Goal: Task Accomplishment & Management: Use online tool/utility

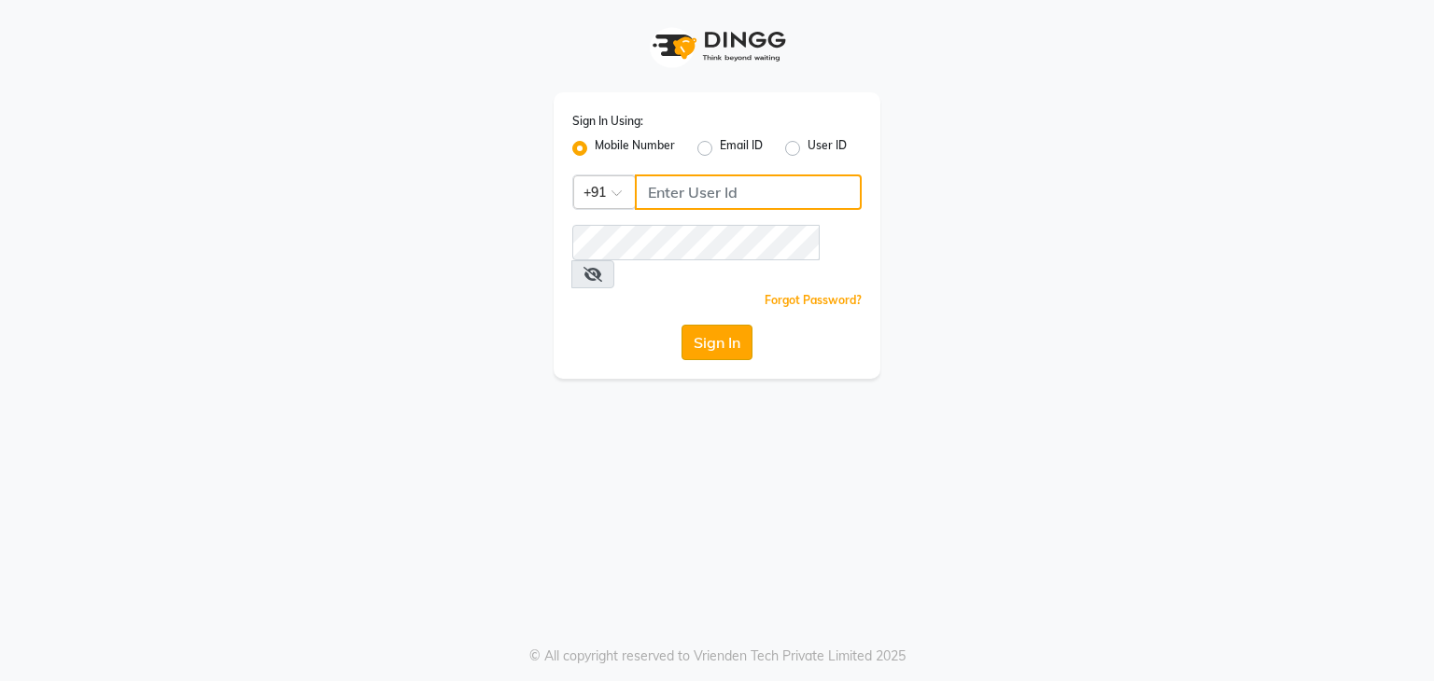
type input "813503095"
click at [700, 325] on button "Sign In" at bounding box center [716, 342] width 71 height 35
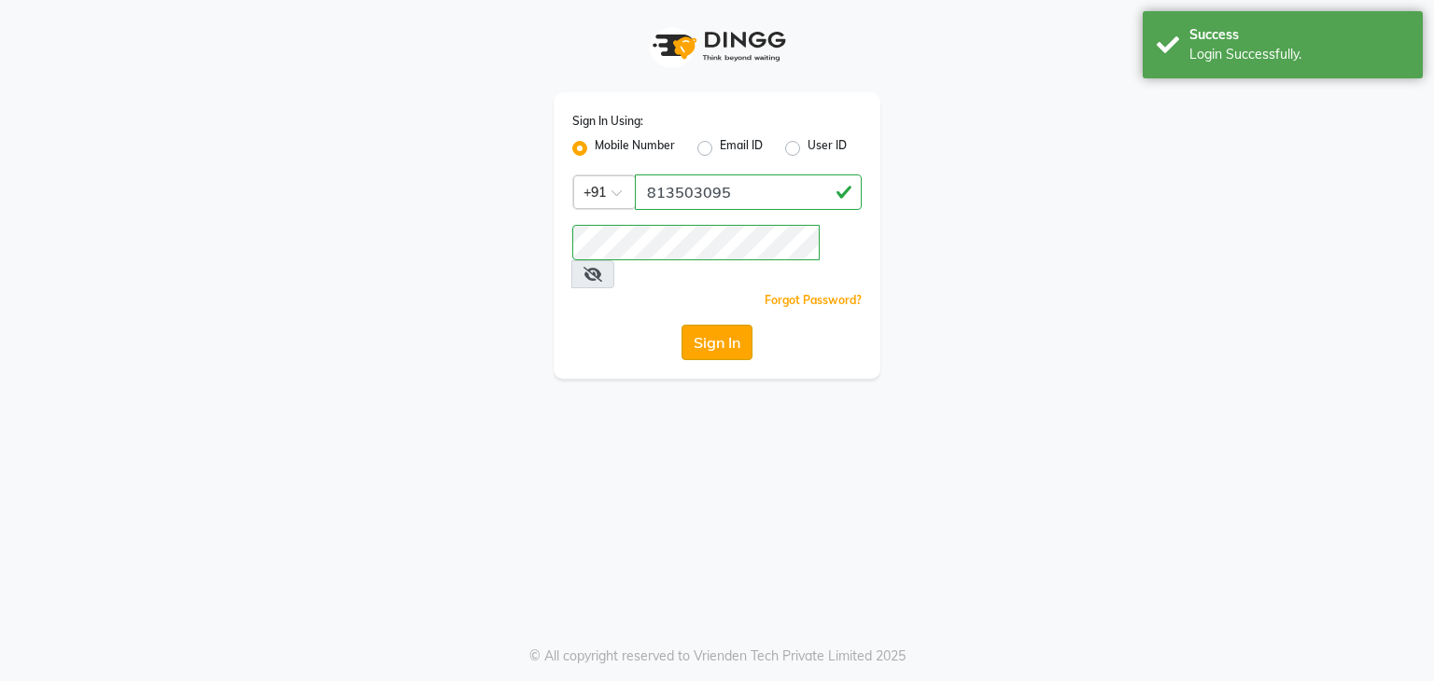
select select "service"
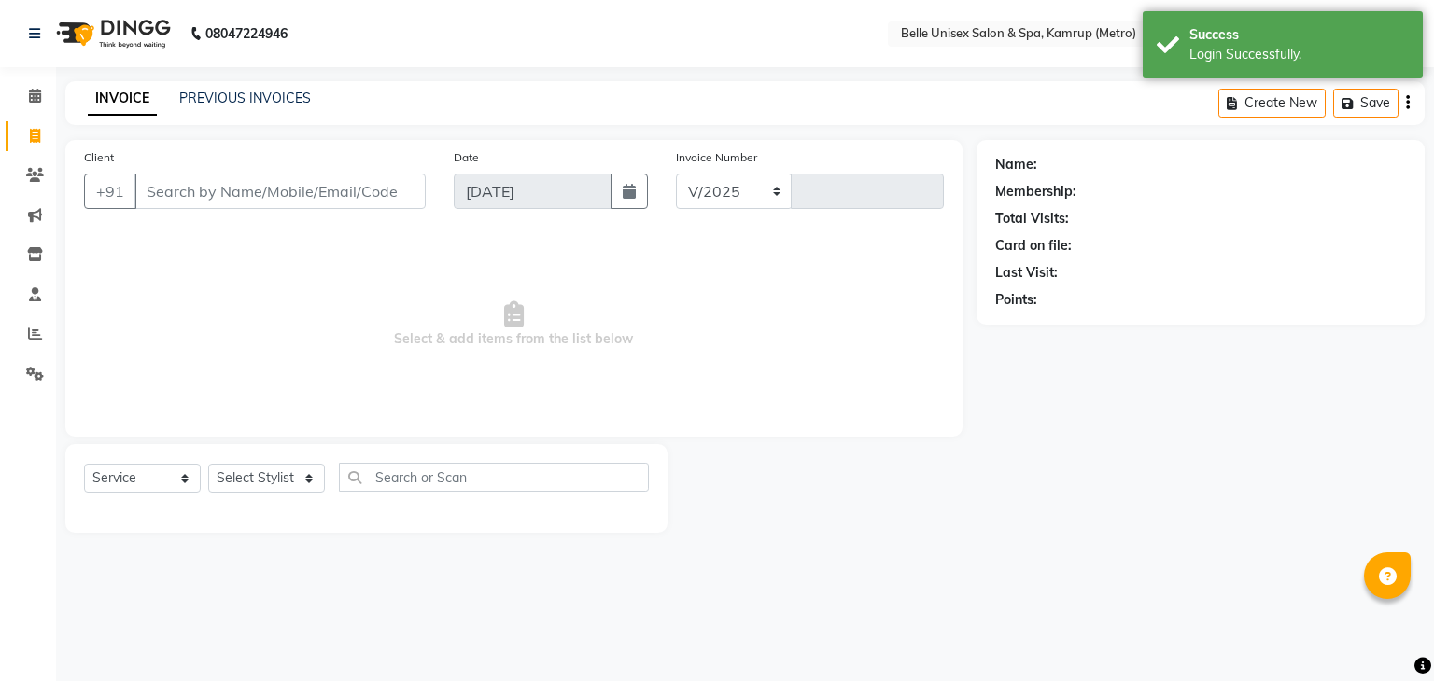
select select "en"
select select "7291"
type input "1109"
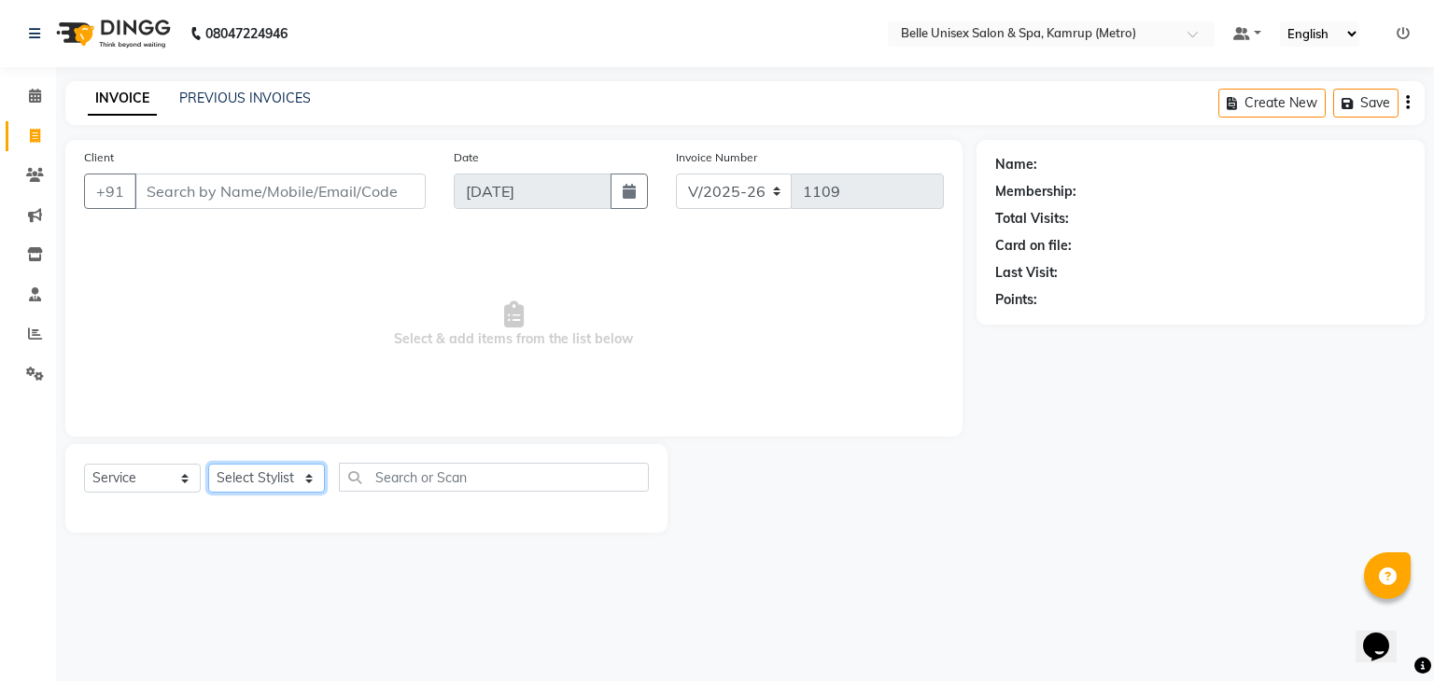
click at [304, 478] on select "Select Stylist ABBE Admin id [PERSON_NAME] ASEM COUNTER SALE [PERSON_NAME] [PER…" at bounding box center [266, 478] width 117 height 29
click at [815, 486] on div at bounding box center [821, 488] width 308 height 89
click at [355, 192] on input "Client" at bounding box center [279, 191] width 291 height 35
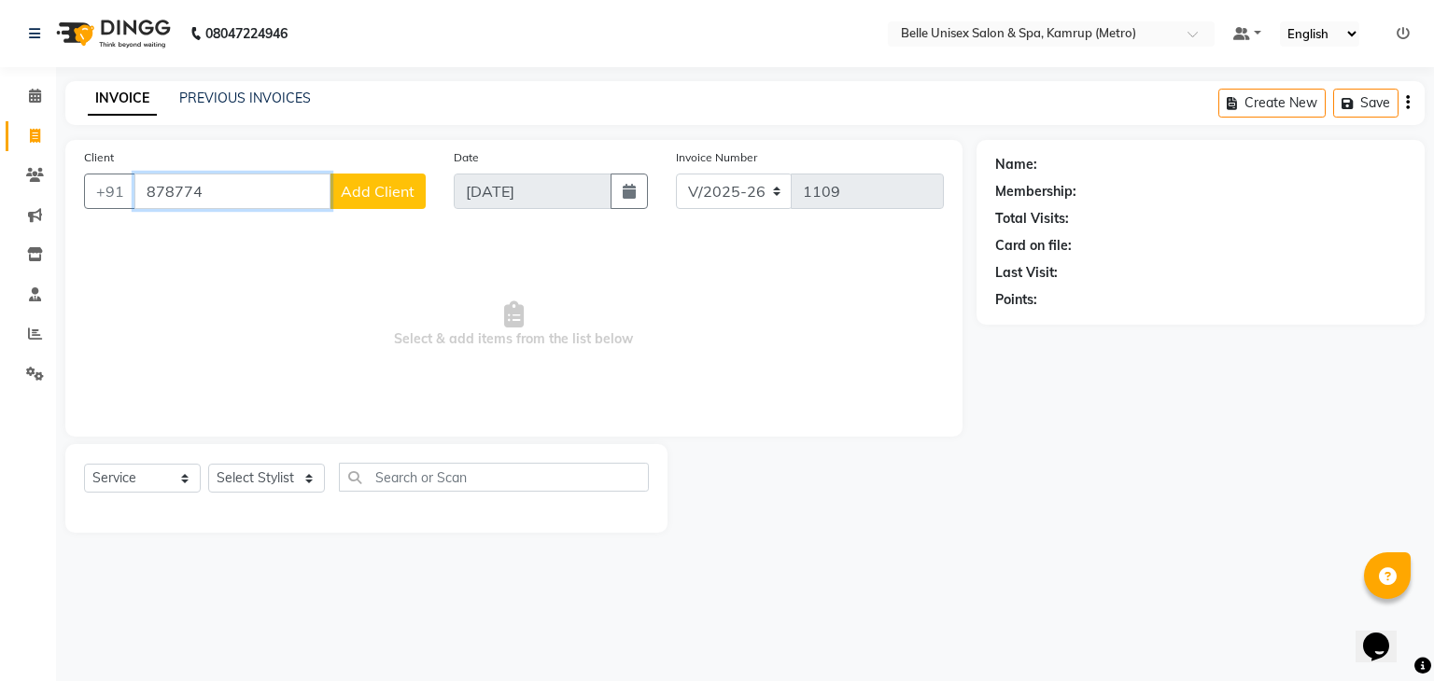
click at [222, 195] on input "878774" at bounding box center [232, 191] width 196 height 35
click at [276, 195] on input "8787742767" at bounding box center [232, 191] width 196 height 35
type input "8"
click at [209, 197] on input "Client" at bounding box center [279, 191] width 291 height 35
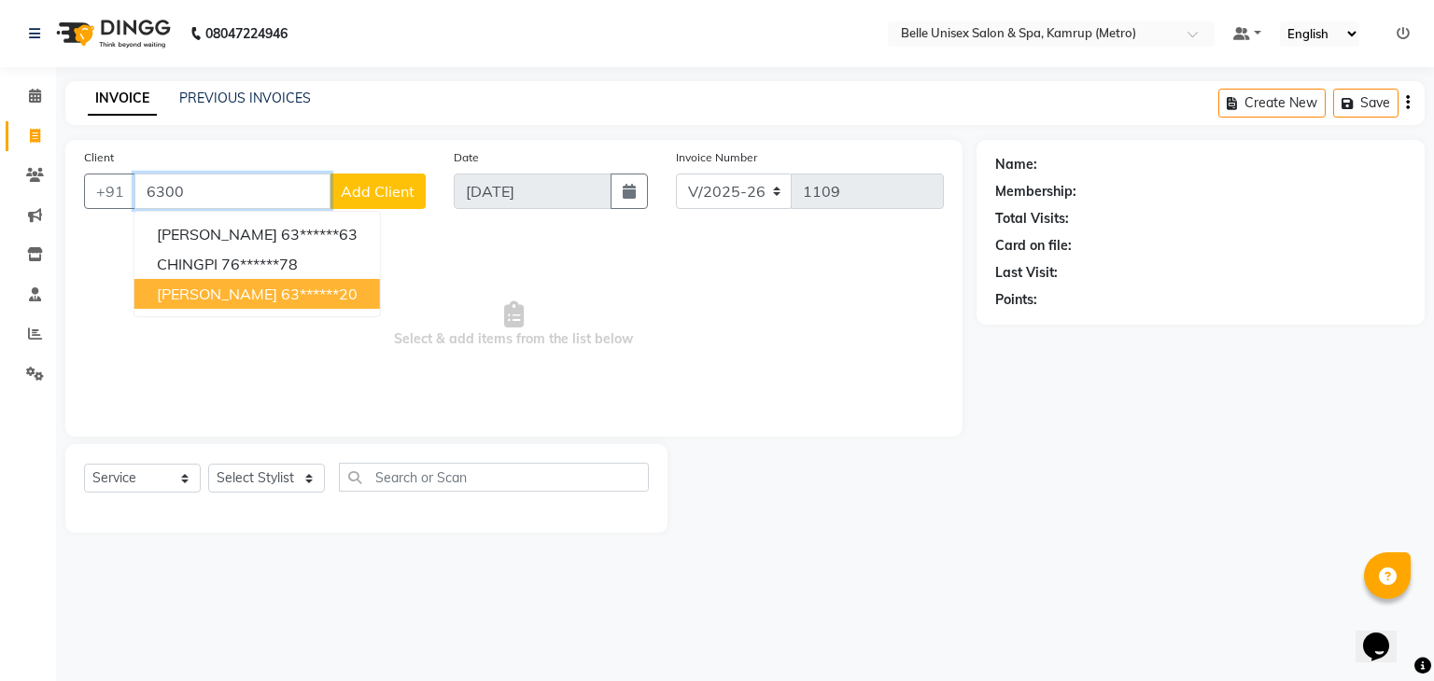
click at [281, 296] on ngb-highlight "63******20" at bounding box center [319, 294] width 77 height 19
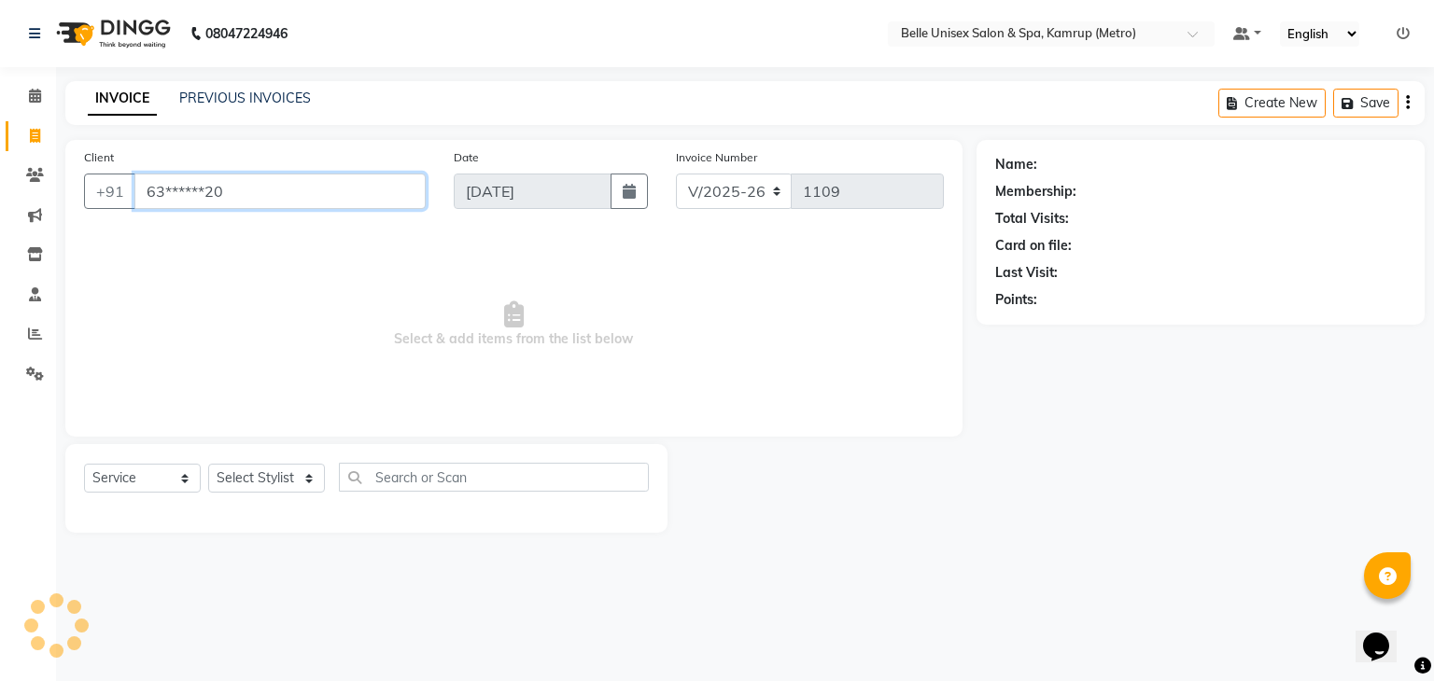
type input "63******20"
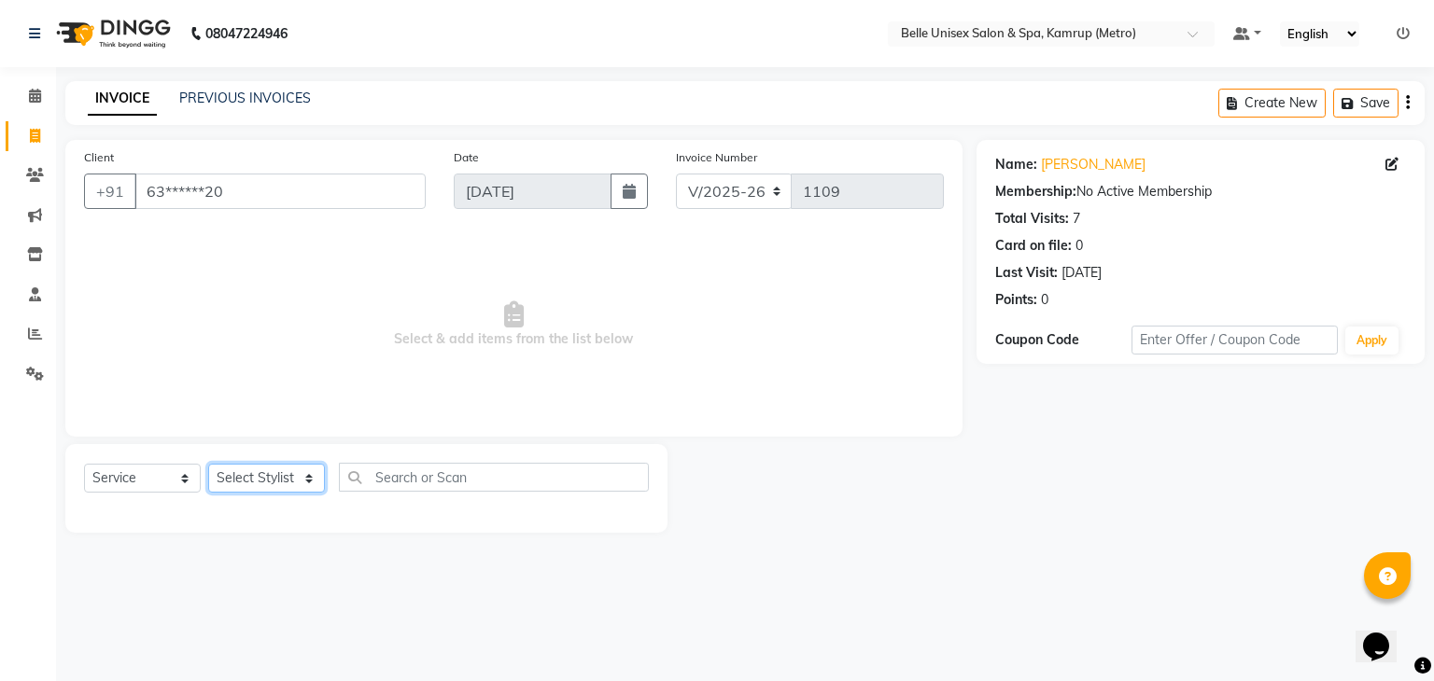
click at [307, 478] on select "Select Stylist ABBE Admin id [PERSON_NAME] ASEM COUNTER SALE [PERSON_NAME] [PER…" at bounding box center [266, 478] width 117 height 29
select select "82302"
click at [208, 465] on select "Select Stylist ABBE Admin id [PERSON_NAME] ASEM COUNTER SALE [PERSON_NAME] [PER…" at bounding box center [266, 478] width 117 height 29
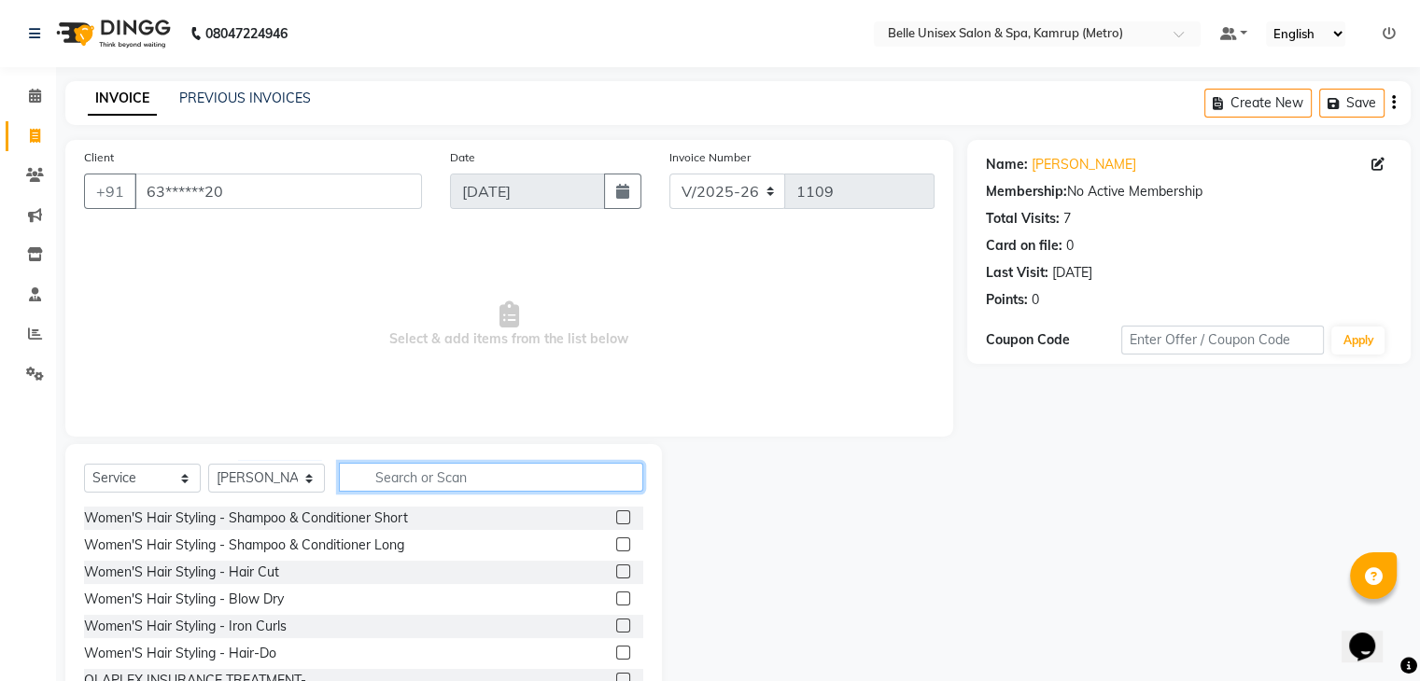
click at [497, 470] on input "text" at bounding box center [491, 477] width 304 height 29
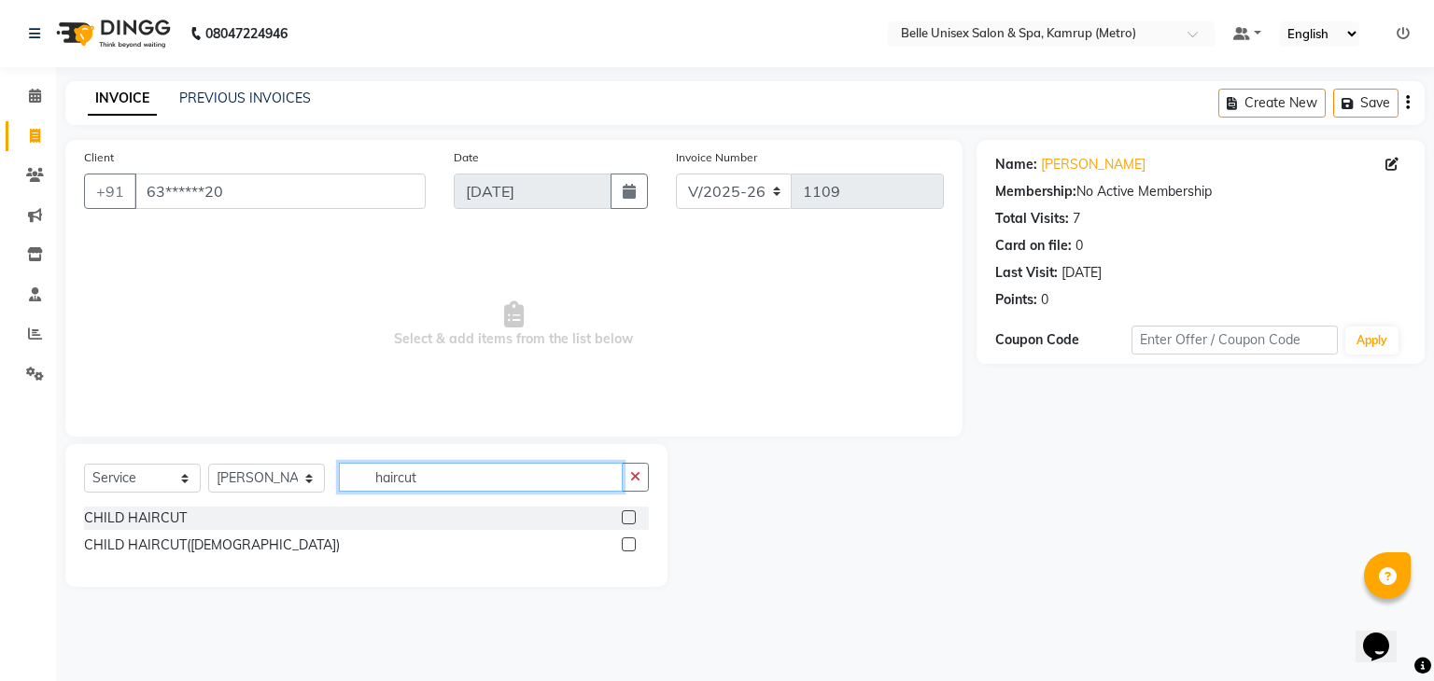
type input "haircut"
click at [216, 510] on div "CHILD HAIRCUT" at bounding box center [366, 518] width 565 height 23
click at [265, 512] on div "CHILD HAIRCUT" at bounding box center [366, 518] width 565 height 23
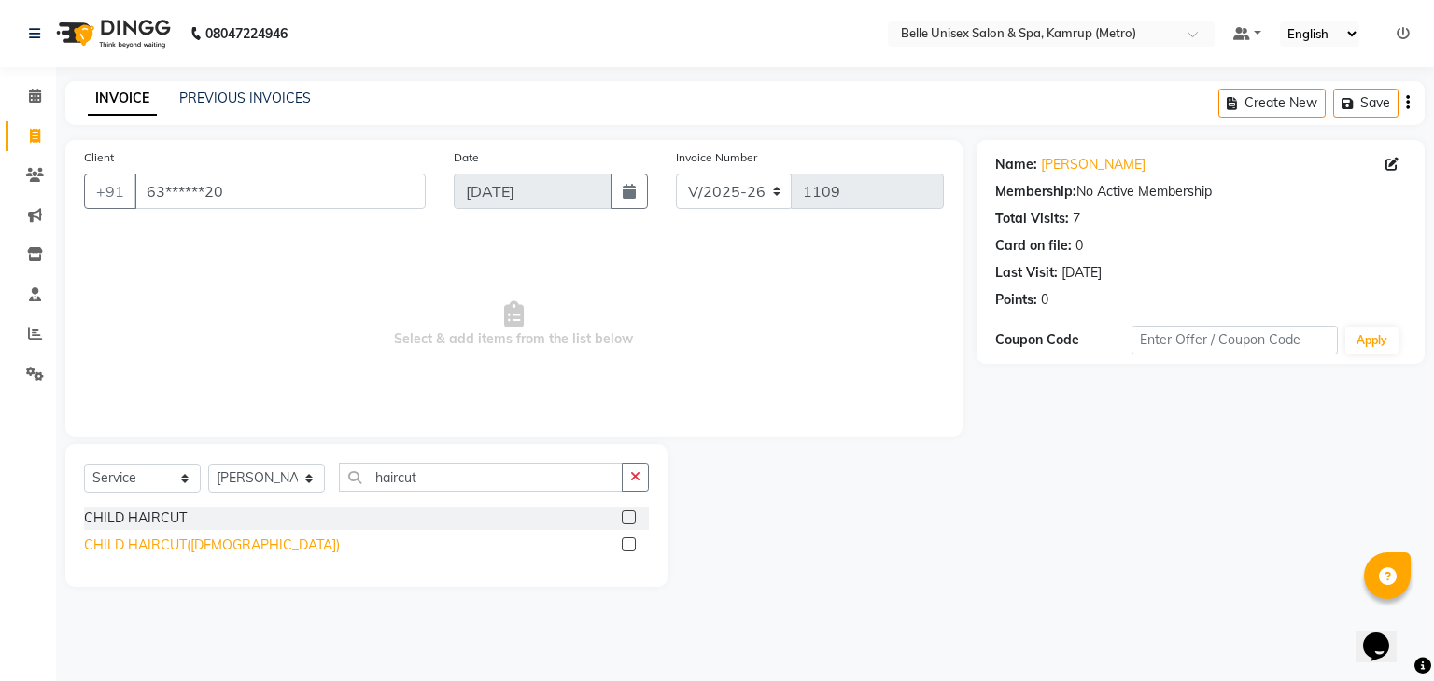
click at [229, 542] on div "CHILD HAIRCUT([DEMOGRAPHIC_DATA])" at bounding box center [212, 546] width 256 height 20
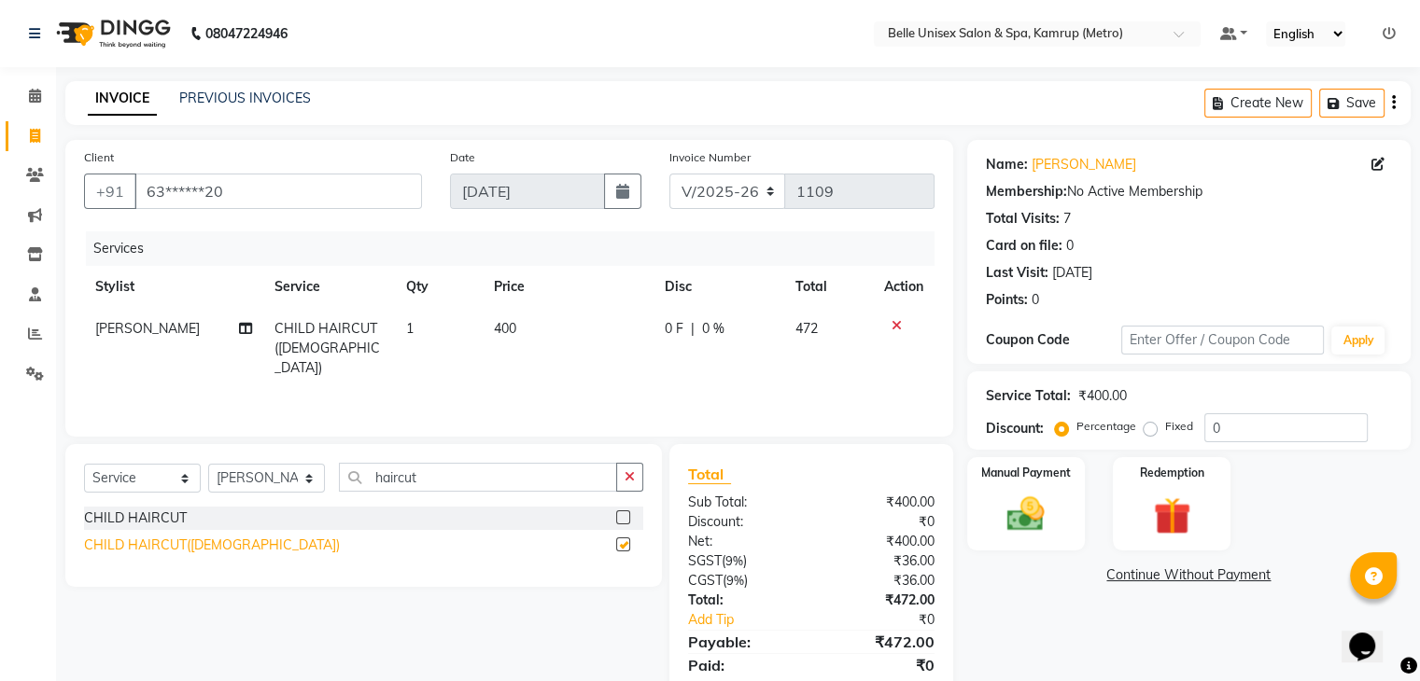
checkbox input "false"
click at [203, 512] on div "CHILD HAIRCUT" at bounding box center [363, 518] width 559 height 23
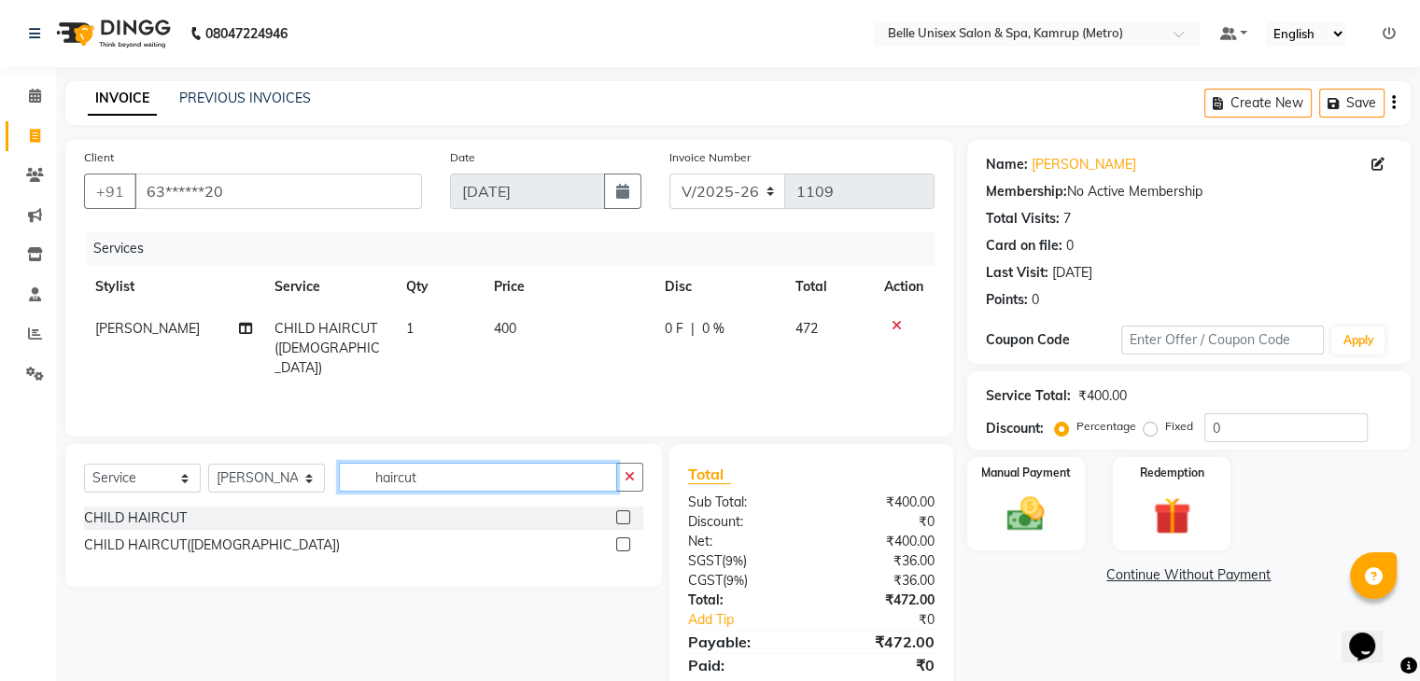
click at [441, 483] on input "haircut" at bounding box center [478, 477] width 278 height 29
type input "h"
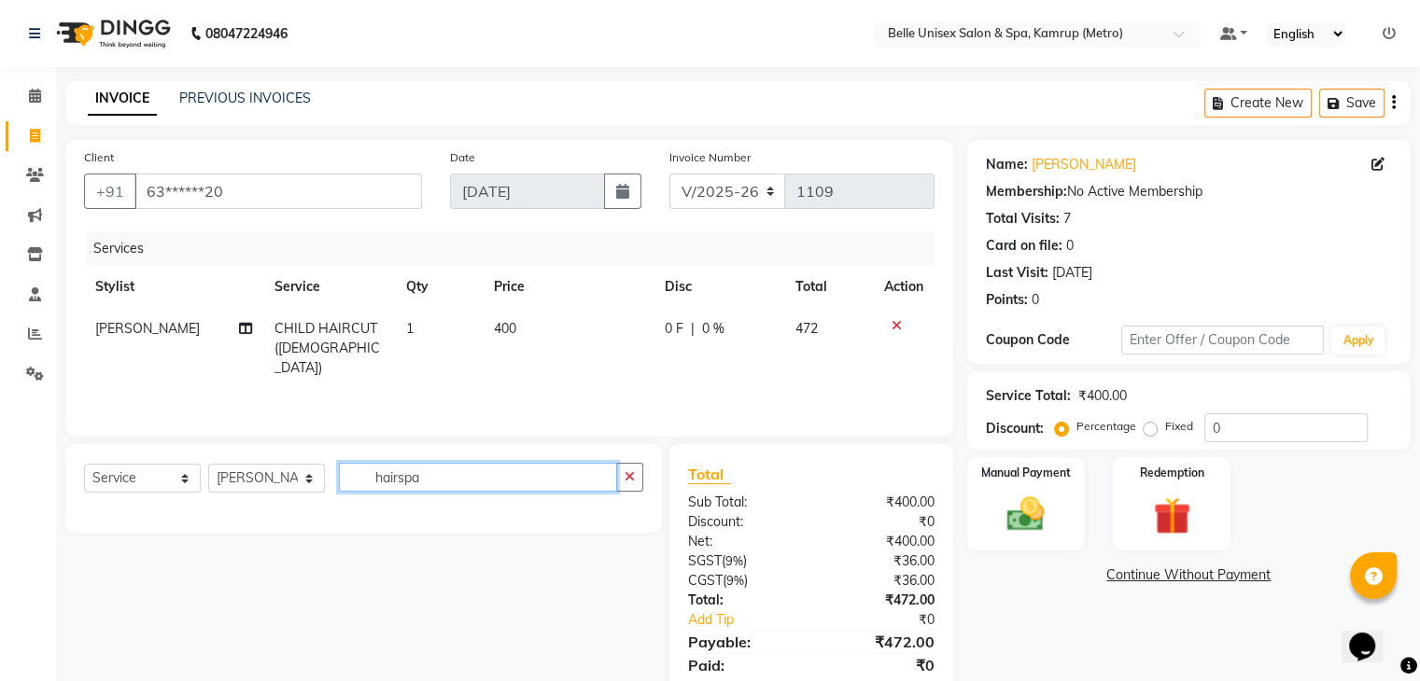
click at [475, 483] on input "hairspa" at bounding box center [478, 477] width 278 height 29
type input "h"
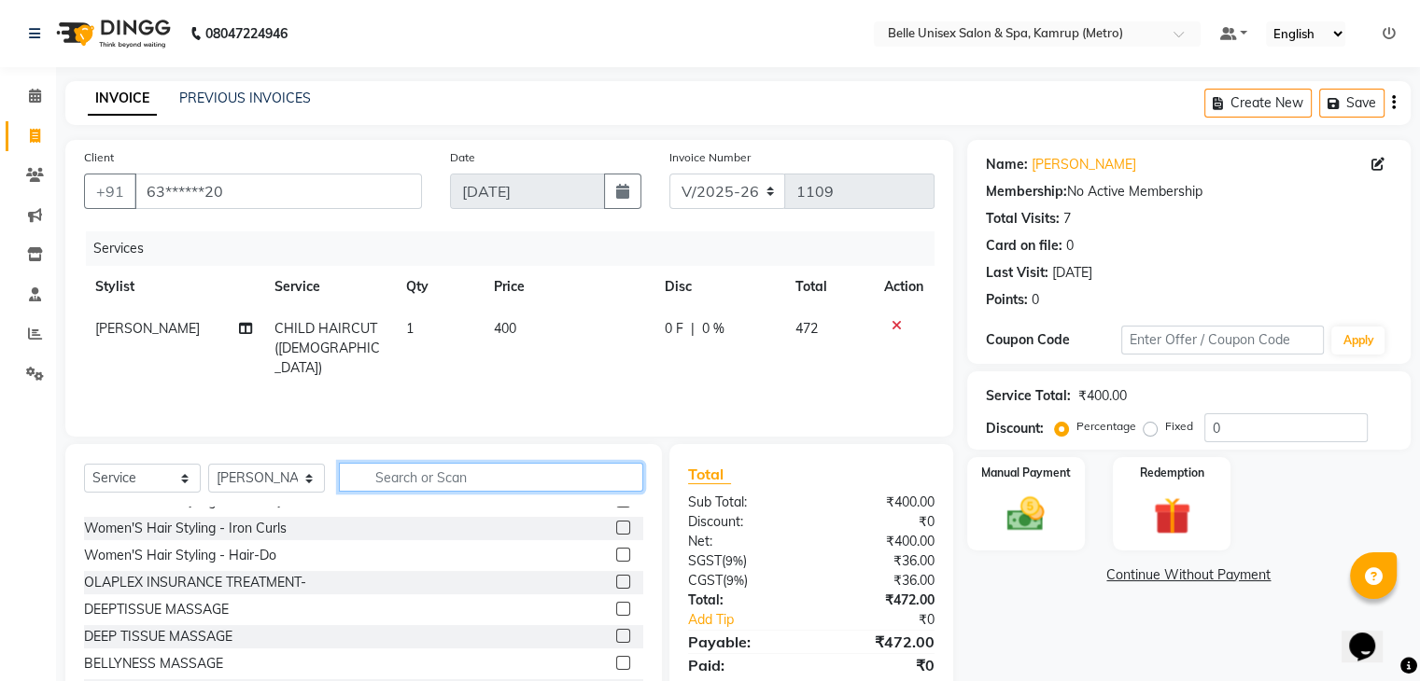
scroll to position [93, 0]
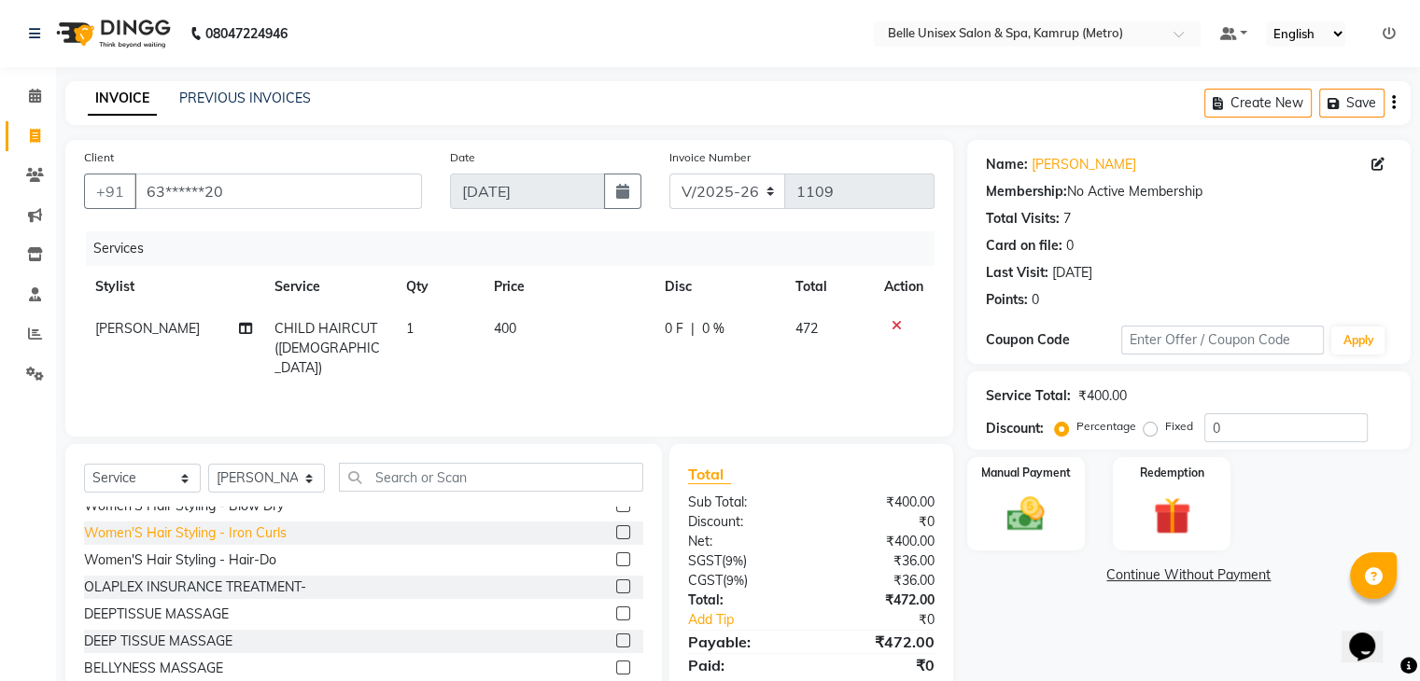
click at [230, 527] on div "Women'S Hair Styling - Iron Curls" at bounding box center [185, 534] width 203 height 20
checkbox input "false"
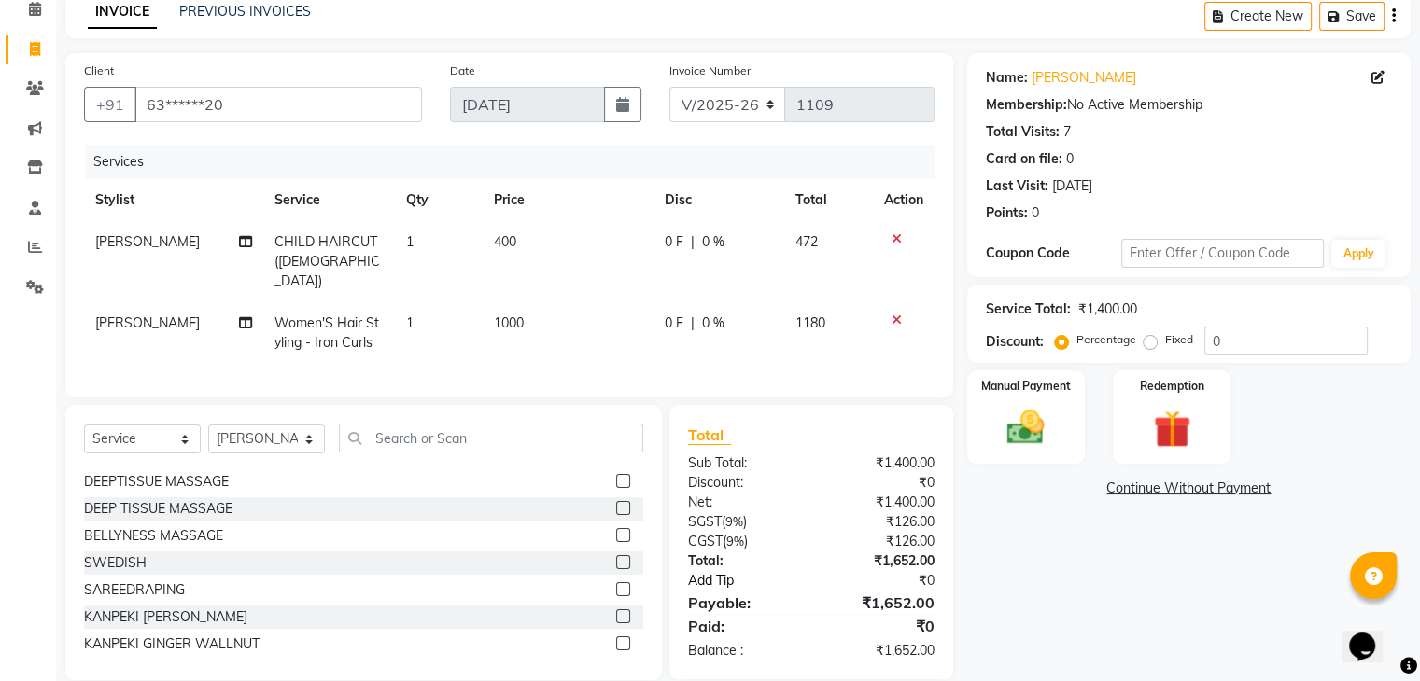
scroll to position [109, 0]
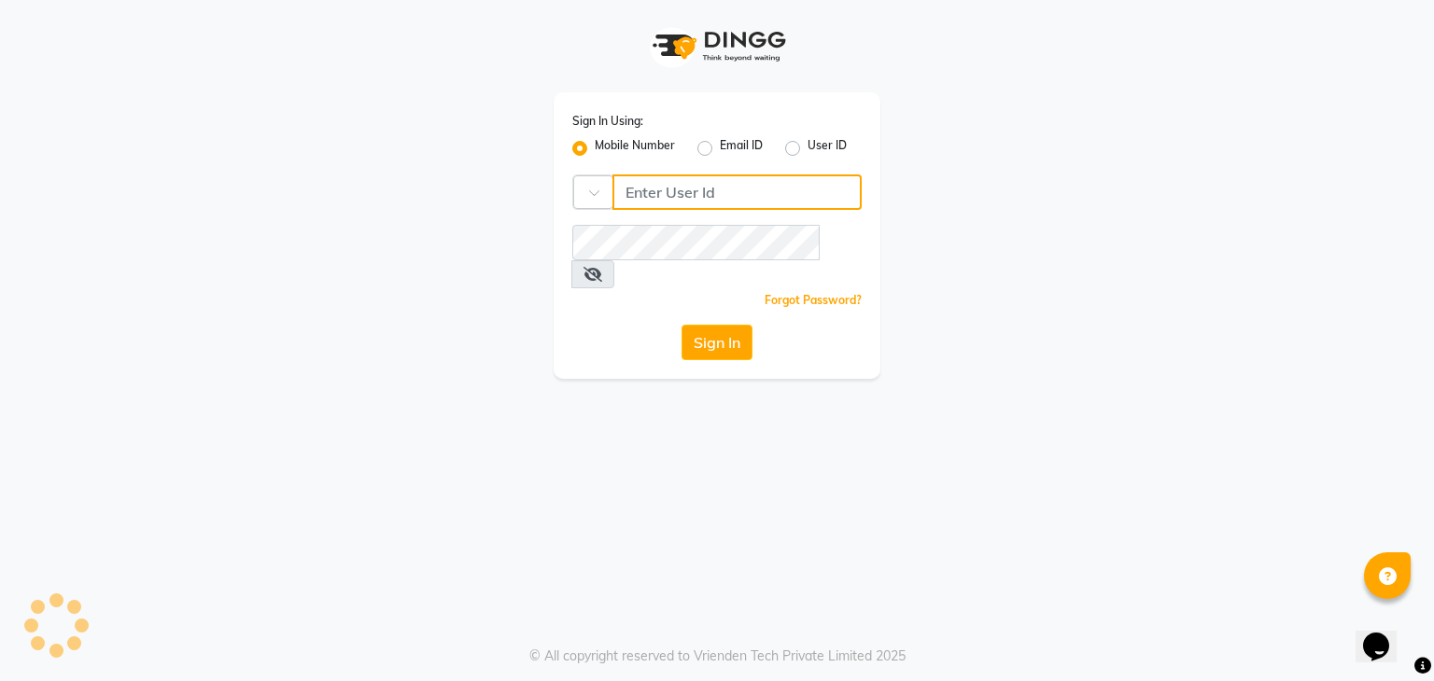
type input "813503095"
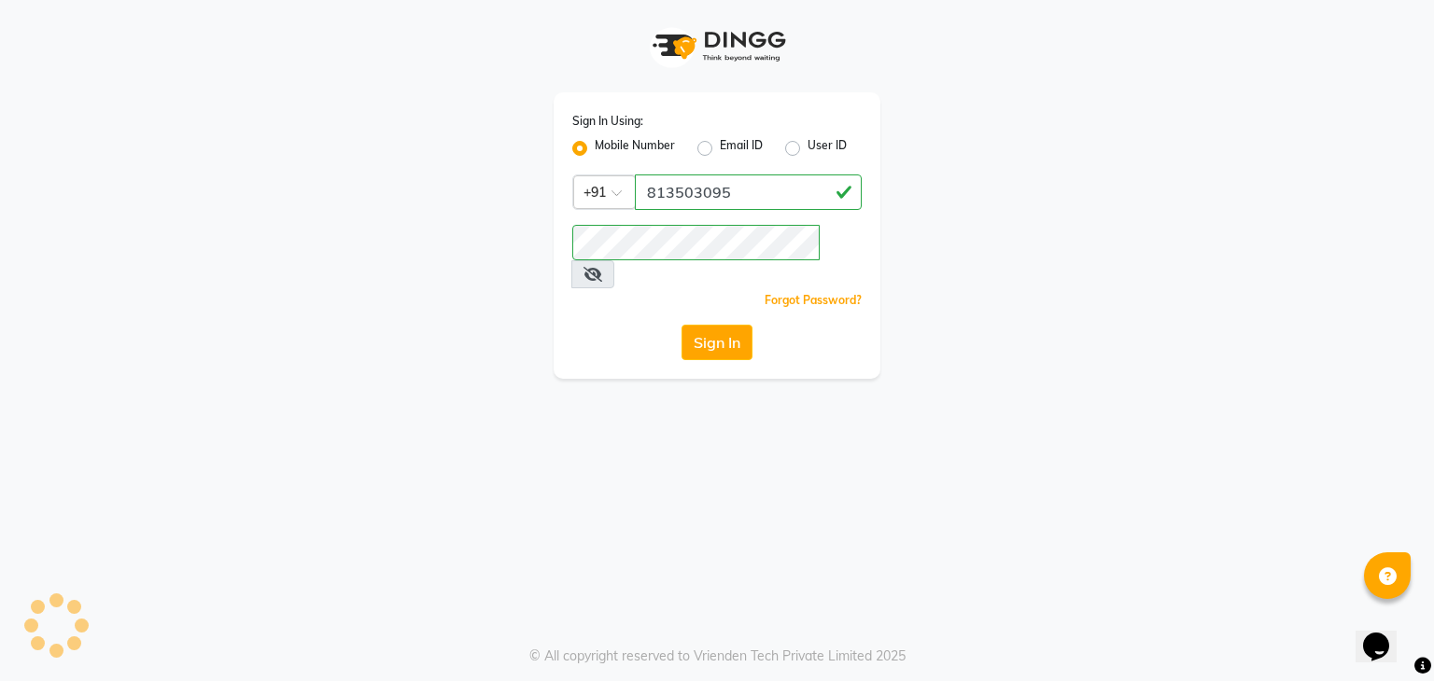
select select "7291"
select select "service"
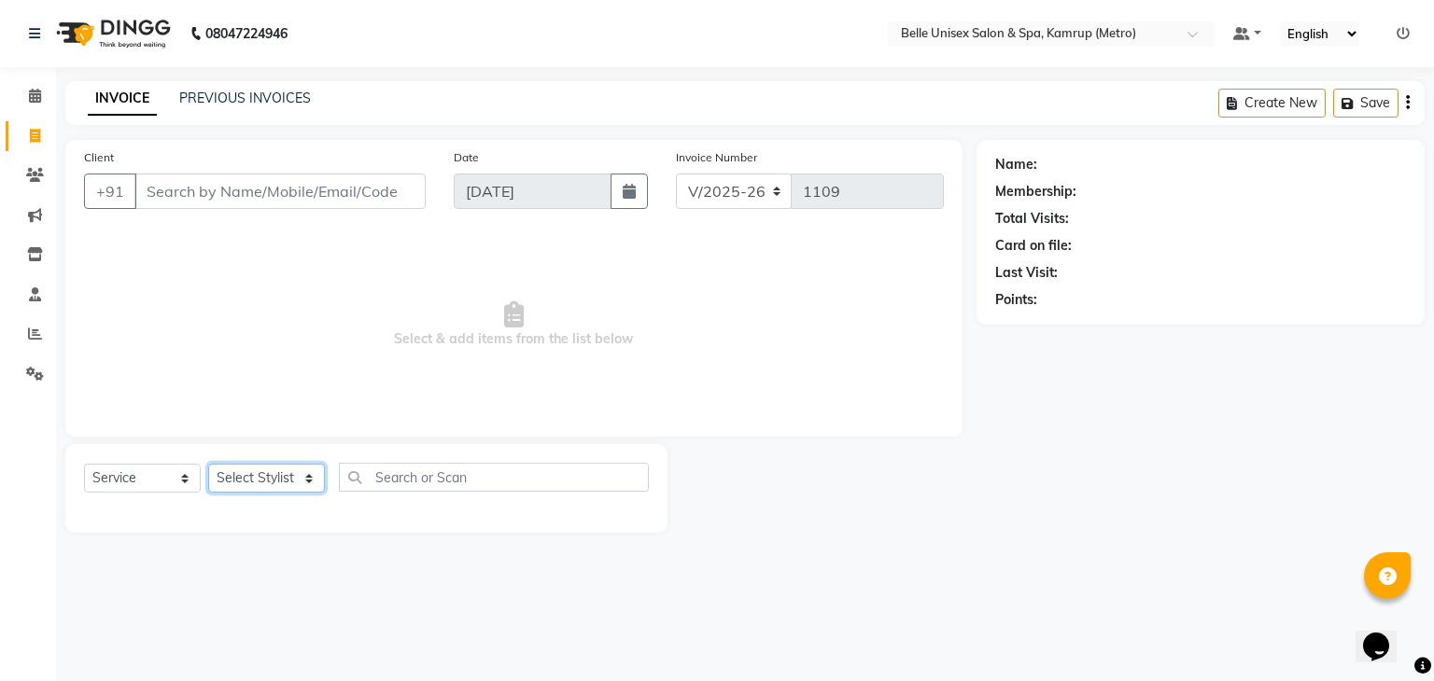
click at [316, 482] on select "Select Stylist ABBE Admin id [PERSON_NAME] ASEM COUNTER SALE [PERSON_NAME] [PER…" at bounding box center [266, 478] width 117 height 29
select select "88545"
click at [208, 465] on select "Select Stylist ABBE Admin id [PERSON_NAME] ASEM COUNTER SALE [PERSON_NAME] [PER…" at bounding box center [266, 478] width 117 height 29
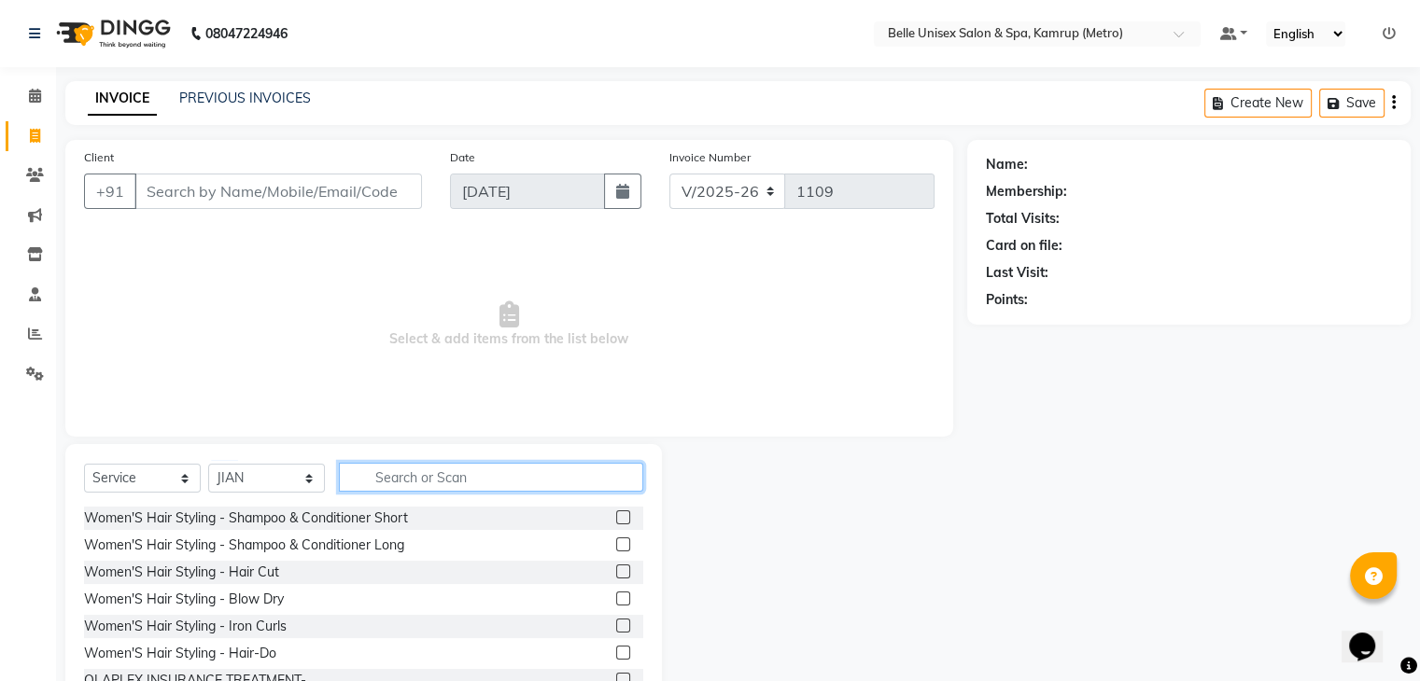
click at [469, 463] on input "text" at bounding box center [491, 477] width 304 height 29
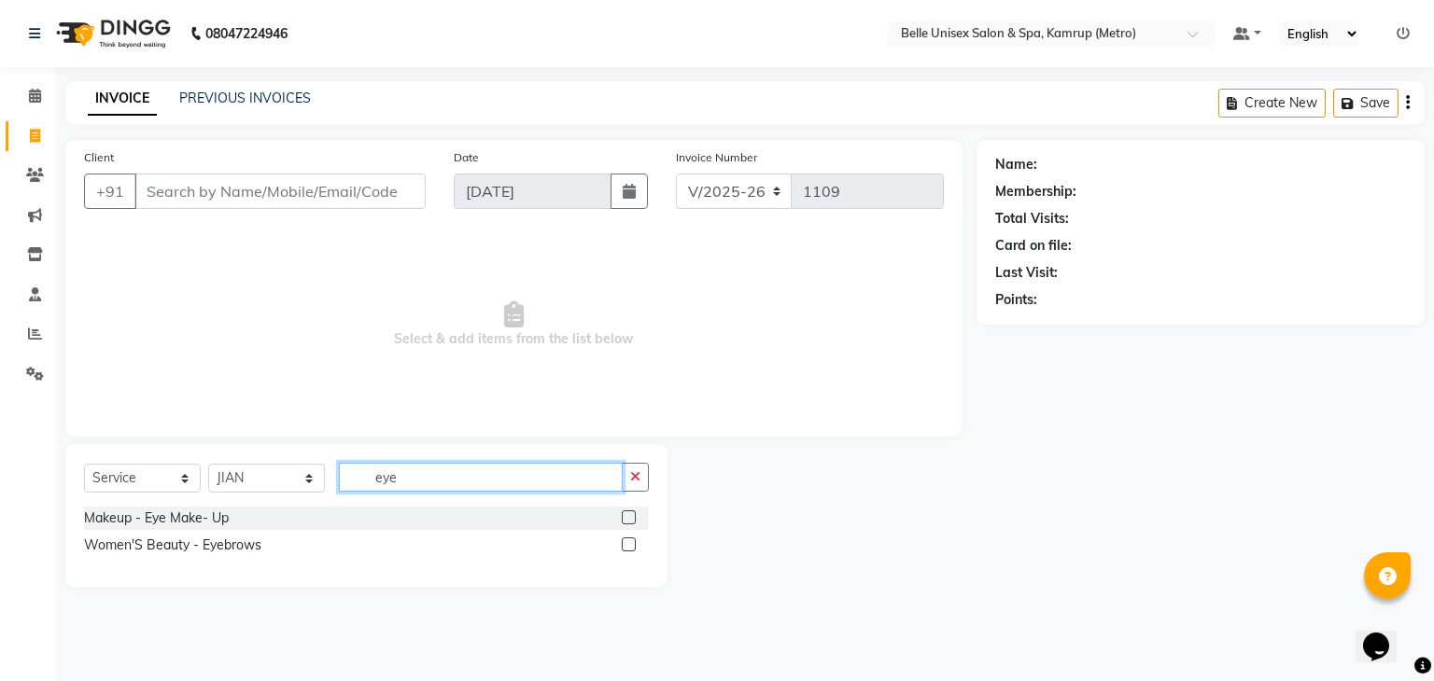
type input "eye"
click at [626, 543] on label at bounding box center [629, 545] width 14 height 14
click at [626, 543] on input "checkbox" at bounding box center [628, 545] width 12 height 12
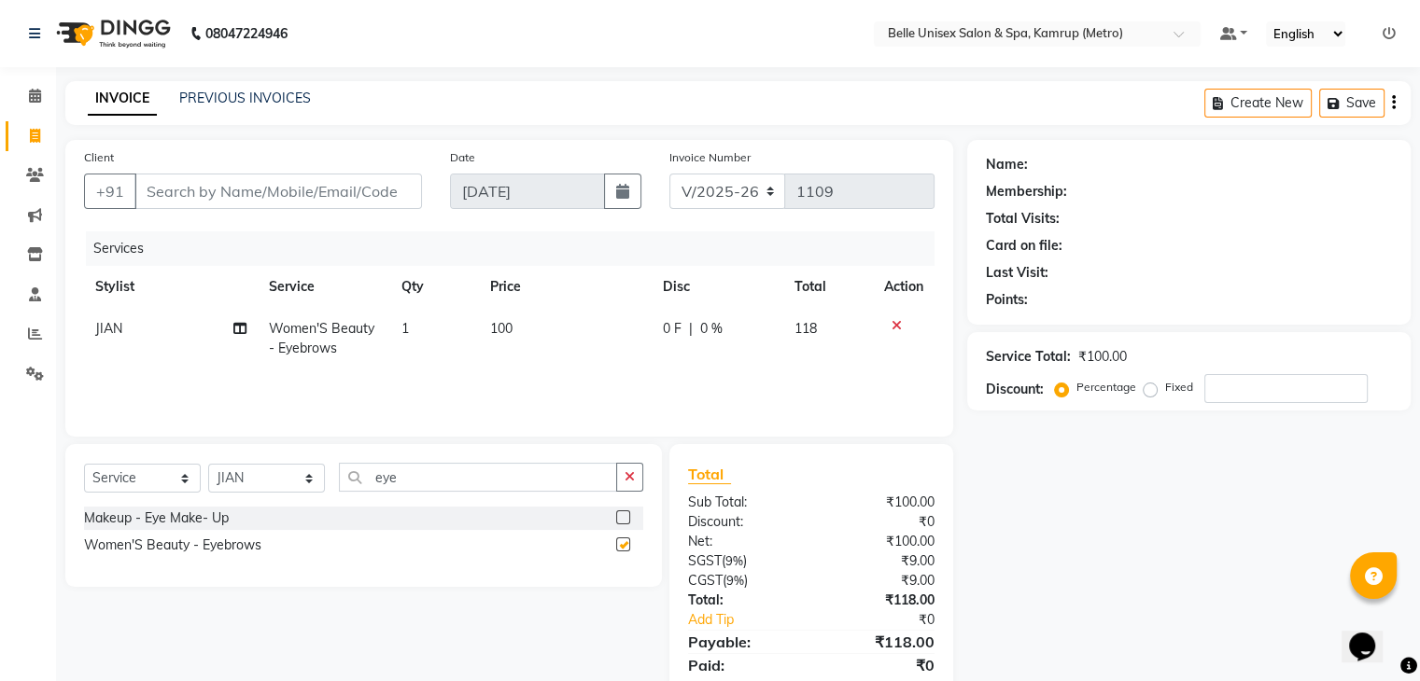
checkbox input "false"
click at [239, 183] on input "Client" at bounding box center [277, 191] width 287 height 35
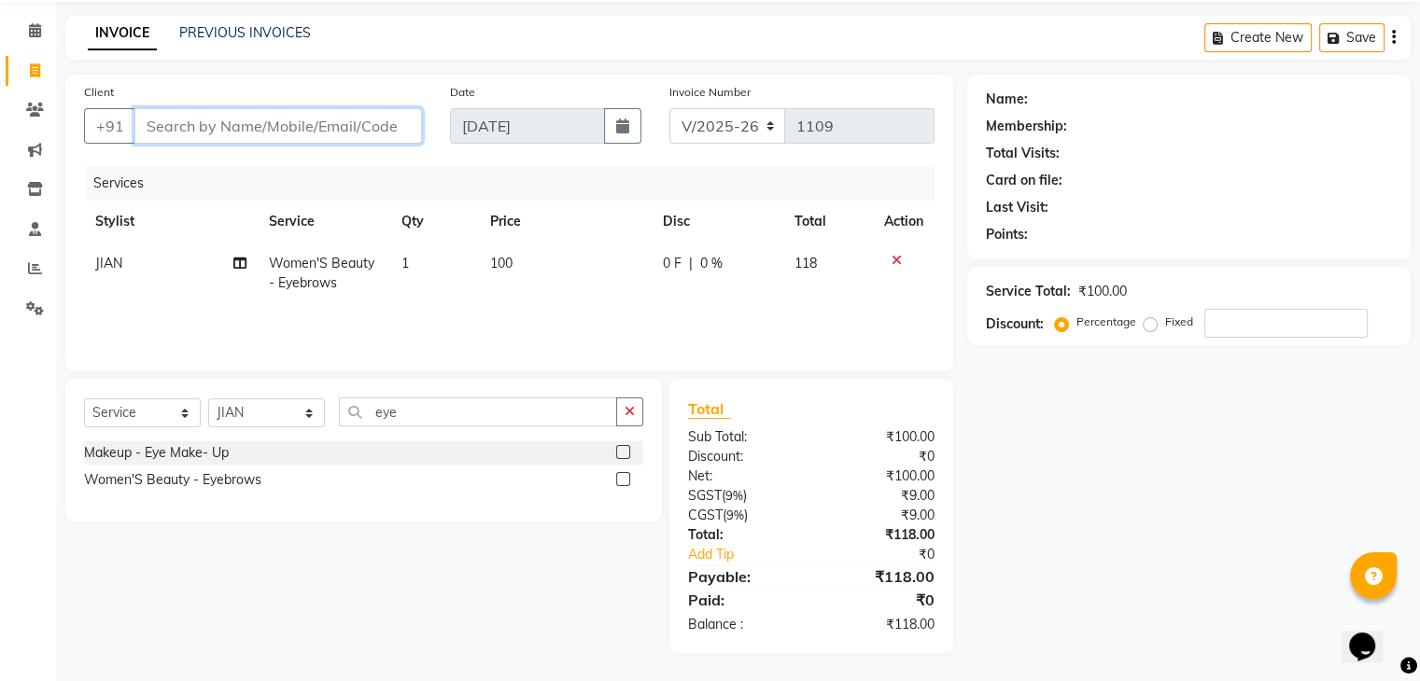
click at [288, 138] on input "Client" at bounding box center [277, 125] width 287 height 35
type input "m"
type input "0"
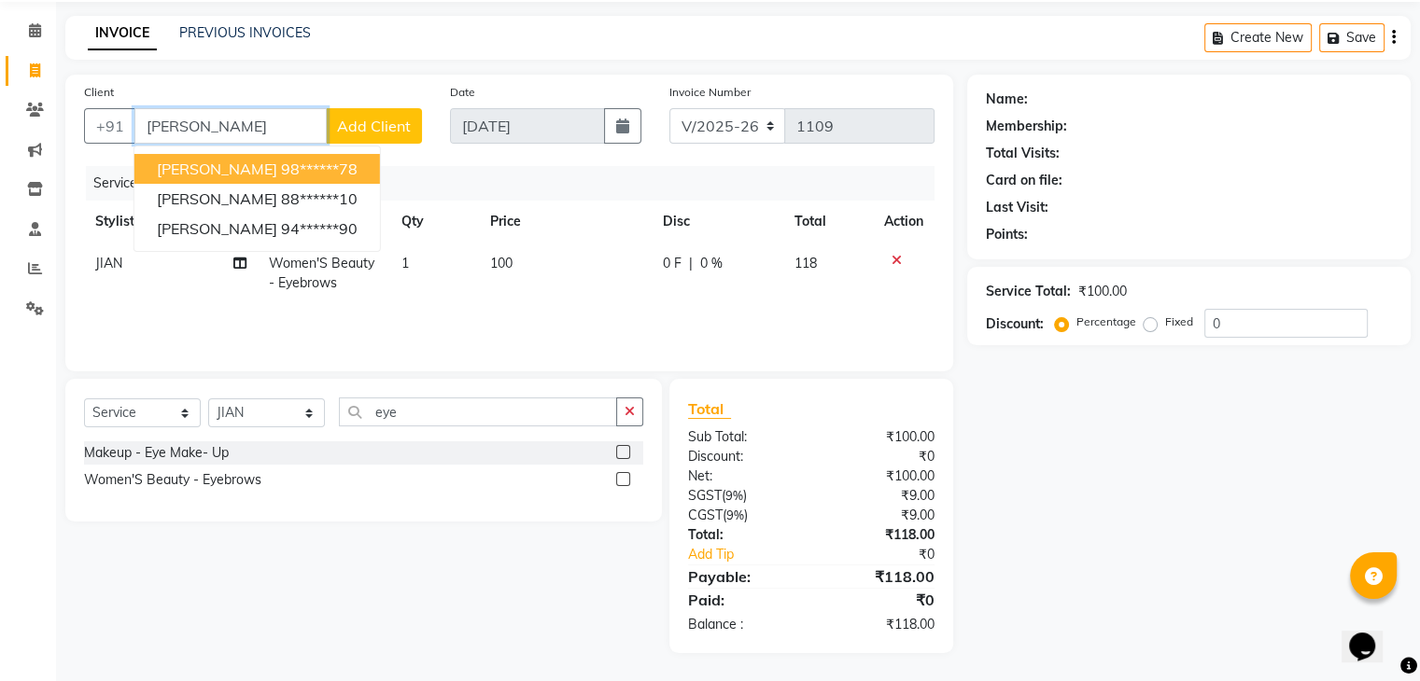
click at [341, 174] on button "[PERSON_NAME] 98******78" at bounding box center [256, 169] width 245 height 30
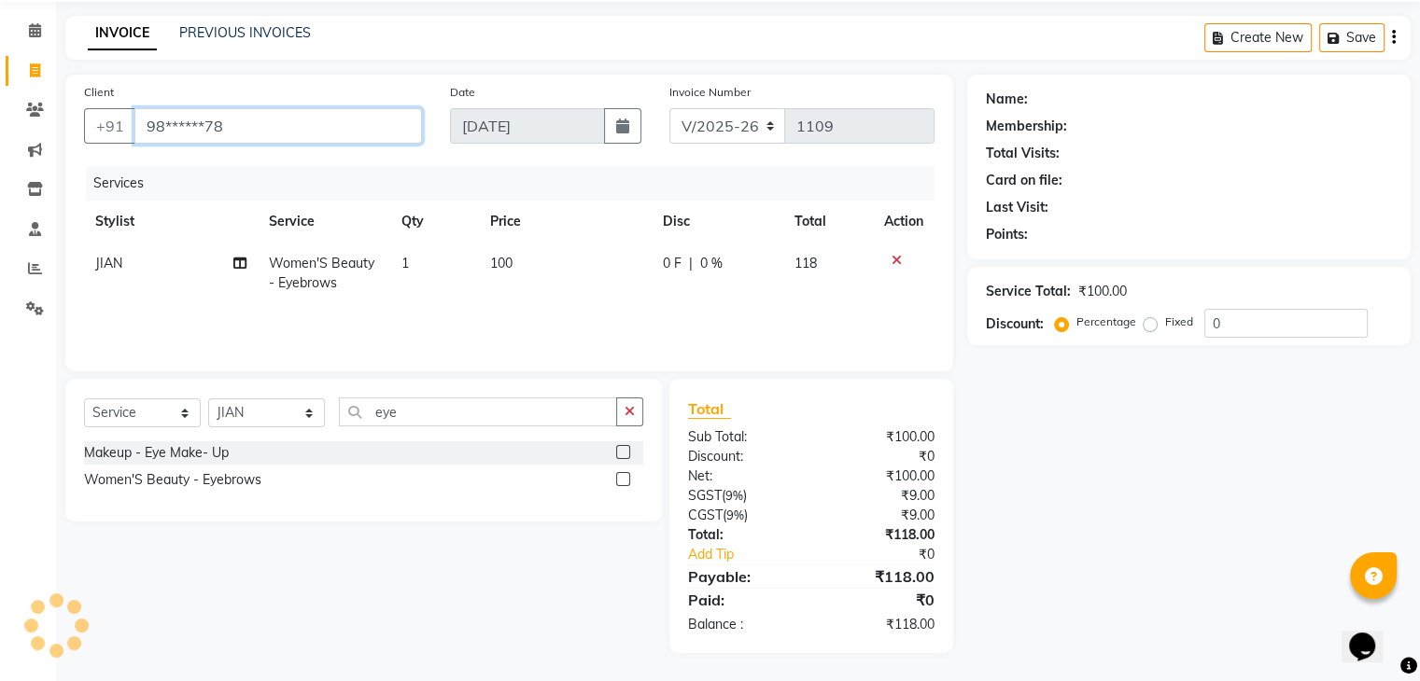
type input "98******78"
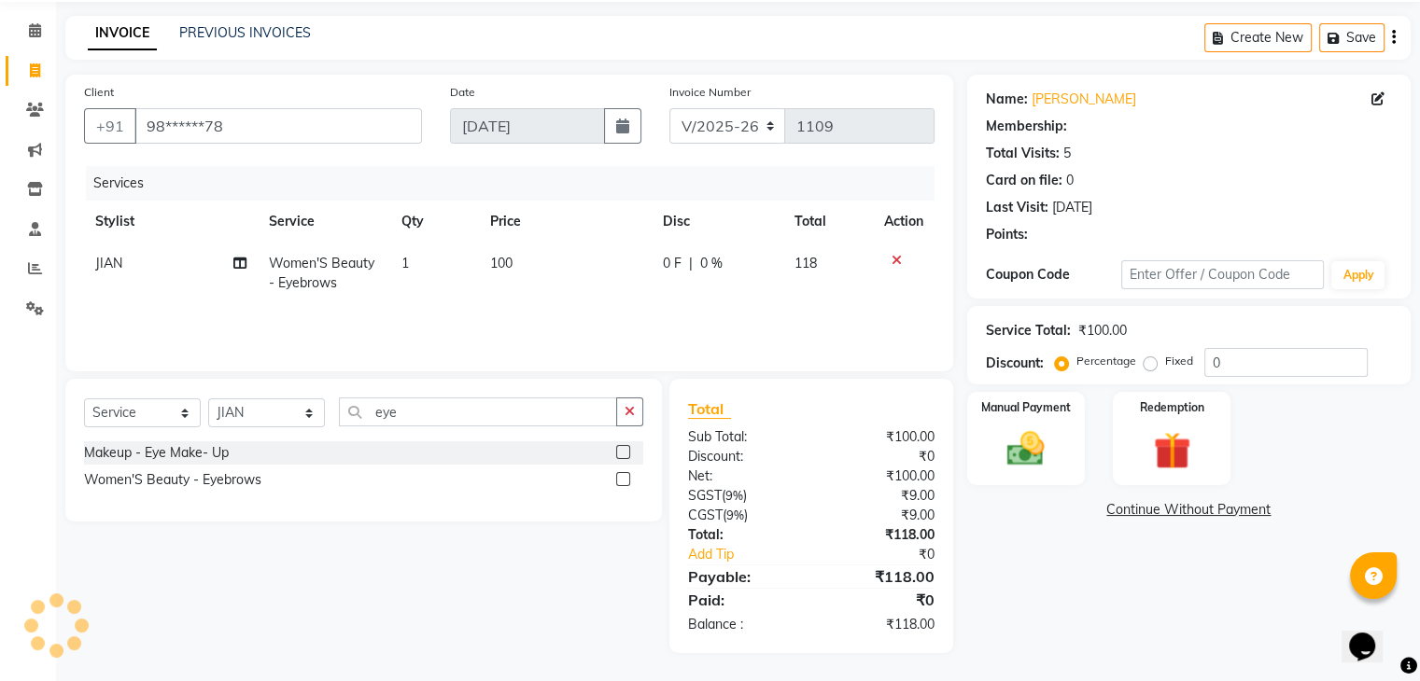
select select "1: Object"
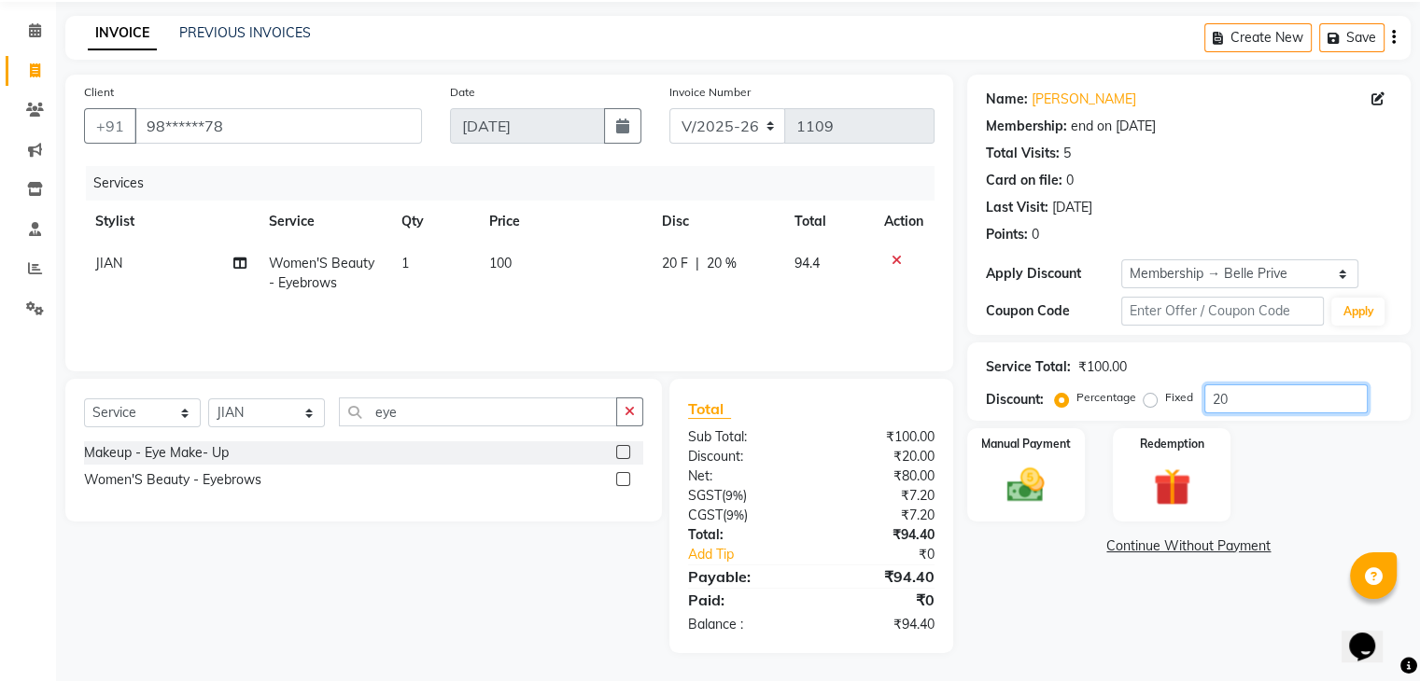
click at [1255, 407] on input "20" at bounding box center [1285, 399] width 163 height 29
type input "2"
click at [1165, 397] on label "Fixed" at bounding box center [1179, 397] width 28 height 17
click at [1155, 397] on input "Fixed" at bounding box center [1153, 397] width 13 height 13
radio input "true"
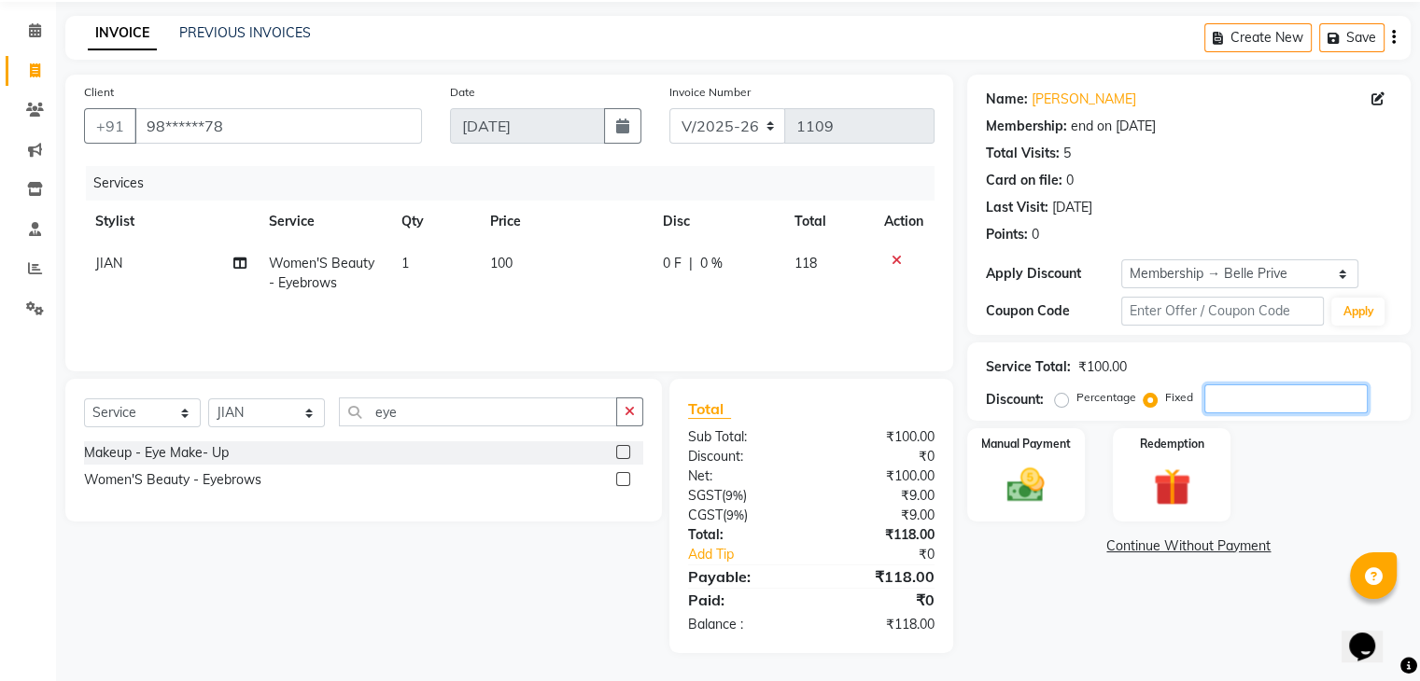
click at [1213, 397] on input "number" at bounding box center [1285, 399] width 163 height 29
type input "18"
click at [1048, 602] on div "Name: [PERSON_NAME] Membership: end on [DATE] Total Visits: 5 Card on file: 0 L…" at bounding box center [1195, 364] width 457 height 579
click at [244, 116] on input "98******78" at bounding box center [277, 125] width 287 height 35
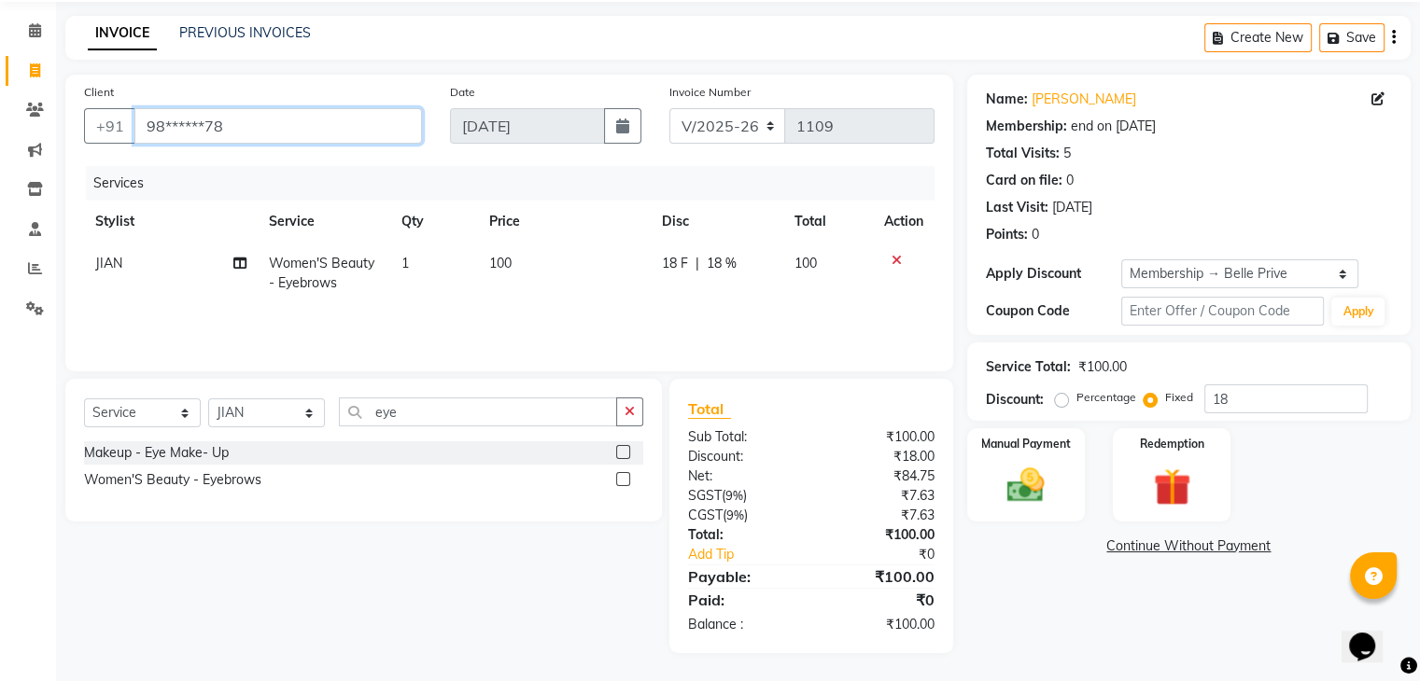
click at [244, 116] on input "98******78" at bounding box center [277, 125] width 287 height 35
click at [1113, 132] on div "end on [DATE]" at bounding box center [1113, 127] width 85 height 20
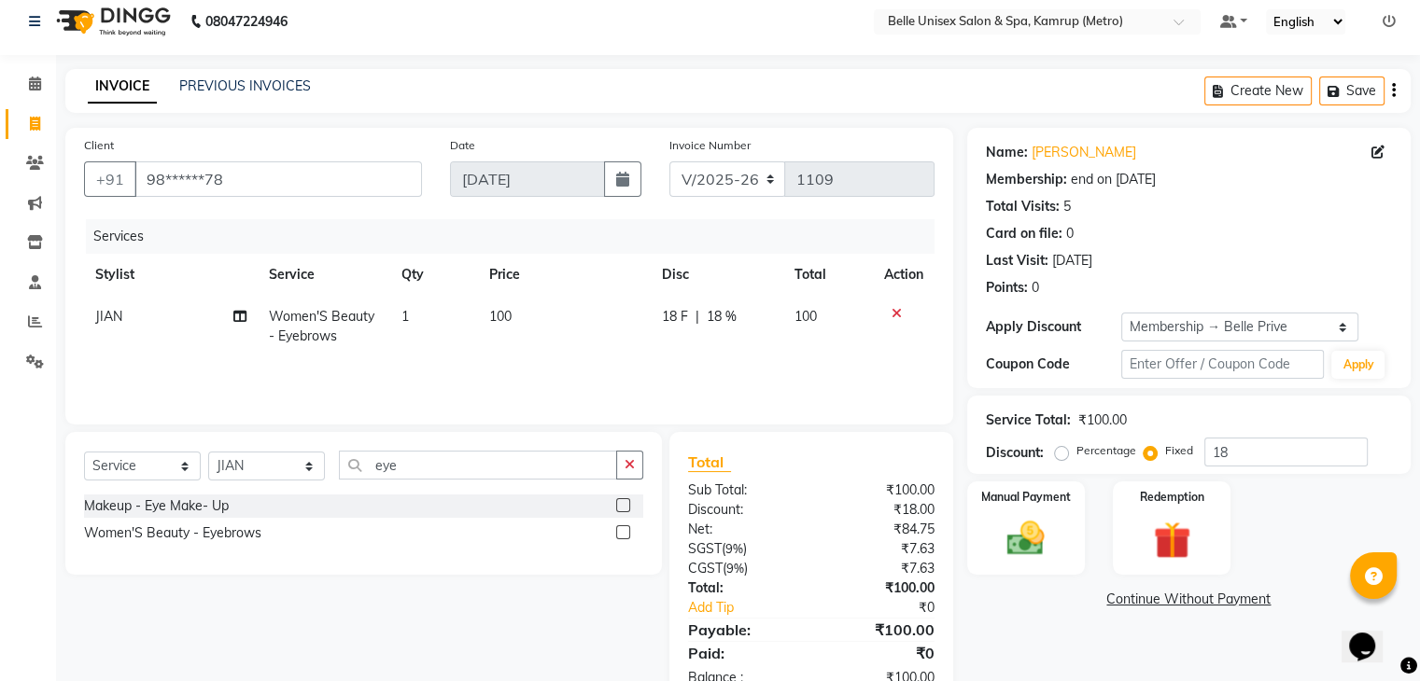
scroll to position [0, 0]
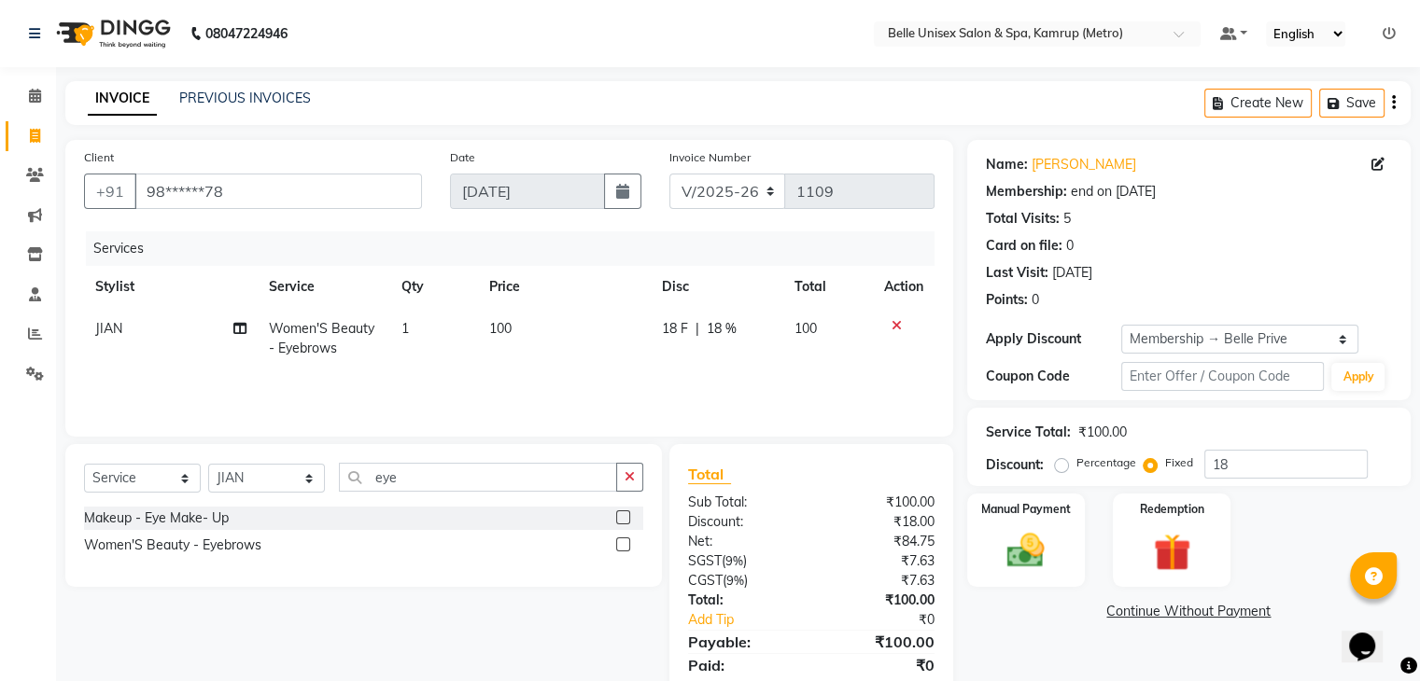
click at [1120, 231] on div "Name: [PERSON_NAME] Membership: end on [DATE] Total Visits: 5 Card on file: 0 L…" at bounding box center [1189, 228] width 406 height 162
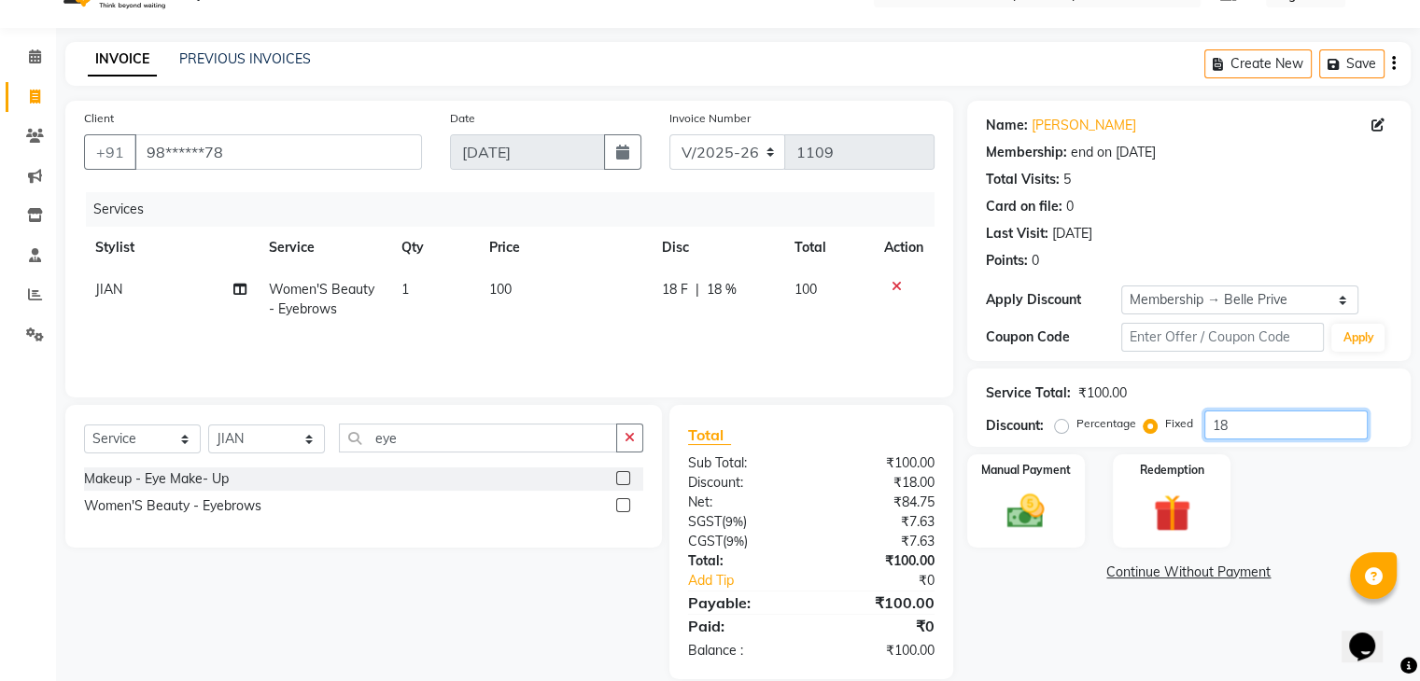
click at [1283, 435] on input "18" at bounding box center [1285, 425] width 163 height 29
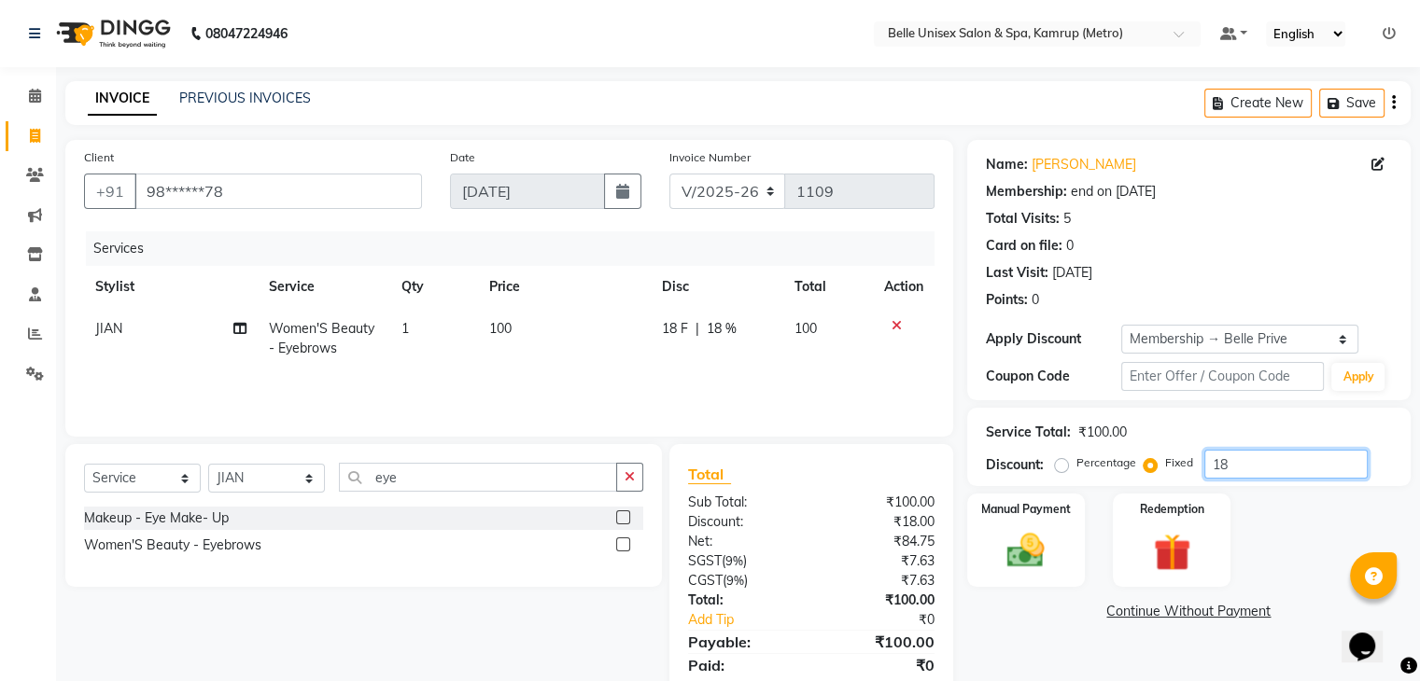
scroll to position [66, 0]
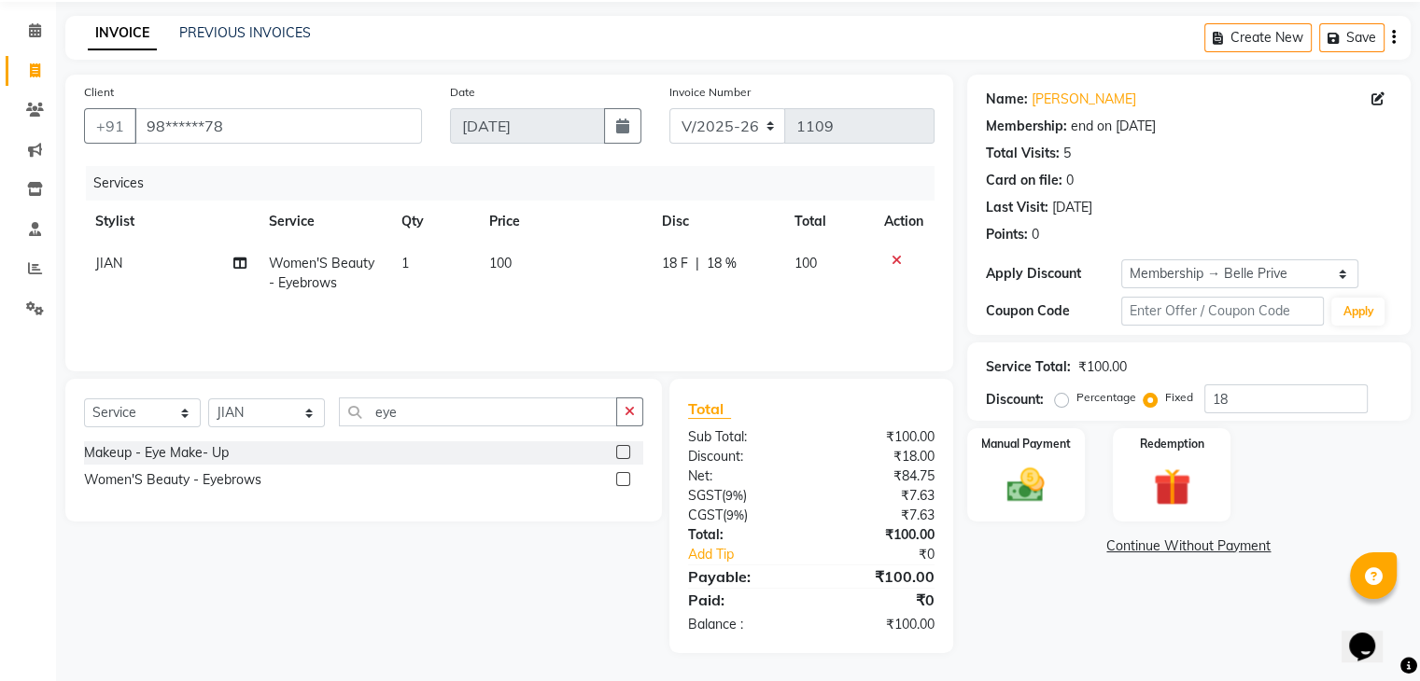
click at [1348, 459] on div "Manual Payment Redemption" at bounding box center [1188, 474] width 471 height 93
click at [1060, 475] on div "Manual Payment" at bounding box center [1025, 475] width 122 height 96
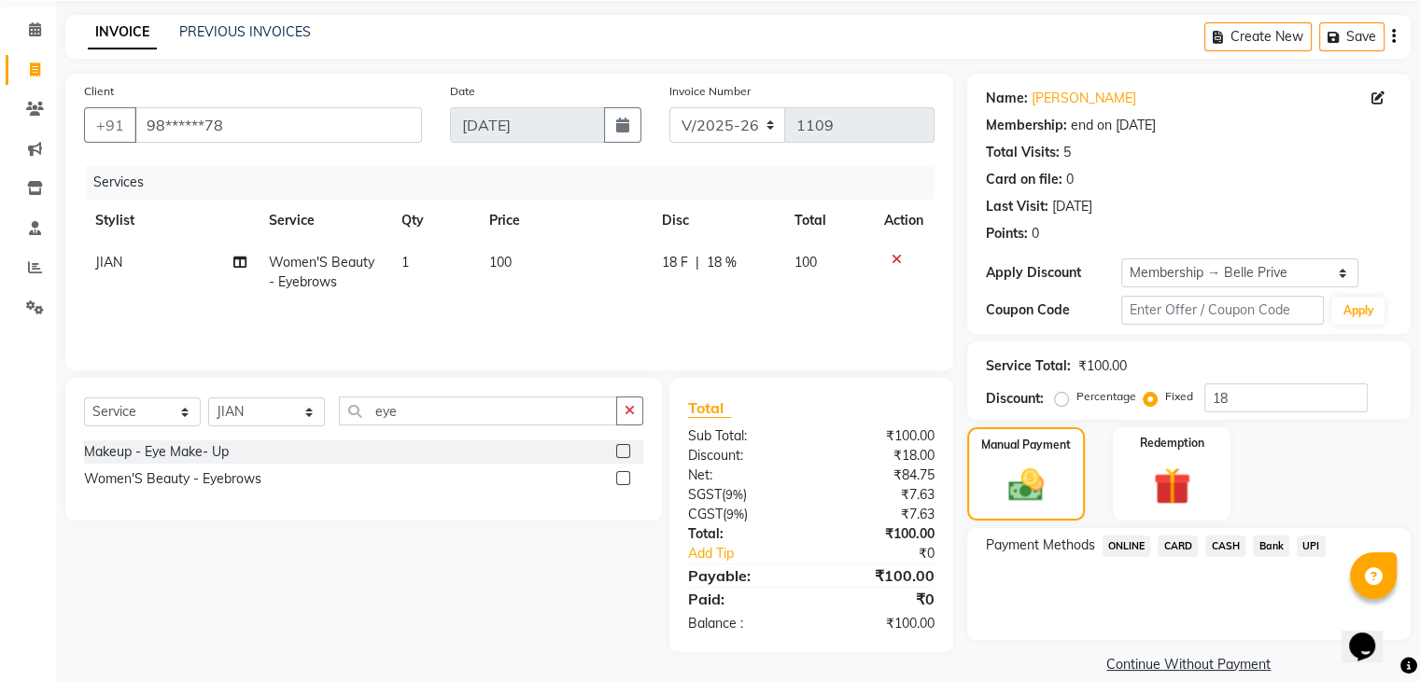
click at [1127, 539] on span "ONLINE" at bounding box center [1126, 546] width 49 height 21
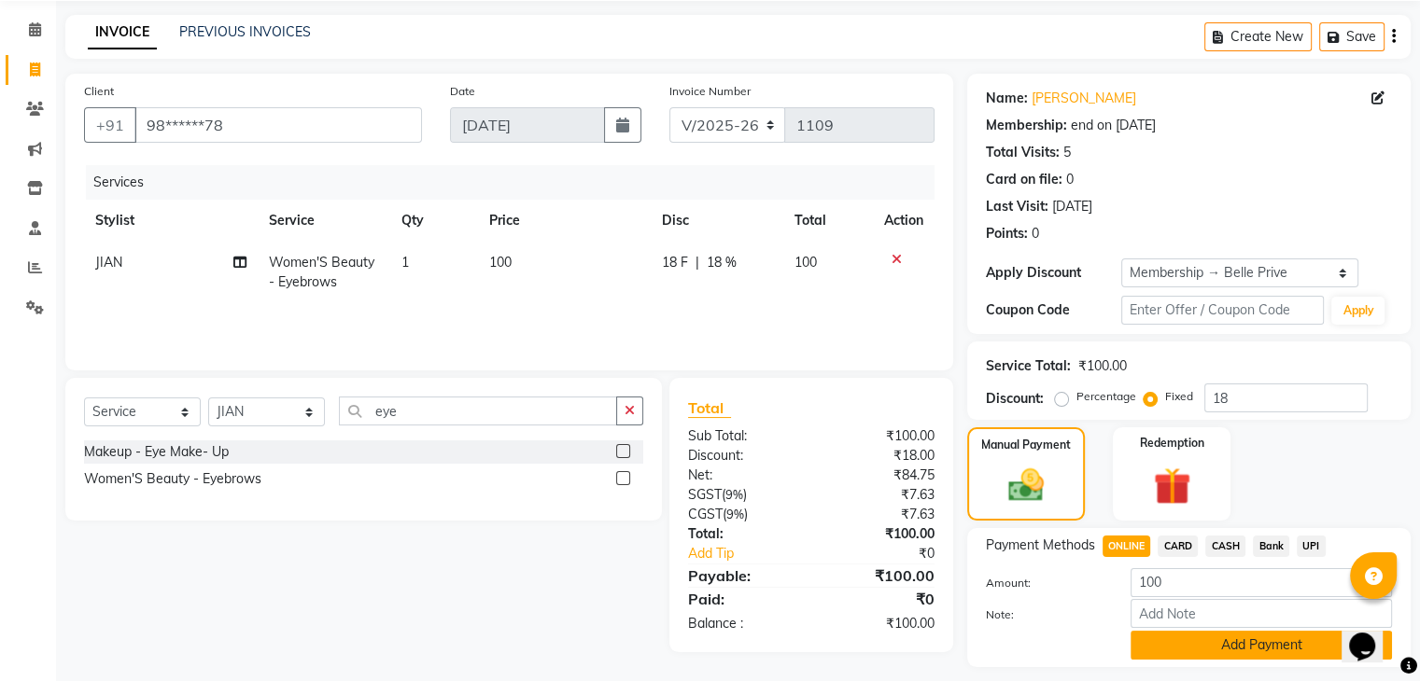
click at [1188, 640] on button "Add Payment" at bounding box center [1260, 645] width 261 height 29
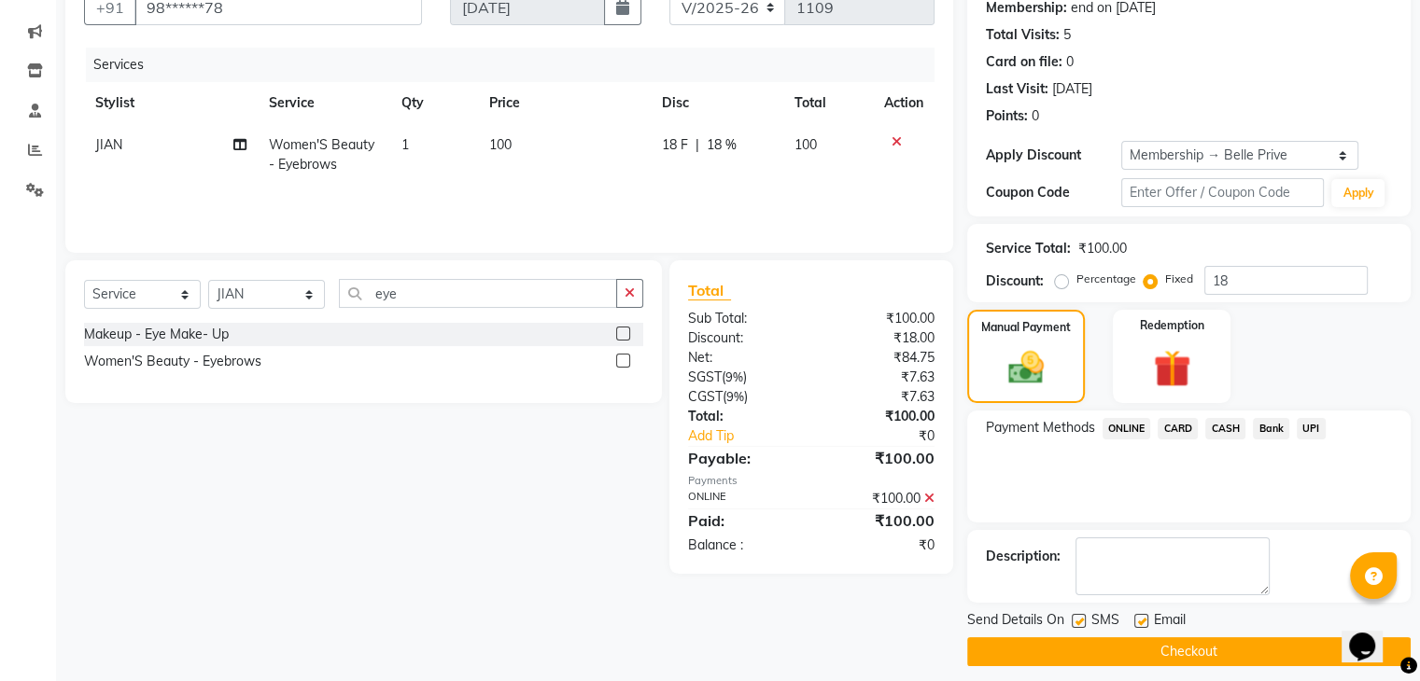
scroll to position [192, 0]
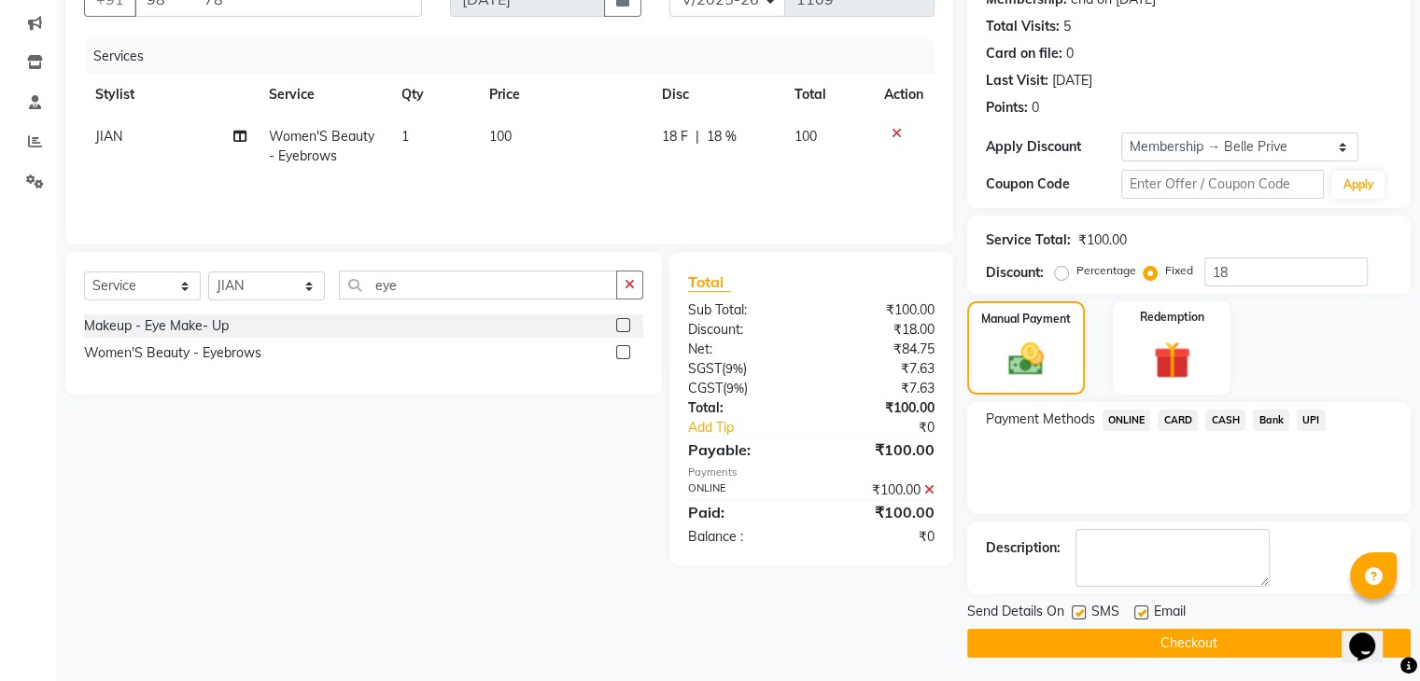
click at [1142, 642] on button "Checkout" at bounding box center [1188, 643] width 443 height 29
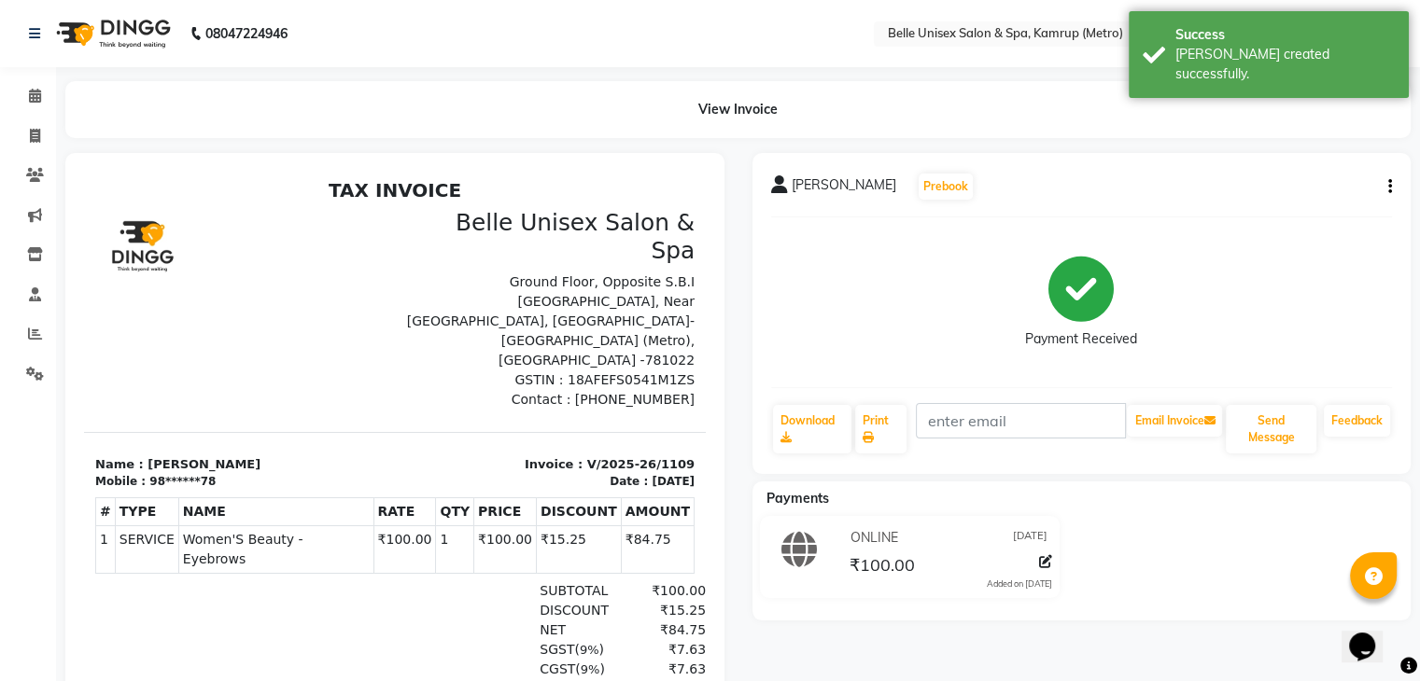
scroll to position [91, 0]
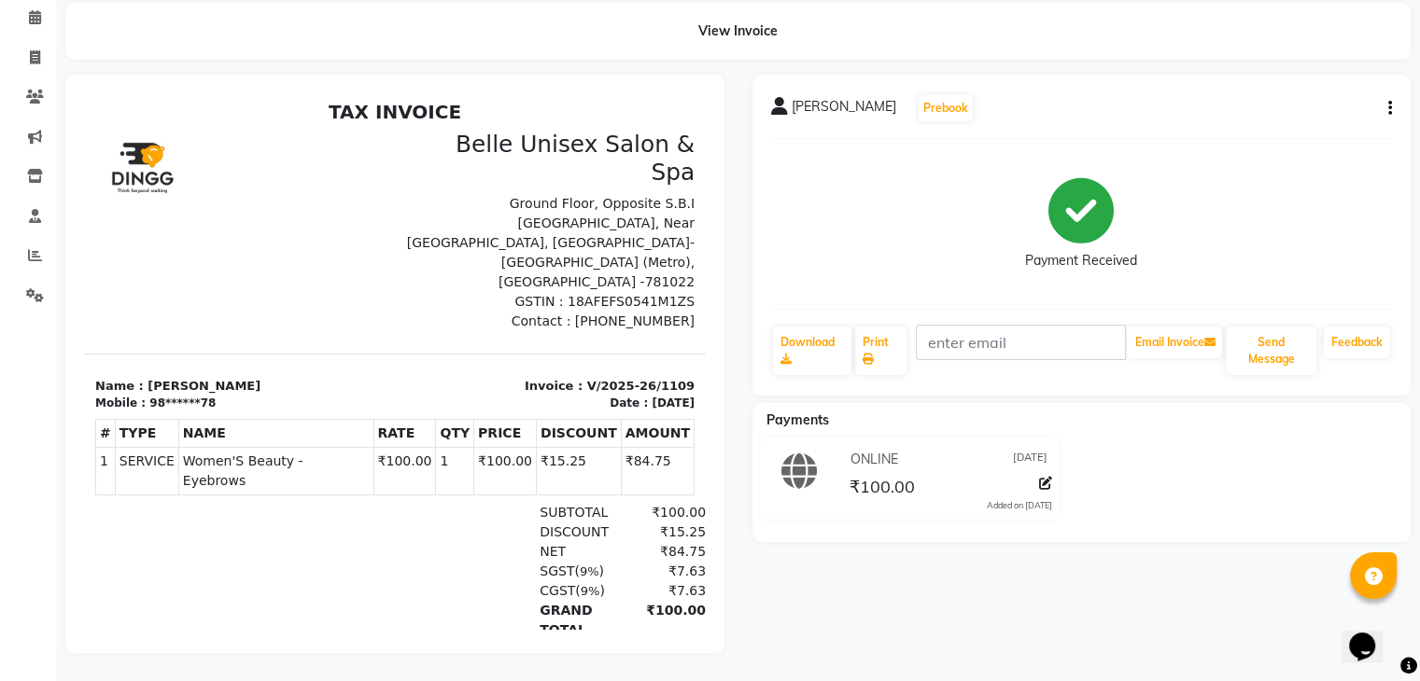
click at [1318, 254] on div "Payment Received" at bounding box center [1082, 224] width 622 height 140
drag, startPoint x: 404, startPoint y: 595, endPoint x: 486, endPoint y: 472, distance: 148.1
click at [461, 503] on div "SUBTOTAL ₹100.00 DISCOUNT ₹15.25 NET ₹84.75 SGST ( 9% CGST ( 9%" at bounding box center [494, 581] width 399 height 157
click at [875, 329] on link "Print" at bounding box center [880, 351] width 51 height 49
click at [879, 332] on link "Print" at bounding box center [880, 351] width 51 height 49
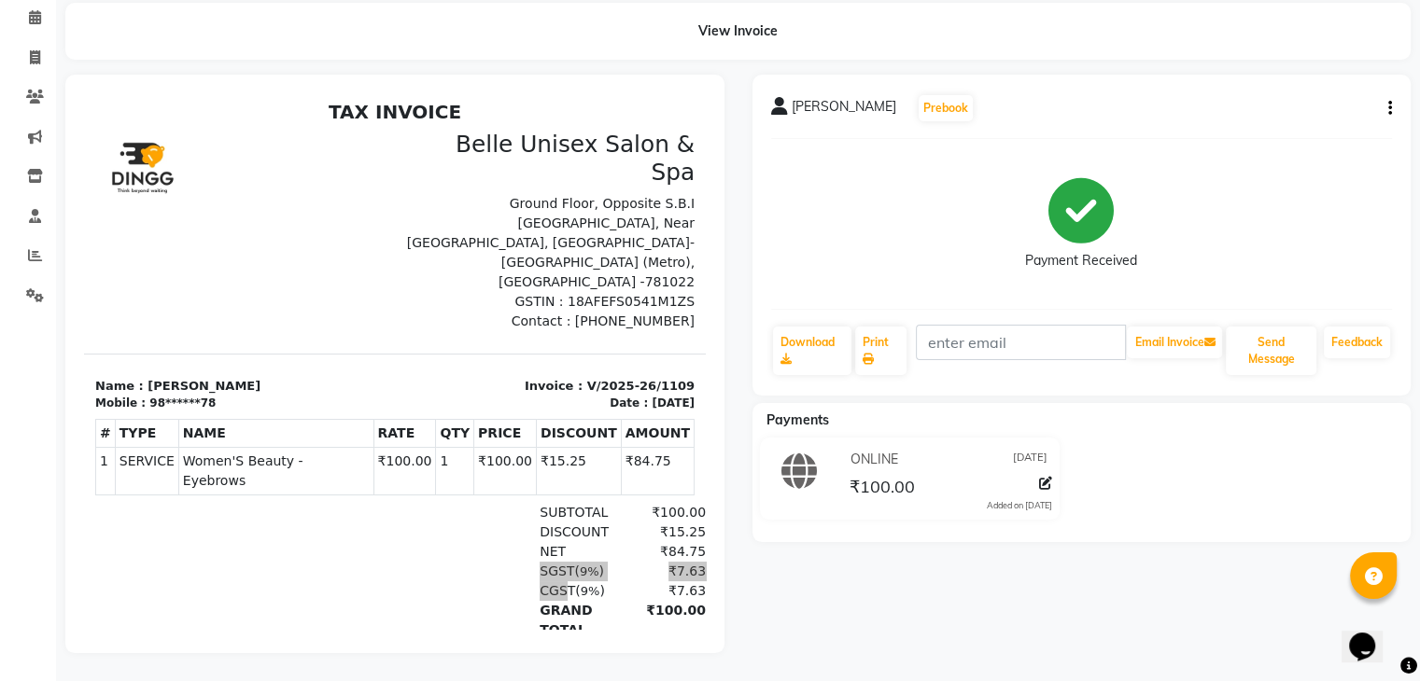
click at [948, 102] on div "[PERSON_NAME] Prebook" at bounding box center [1082, 108] width 622 height 30
click at [877, 337] on link "Print" at bounding box center [880, 351] width 51 height 49
click at [1254, 335] on button "Send Message" at bounding box center [1270, 351] width 91 height 49
click at [931, 37] on div "View Invoice" at bounding box center [737, 31] width 1345 height 57
click at [38, 50] on icon at bounding box center [35, 57] width 10 height 14
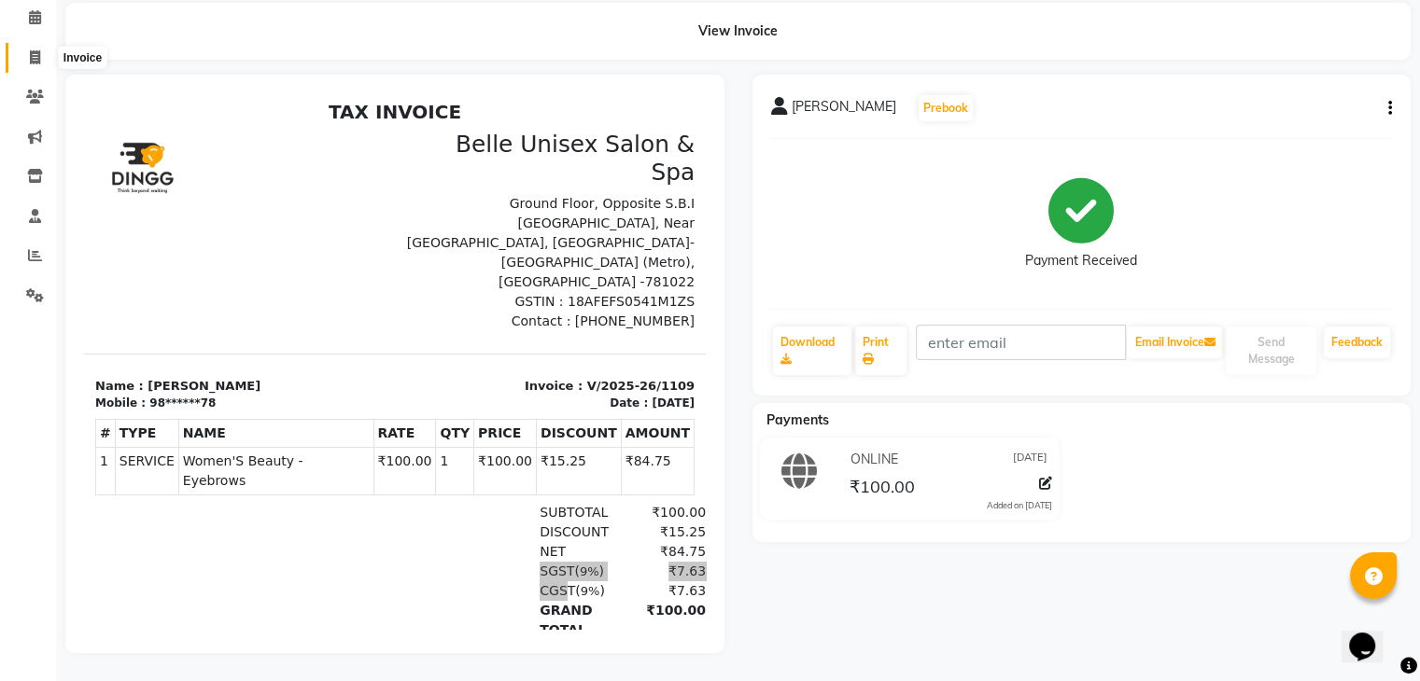
select select "service"
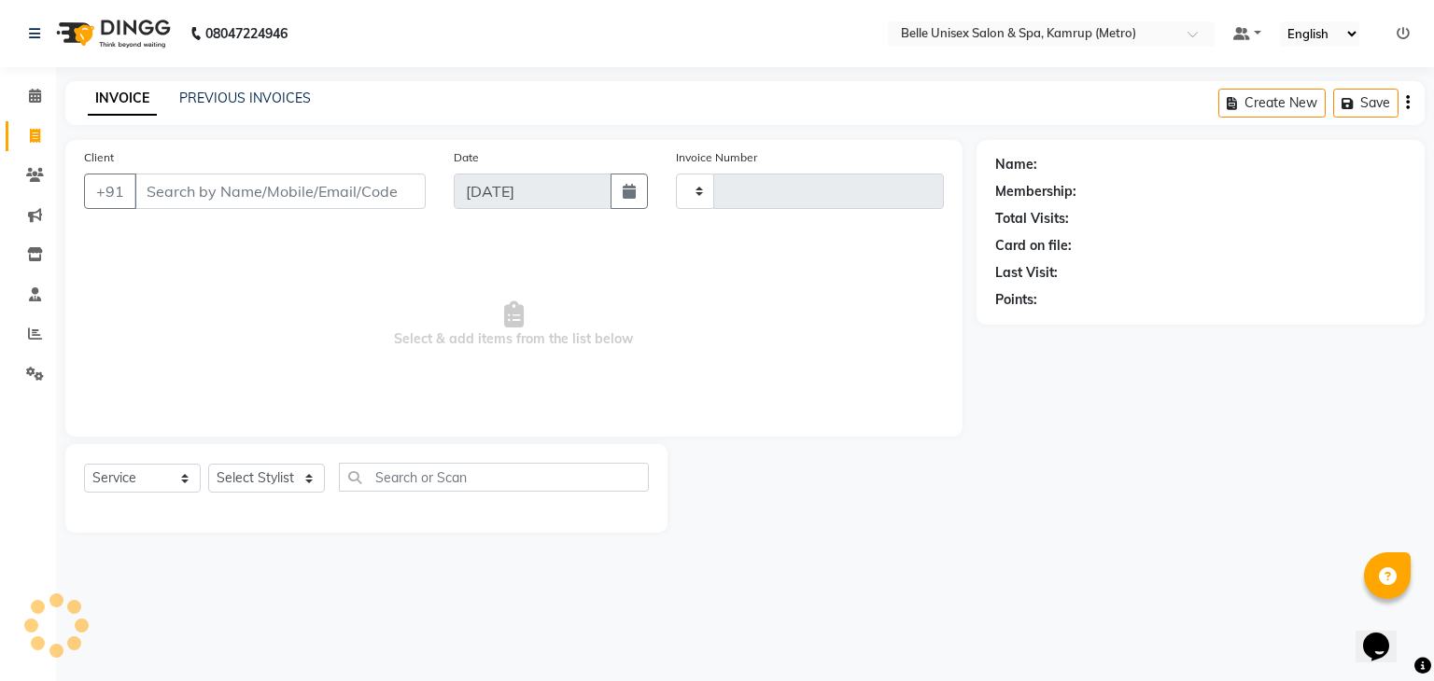
type input "1110"
select select "7291"
click at [30, 102] on icon at bounding box center [35, 96] width 12 height 14
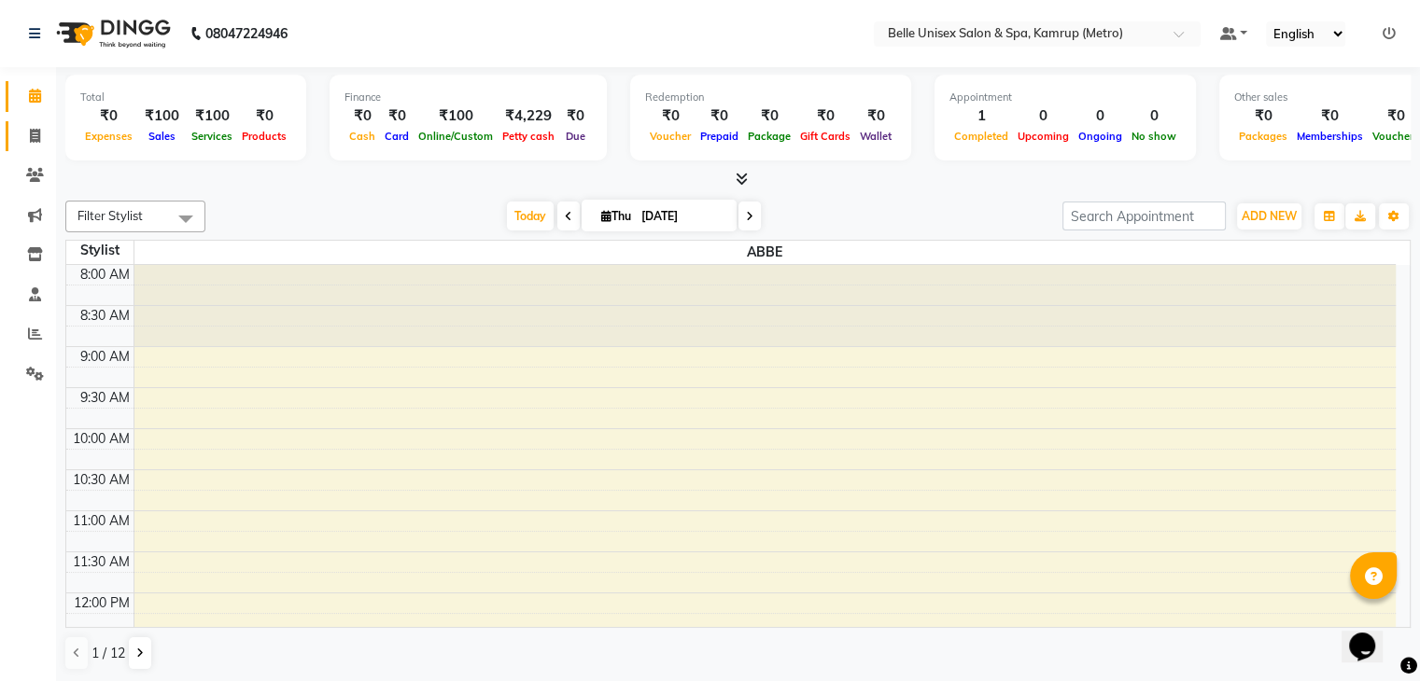
click at [41, 147] on link "Invoice" at bounding box center [28, 136] width 45 height 31
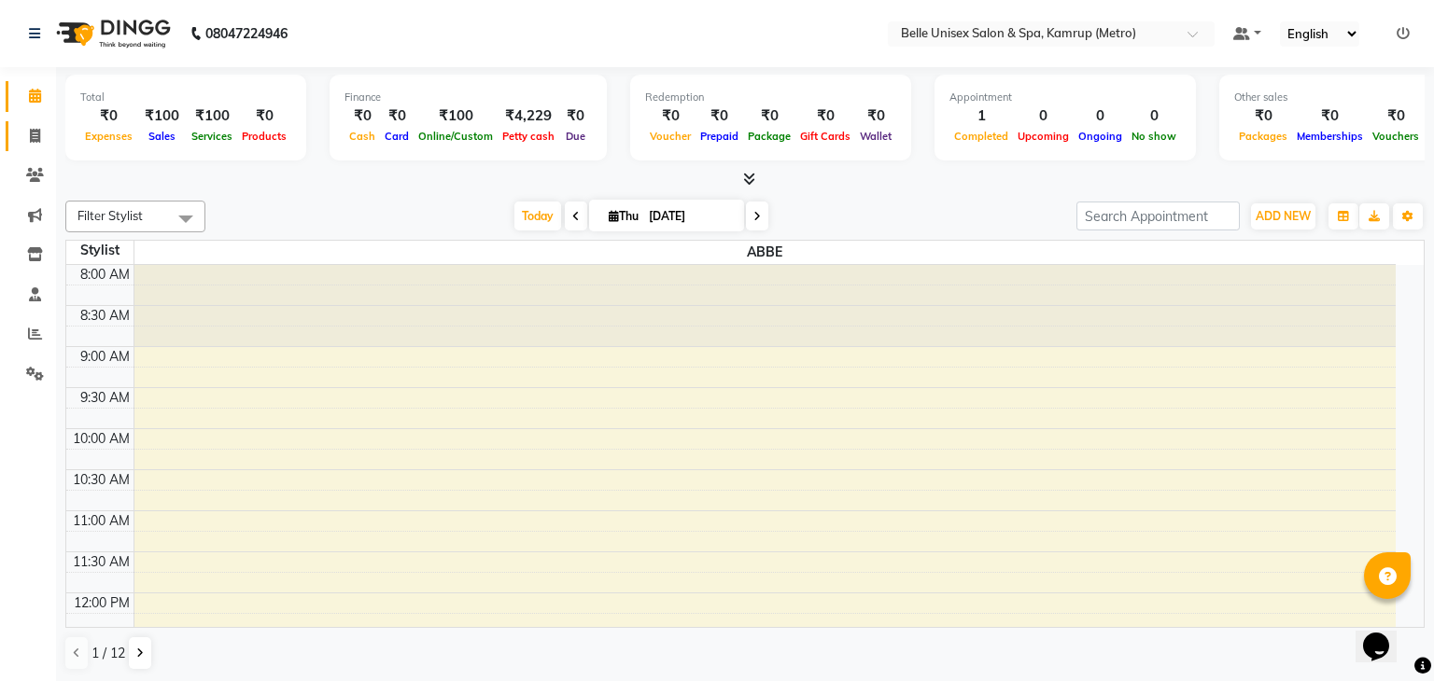
select select "7291"
select select "service"
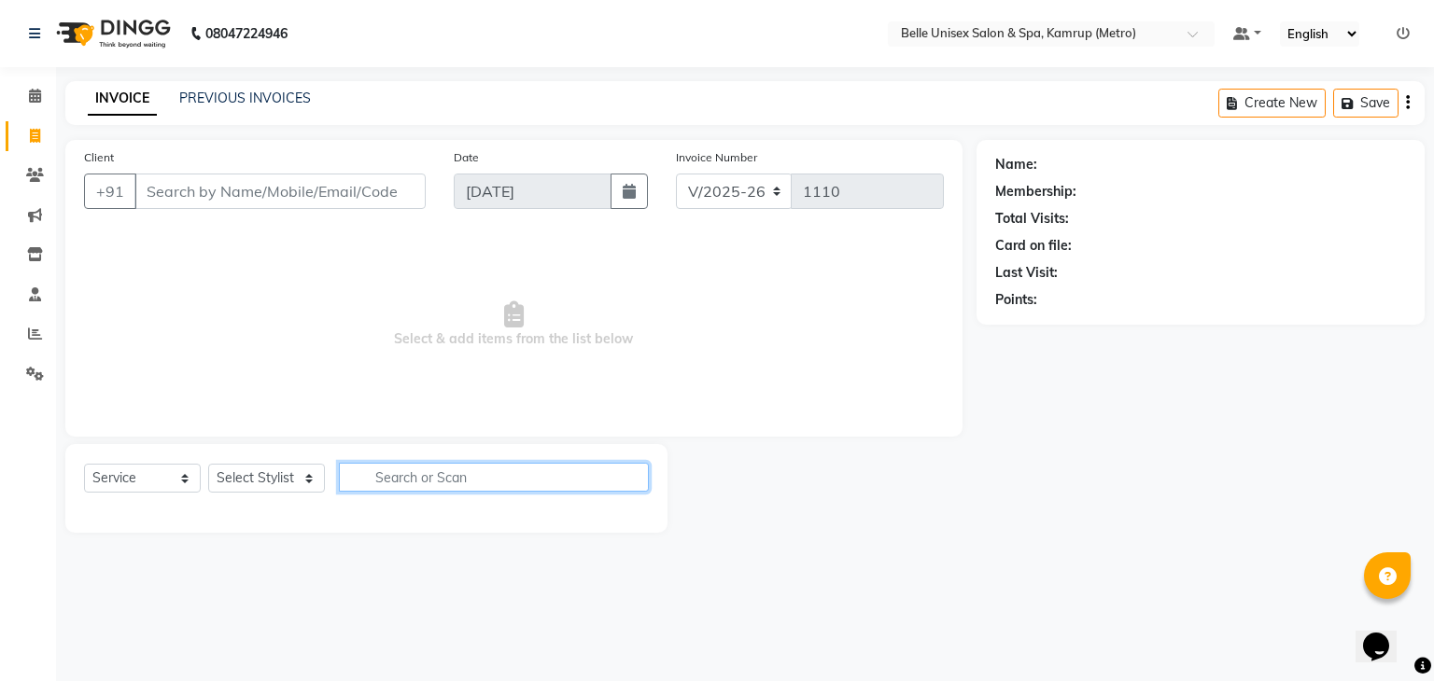
click at [392, 477] on input "text" at bounding box center [494, 477] width 310 height 29
type input "evolvere"
click at [500, 479] on input "evolvere" at bounding box center [481, 477] width 284 height 29
drag, startPoint x: 500, startPoint y: 479, endPoint x: 259, endPoint y: 508, distance: 243.5
click at [259, 508] on div "Select Service Product Membership Package Voucher Prepaid Gift Card Select Styl…" at bounding box center [366, 488] width 602 height 89
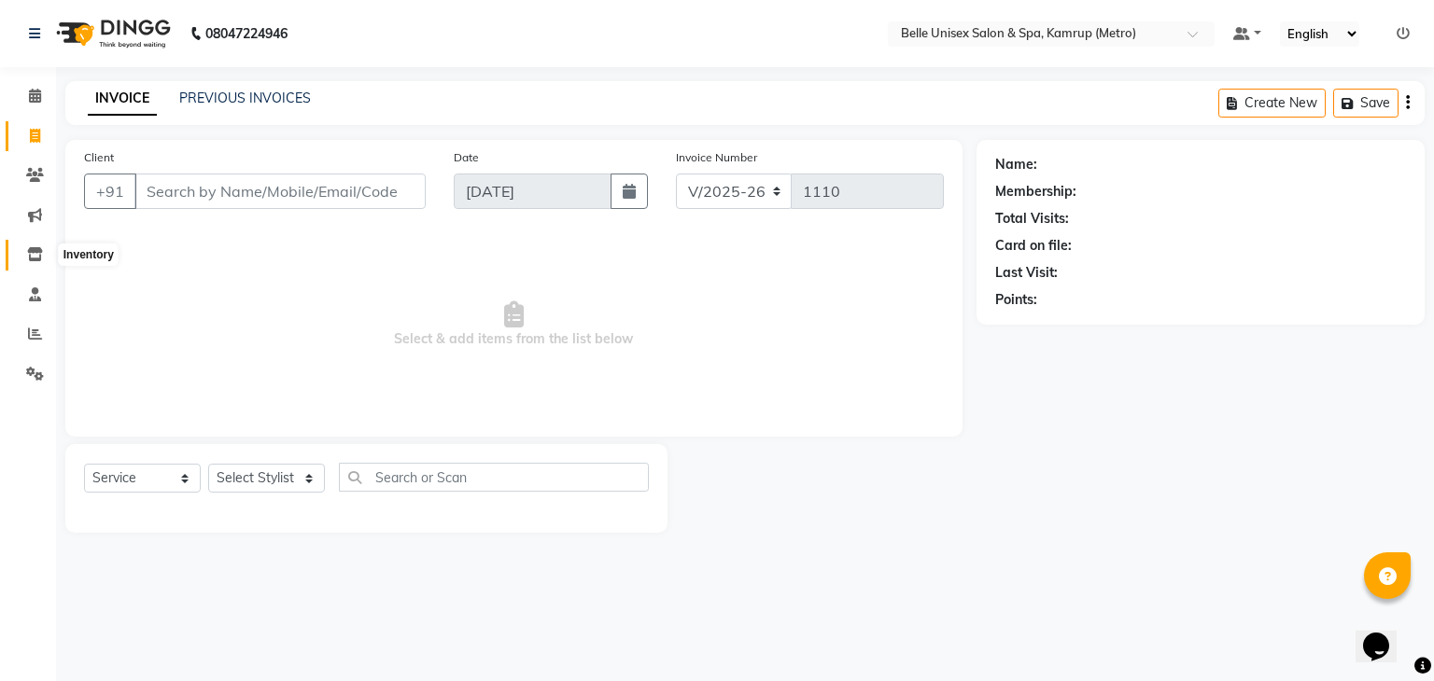
click at [40, 247] on icon at bounding box center [35, 254] width 16 height 14
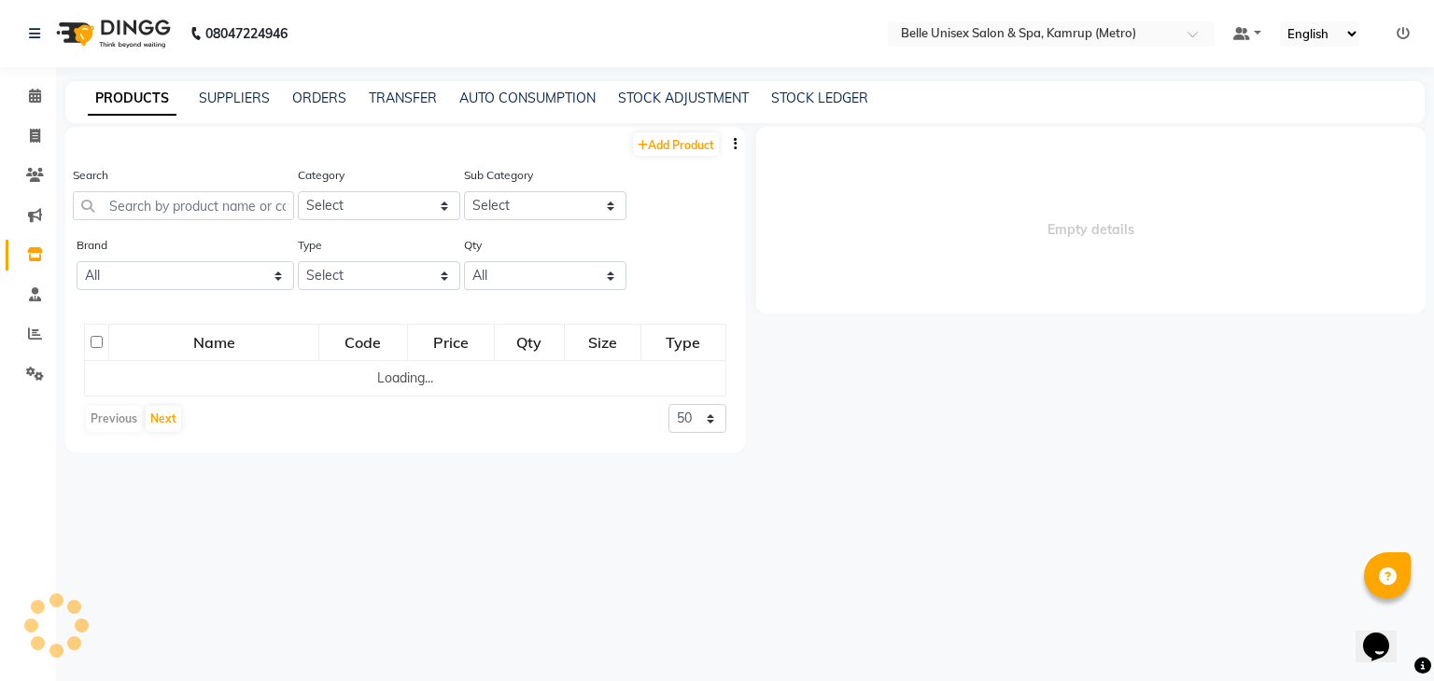
select select
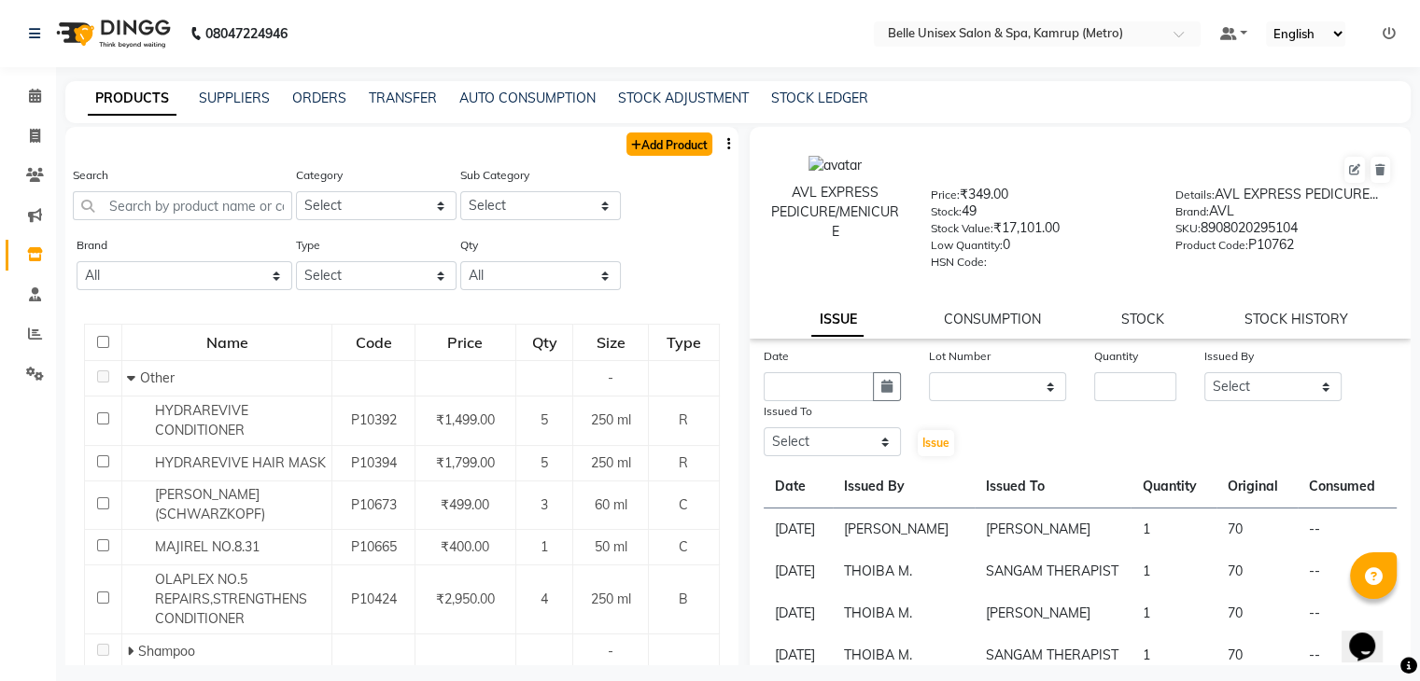
click at [657, 150] on link "Add Product" at bounding box center [669, 144] width 86 height 23
select select "true"
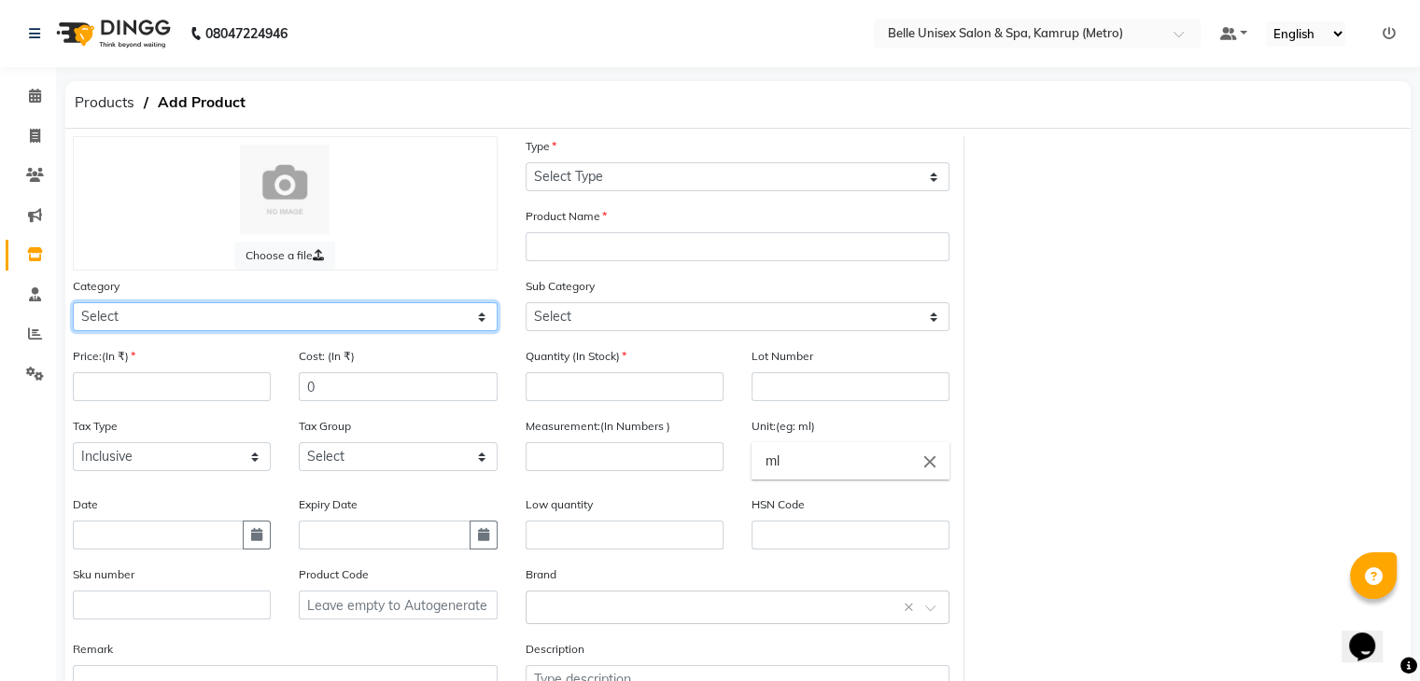
click at [477, 319] on select "Select Hair Skin Makeup Personal Care Appliances [PERSON_NAME] Waxing Disposabl…" at bounding box center [285, 316] width 425 height 29
click at [1236, 235] on div "Choose a file Type Select Type Both Retail Consumable Product Name Category Sel…" at bounding box center [738, 432] width 1358 height 593
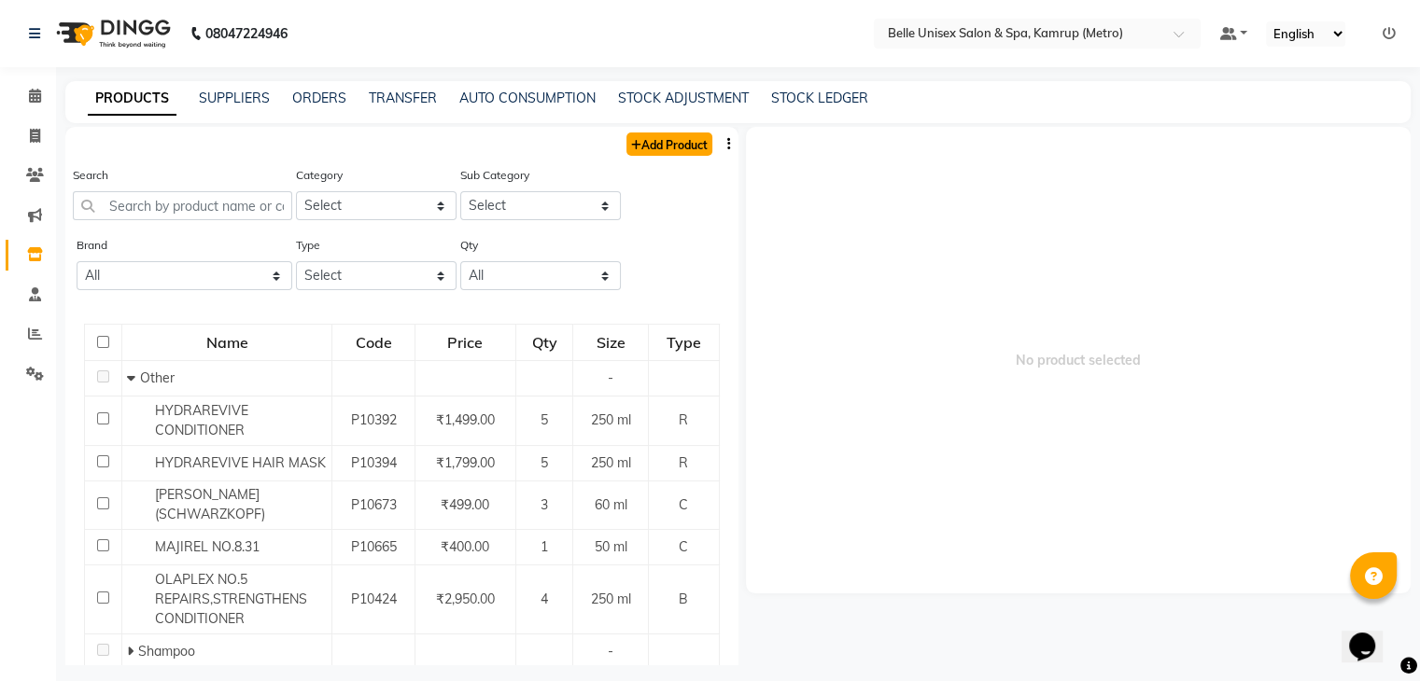
click at [648, 143] on link "Add Product" at bounding box center [669, 144] width 86 height 23
select select "true"
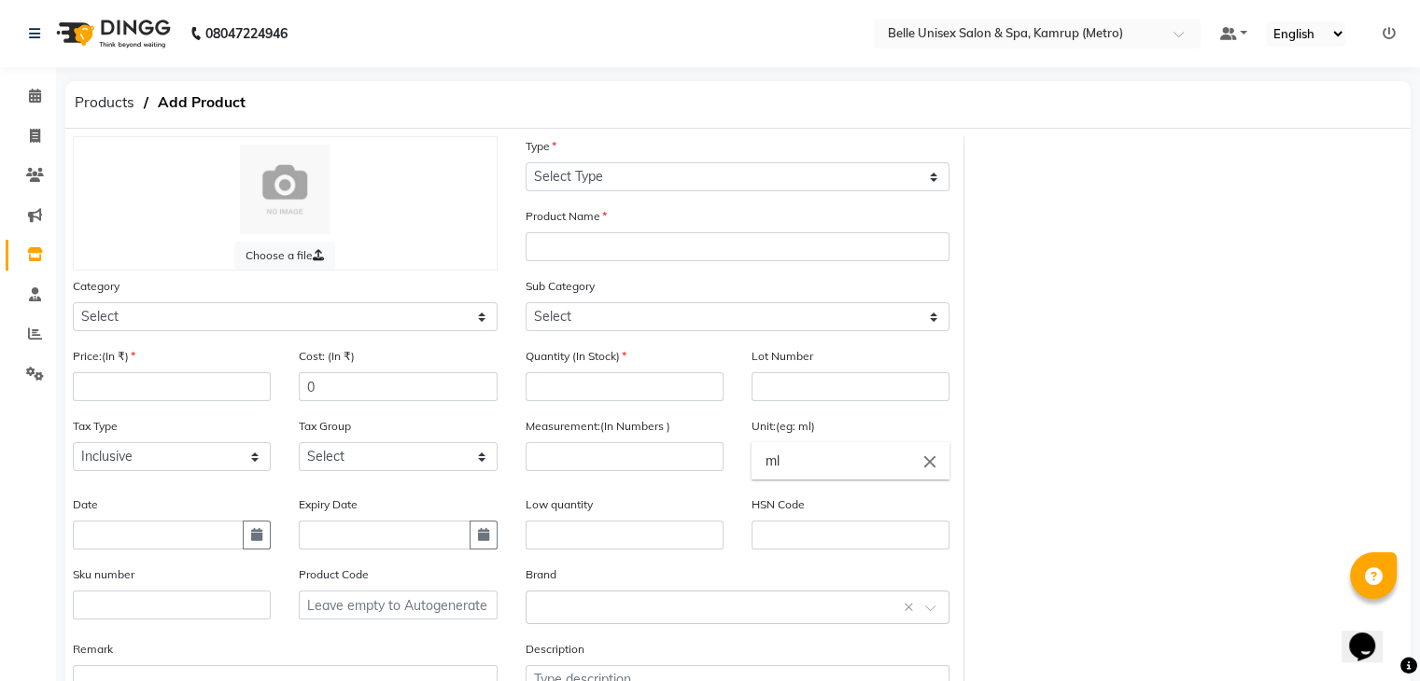
click at [322, 300] on div "Category Select Hair Skin Makeup Personal Care Appliances [PERSON_NAME] Waxing …" at bounding box center [285, 303] width 425 height 55
click at [354, 329] on select "Select Hair Skin Makeup Personal Care Appliances [PERSON_NAME] Waxing Disposabl…" at bounding box center [285, 316] width 425 height 29
select select "389101100"
click at [73, 305] on select "Select Hair Skin Makeup Personal Care Appliances [PERSON_NAME] Waxing Disposabl…" at bounding box center [285, 316] width 425 height 29
click at [160, 371] on div "Price:(In ₹)" at bounding box center [172, 373] width 198 height 55
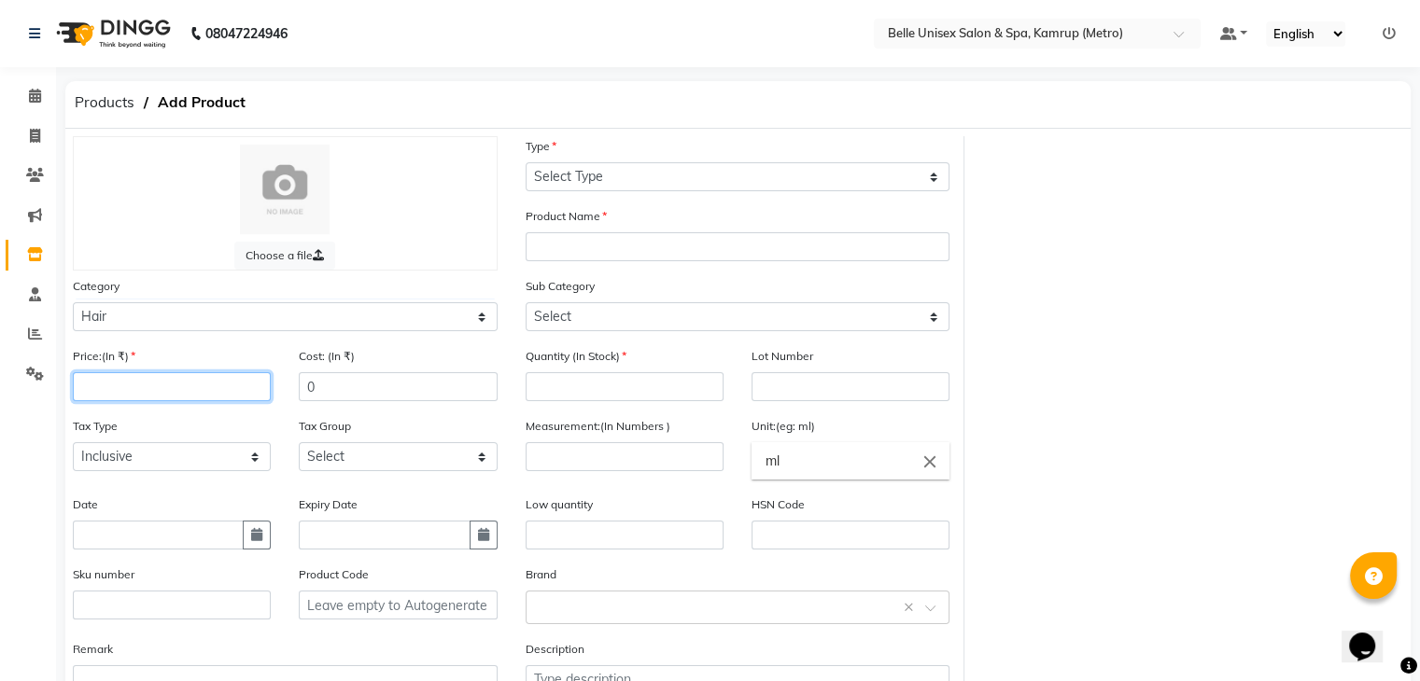
click at [161, 389] on input "number" at bounding box center [172, 386] width 198 height 29
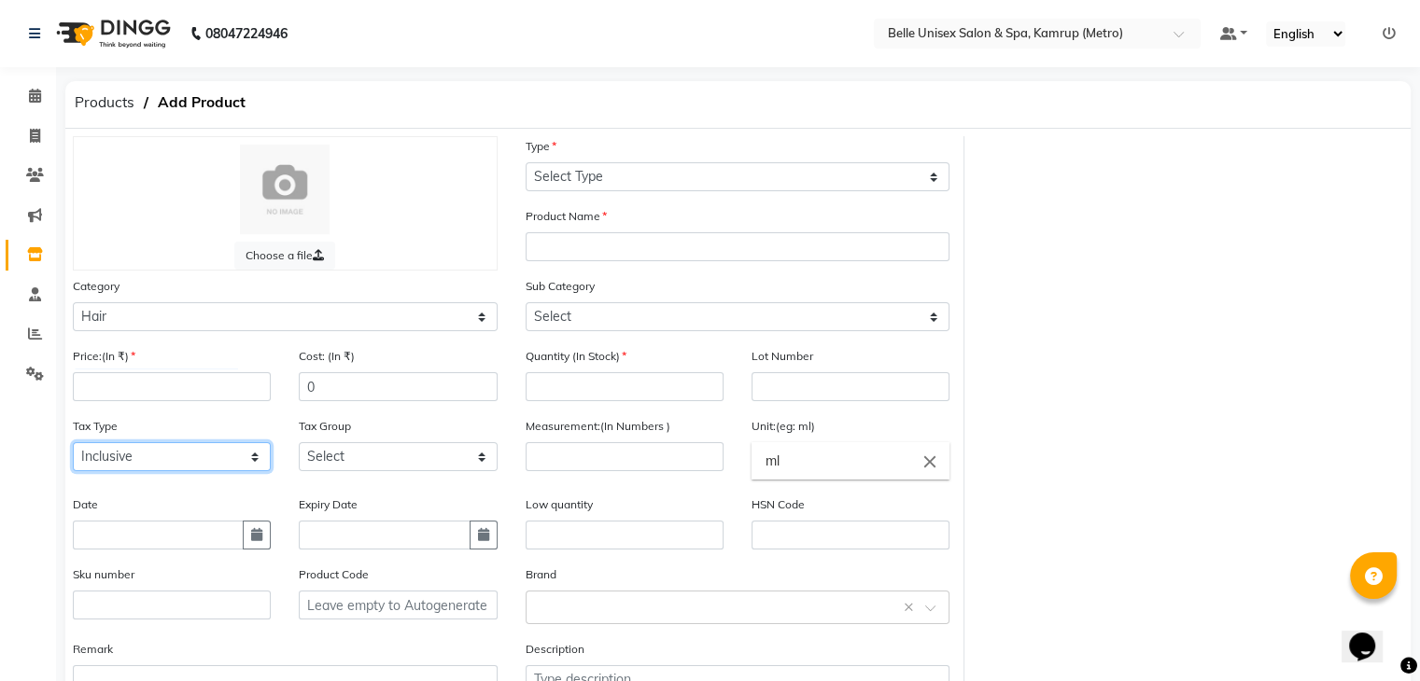
click at [190, 470] on select "Select Inclusive Exclusive" at bounding box center [172, 456] width 198 height 29
click at [208, 429] on div "Tax Type Select Inclusive Exclusive" at bounding box center [172, 443] width 198 height 55
drag, startPoint x: 198, startPoint y: 453, endPoint x: 213, endPoint y: 456, distance: 15.4
click at [201, 452] on select "Select Inclusive Exclusive" at bounding box center [172, 456] width 198 height 29
select select "false"
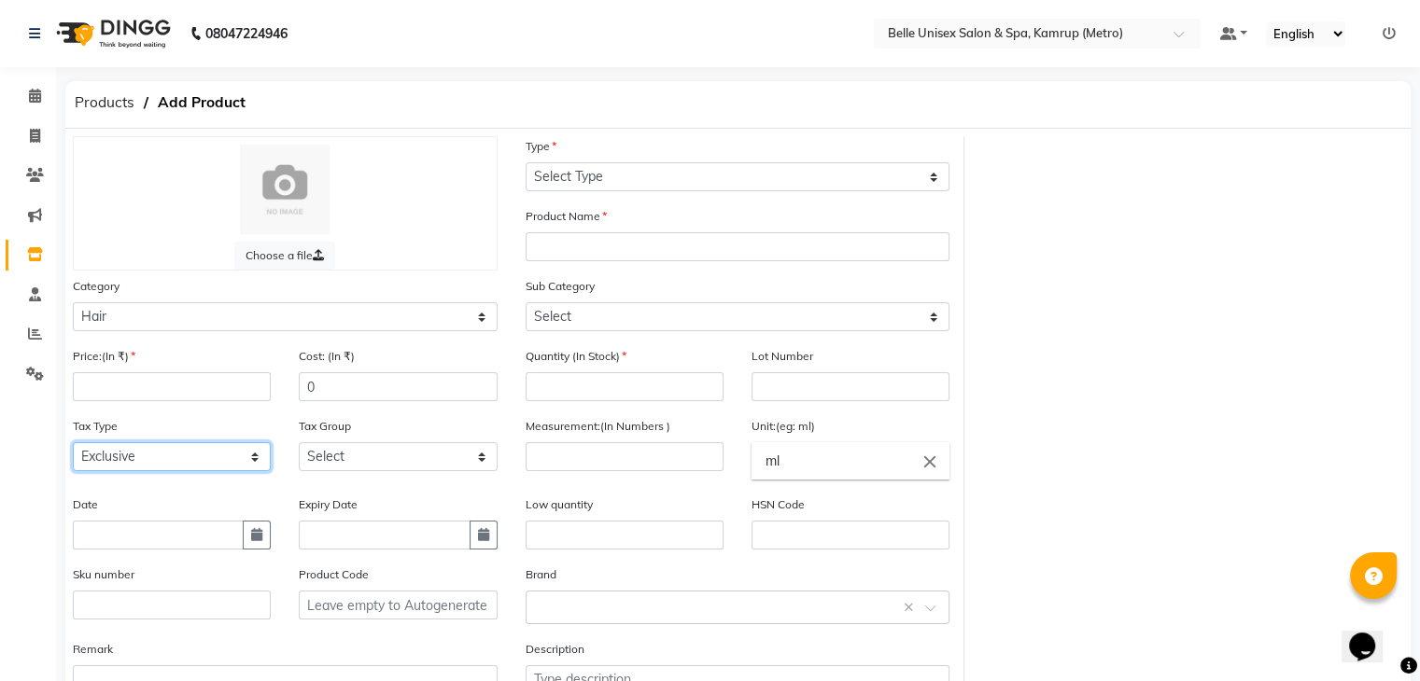
click at [73, 448] on select "Select Inclusive Exclusive" at bounding box center [172, 456] width 198 height 29
click at [355, 446] on div "Tax Group Select GST" at bounding box center [398, 443] width 198 height 55
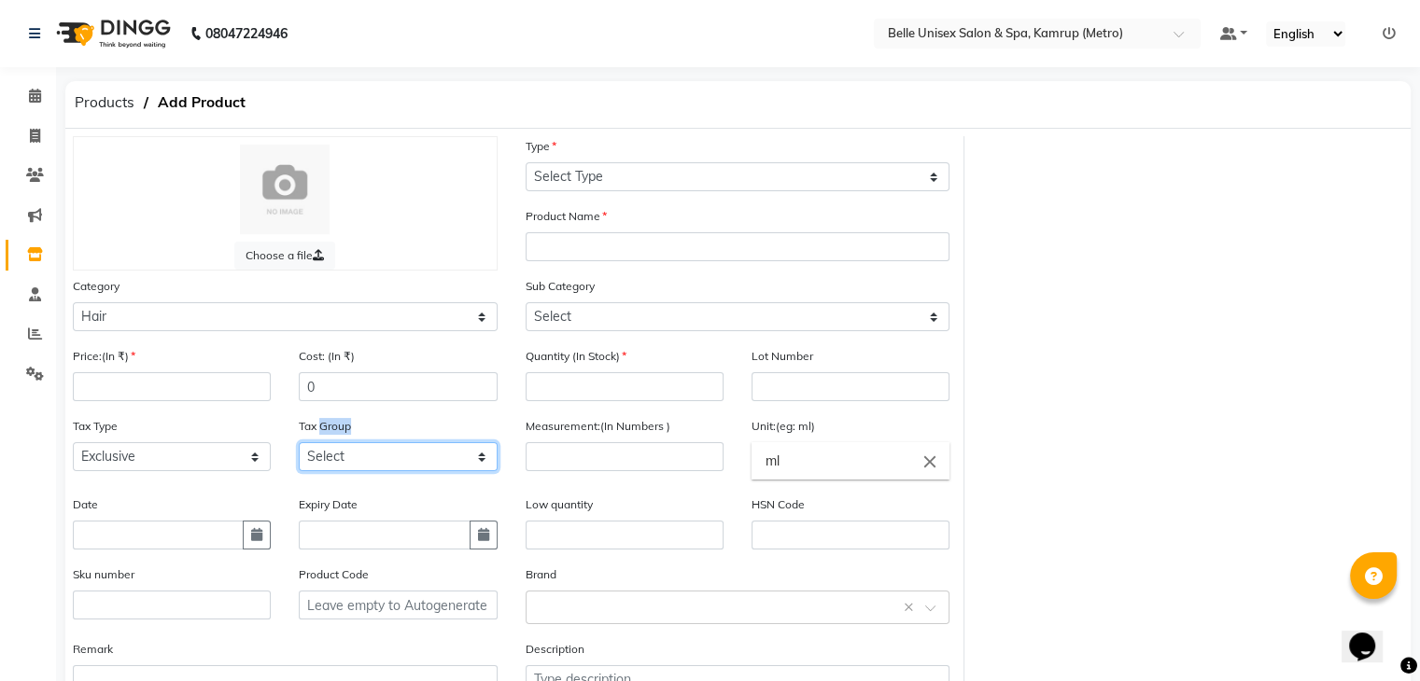
click at [356, 468] on select "Select GST" at bounding box center [398, 456] width 198 height 29
select select "3202"
click at [299, 448] on select "Select GST" at bounding box center [398, 456] width 198 height 29
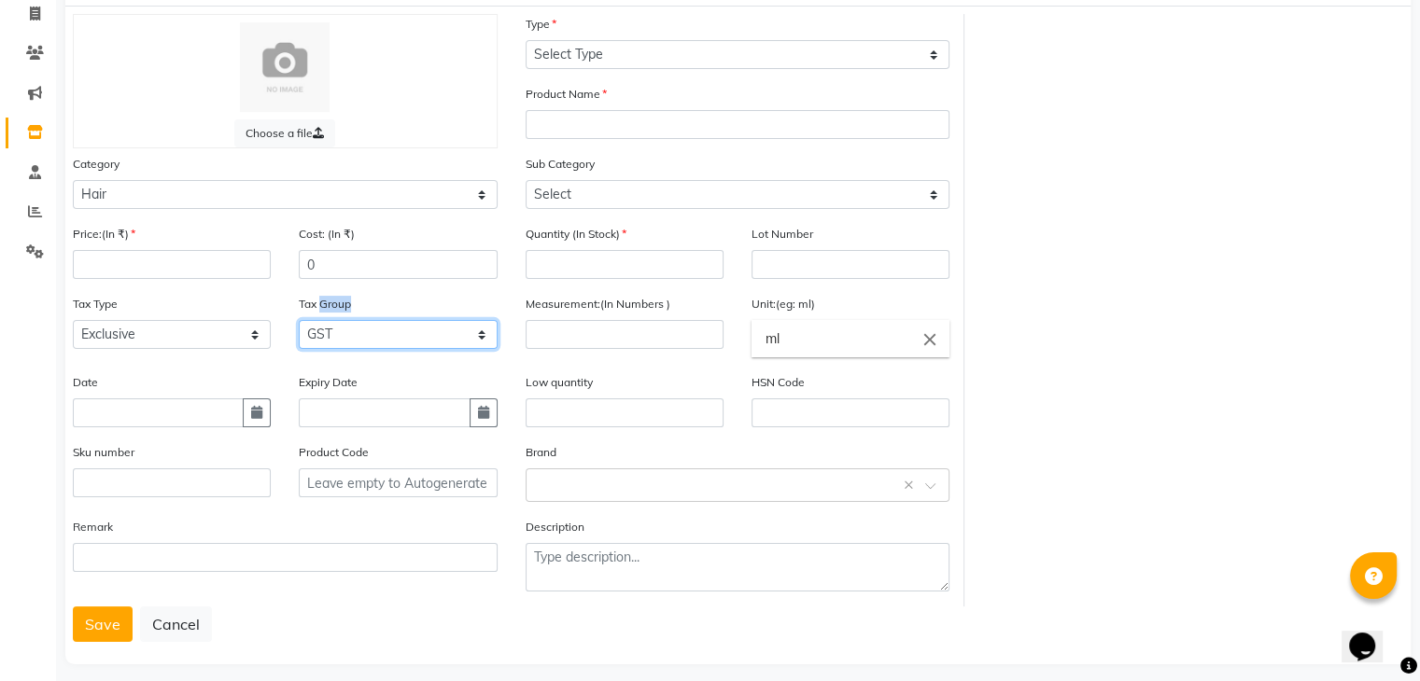
scroll to position [146, 0]
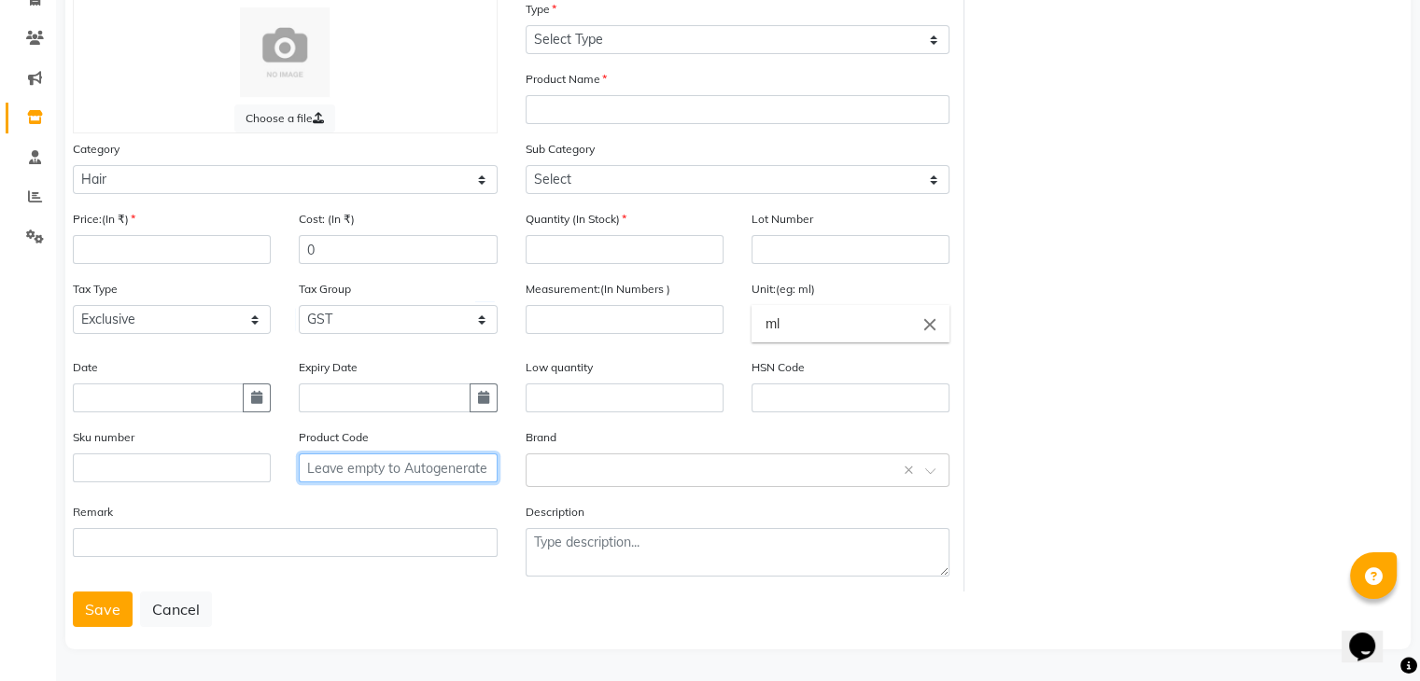
click at [479, 471] on input "text" at bounding box center [398, 468] width 198 height 29
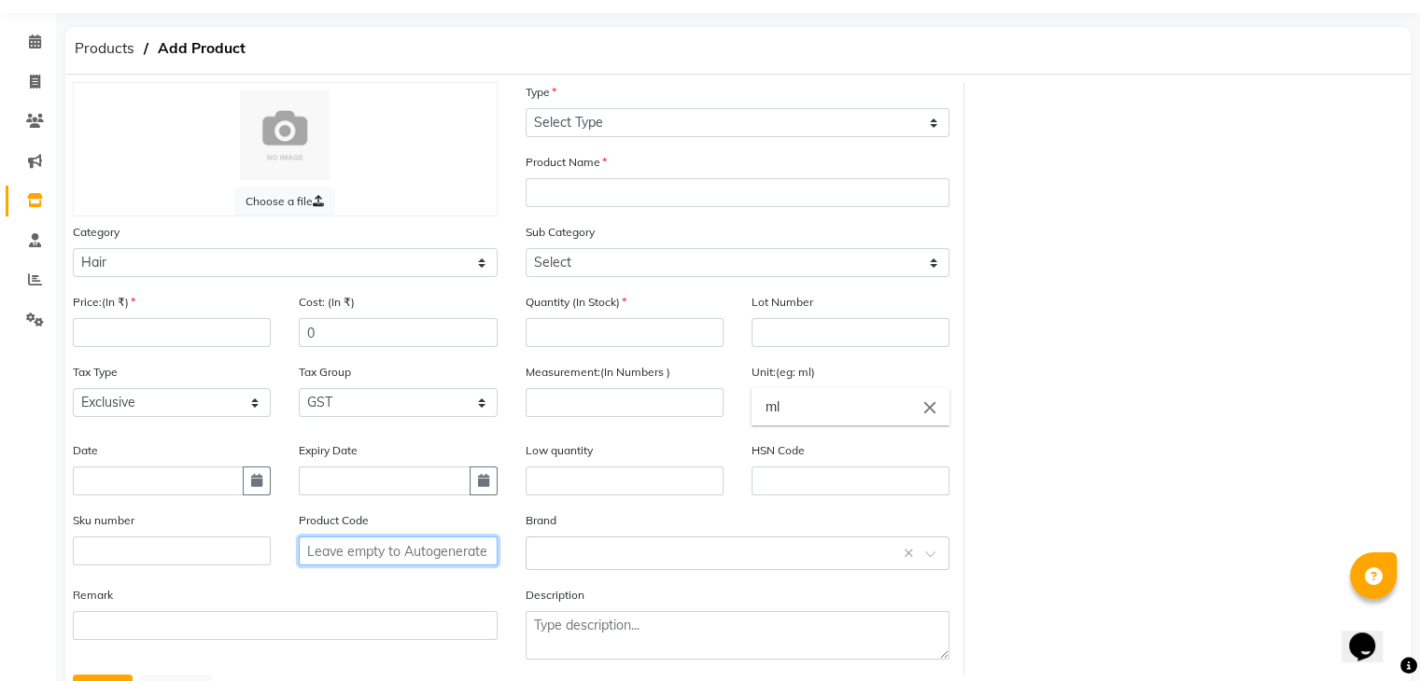
scroll to position [52, 0]
click at [596, 77] on div "Choose a file Type Select Type Both Retail Consumable Product Name Category Sel…" at bounding box center [737, 406] width 1345 height 658
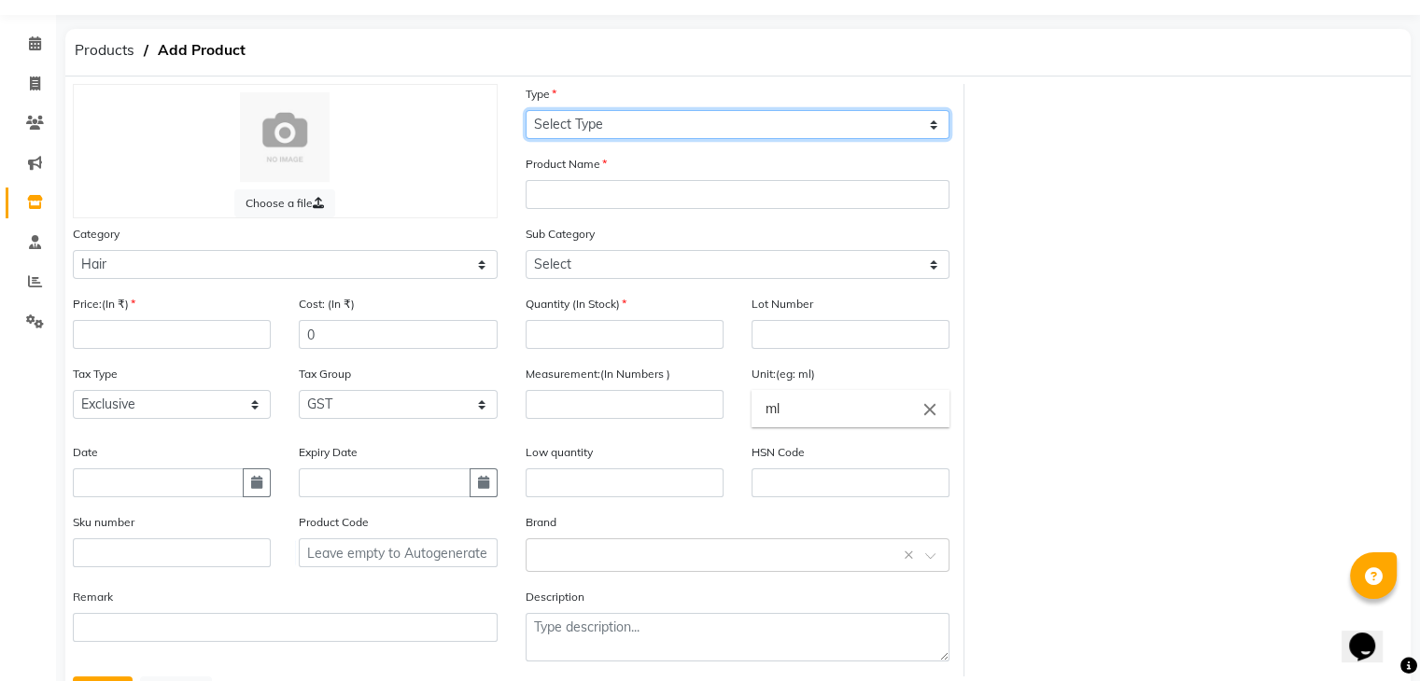
click at [584, 137] on select "Select Type Both Retail Consumable" at bounding box center [737, 124] width 425 height 29
select select "C"
click at [525, 111] on select "Select Type Both Retail Consumable" at bounding box center [737, 124] width 425 height 29
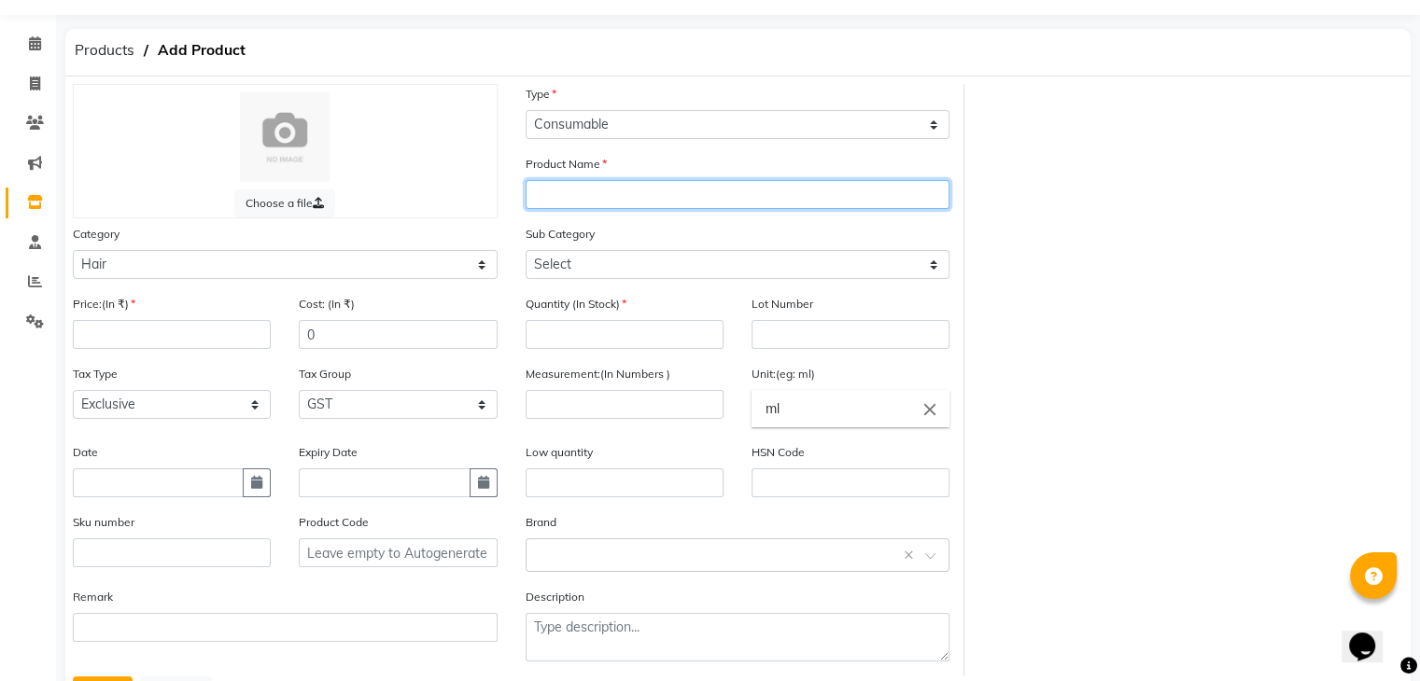
click at [615, 195] on input "text" at bounding box center [737, 194] width 425 height 29
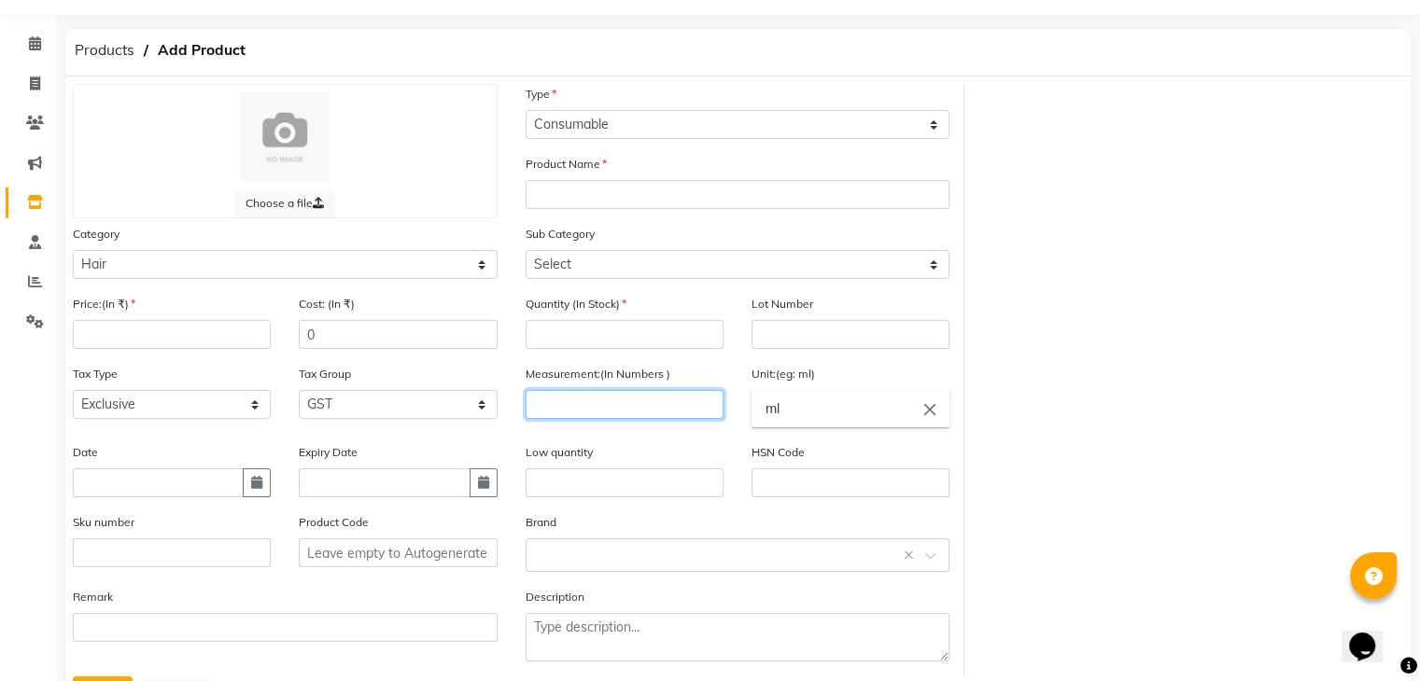
click at [660, 404] on input "number" at bounding box center [624, 404] width 198 height 29
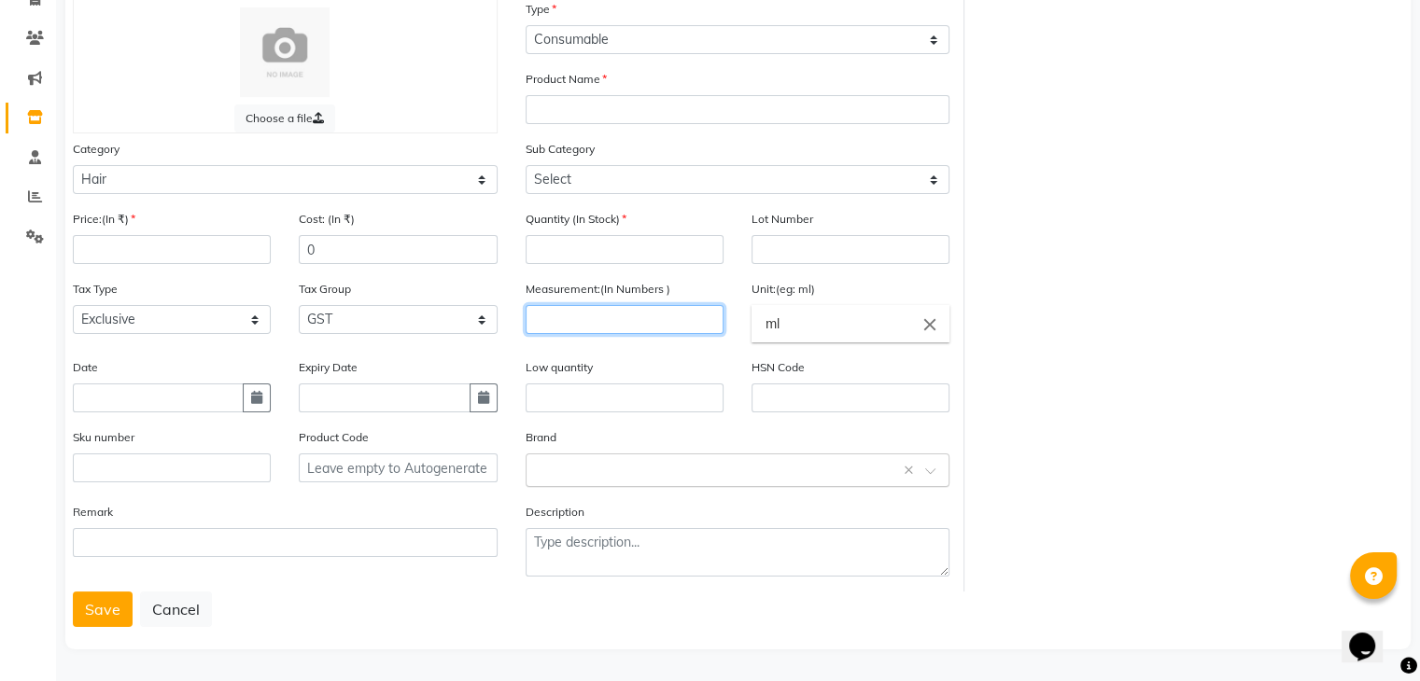
scroll to position [146, 0]
click at [79, 255] on input "number" at bounding box center [172, 249] width 198 height 29
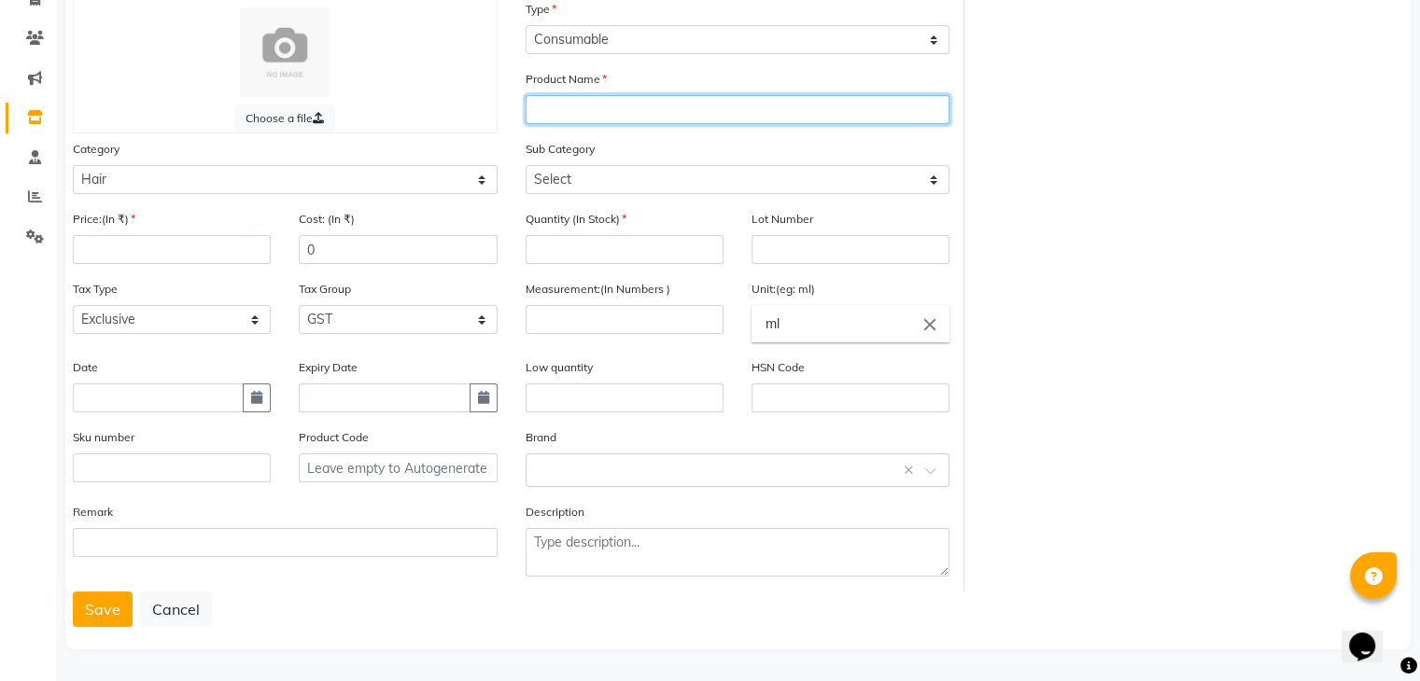
click at [683, 102] on input "text" at bounding box center [737, 109] width 425 height 29
type input "Look"
click at [1053, 61] on div "Choose a file Type Select Type Both Retail Consumable Product Name Look Categor…" at bounding box center [738, 295] width 1358 height 593
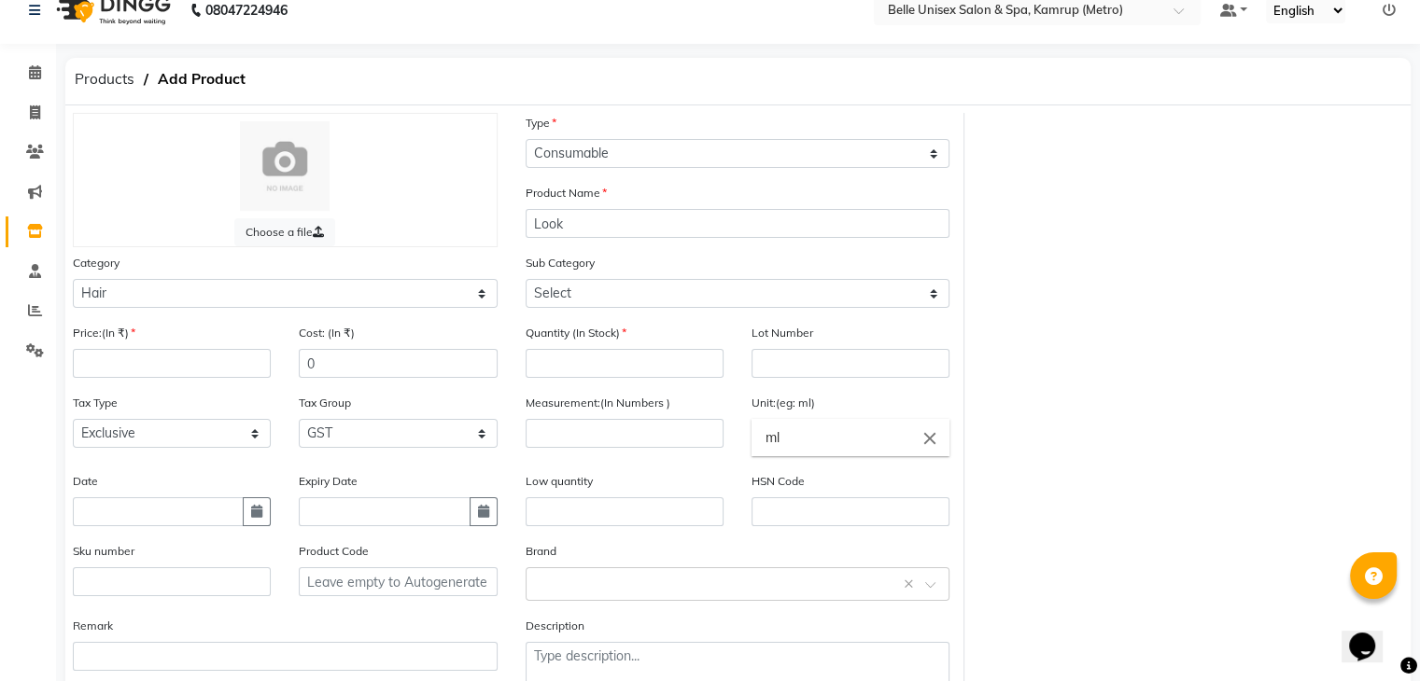
scroll to position [21, 0]
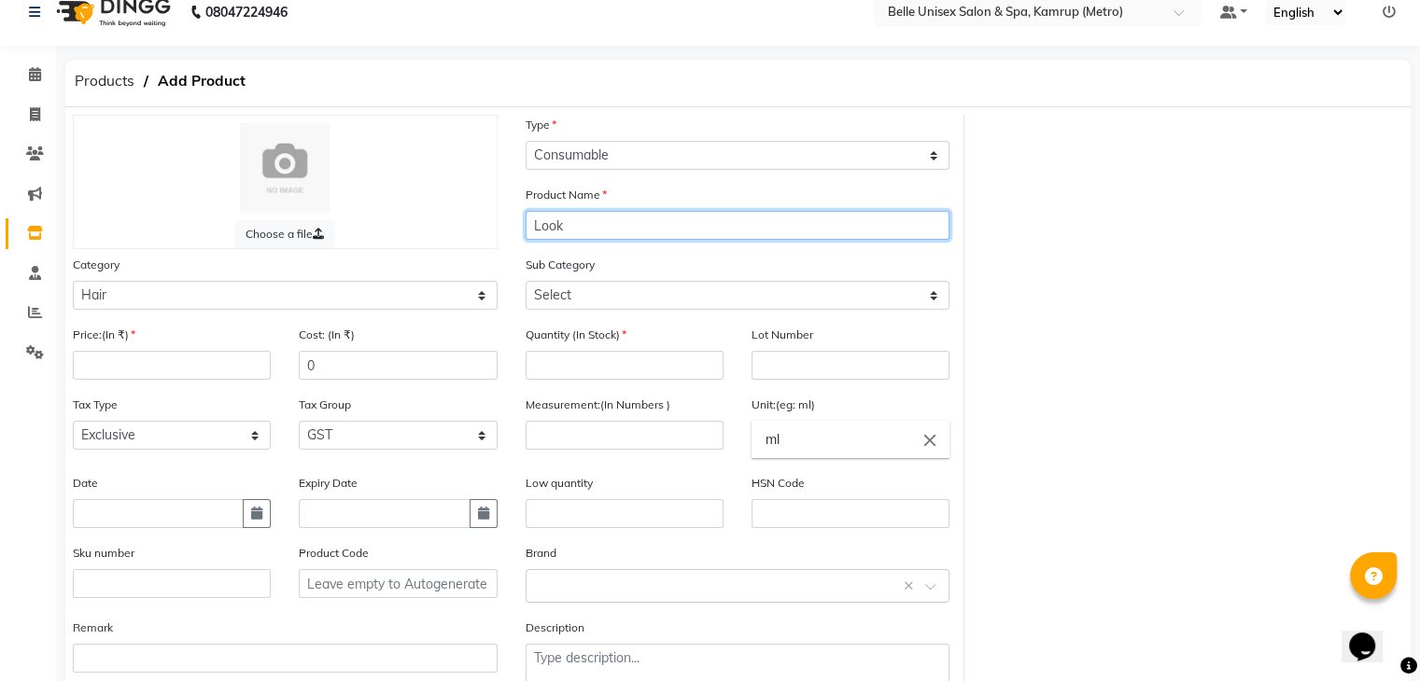
click at [665, 239] on input "Look" at bounding box center [737, 225] width 425 height 29
click at [597, 225] on input "Look" at bounding box center [737, 225] width 425 height 29
click at [1333, 486] on div "Choose a file Type Select Type Both Retail Consumable Product Name Category Sel…" at bounding box center [738, 411] width 1358 height 593
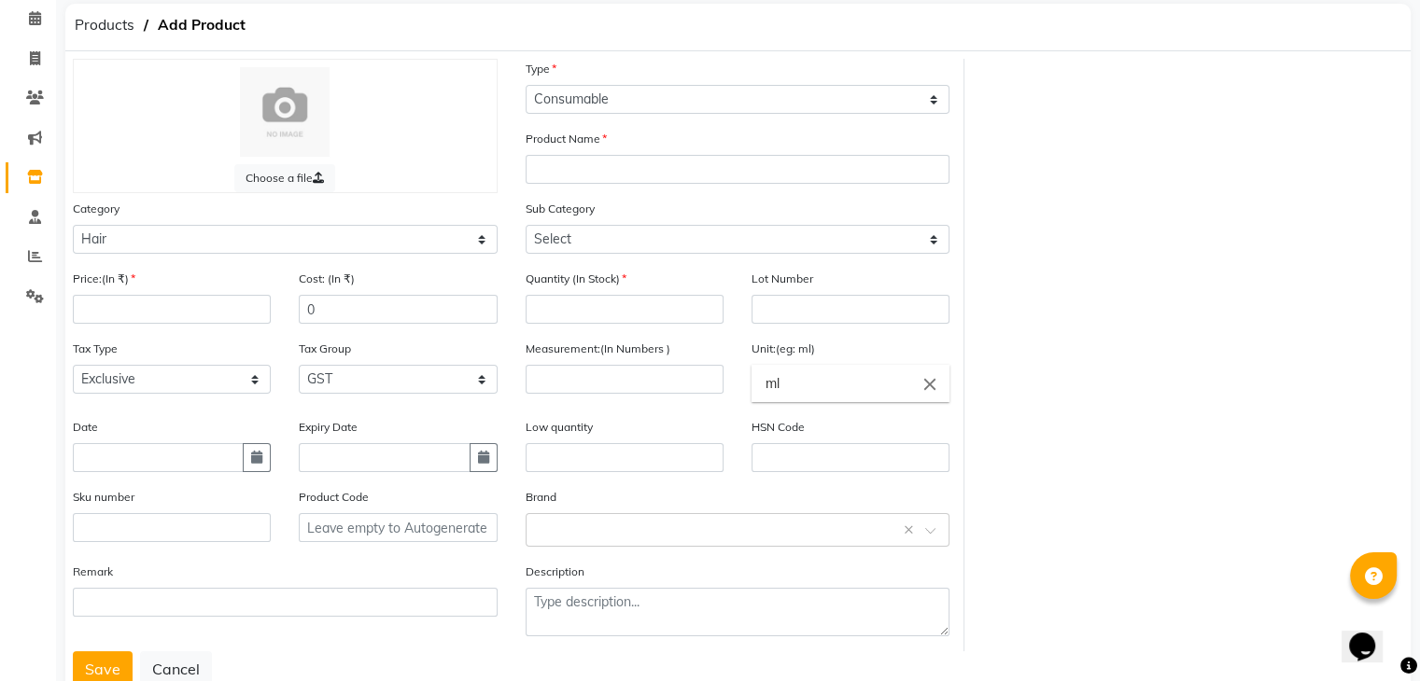
scroll to position [146, 0]
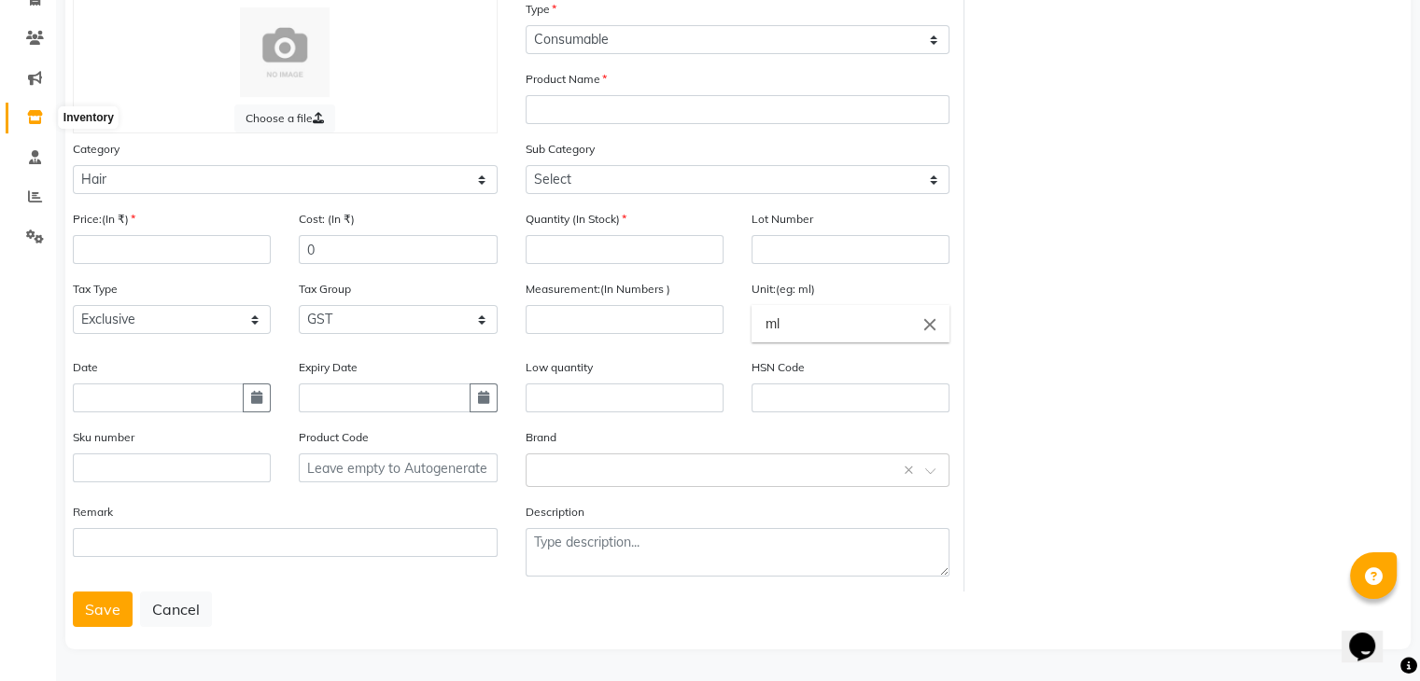
click at [40, 110] on icon at bounding box center [35, 117] width 16 height 14
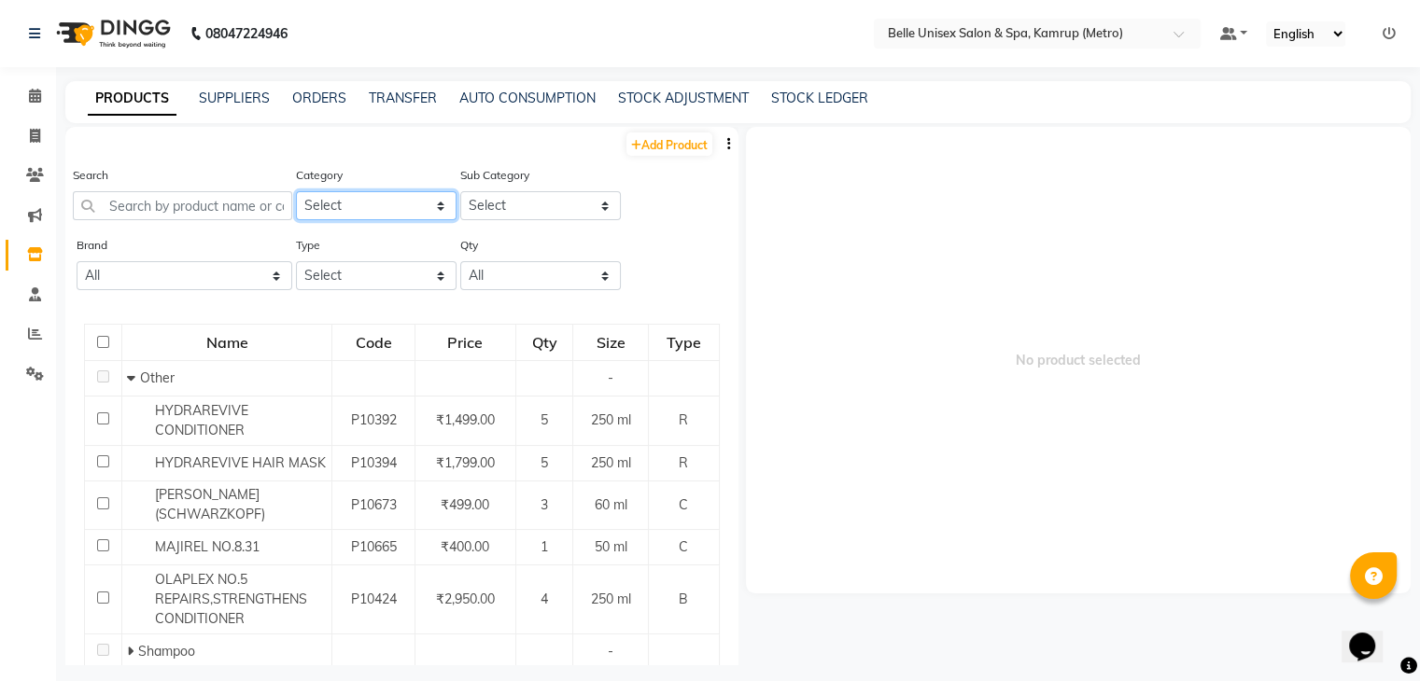
click at [391, 193] on select "Select Hair Skin Makeup Personal Care Appliances [PERSON_NAME] Waxing Disposabl…" at bounding box center [376, 205] width 161 height 29
click at [218, 182] on div "Search" at bounding box center [182, 192] width 219 height 55
click at [656, 134] on link "Add Product" at bounding box center [669, 144] width 86 height 23
select select "true"
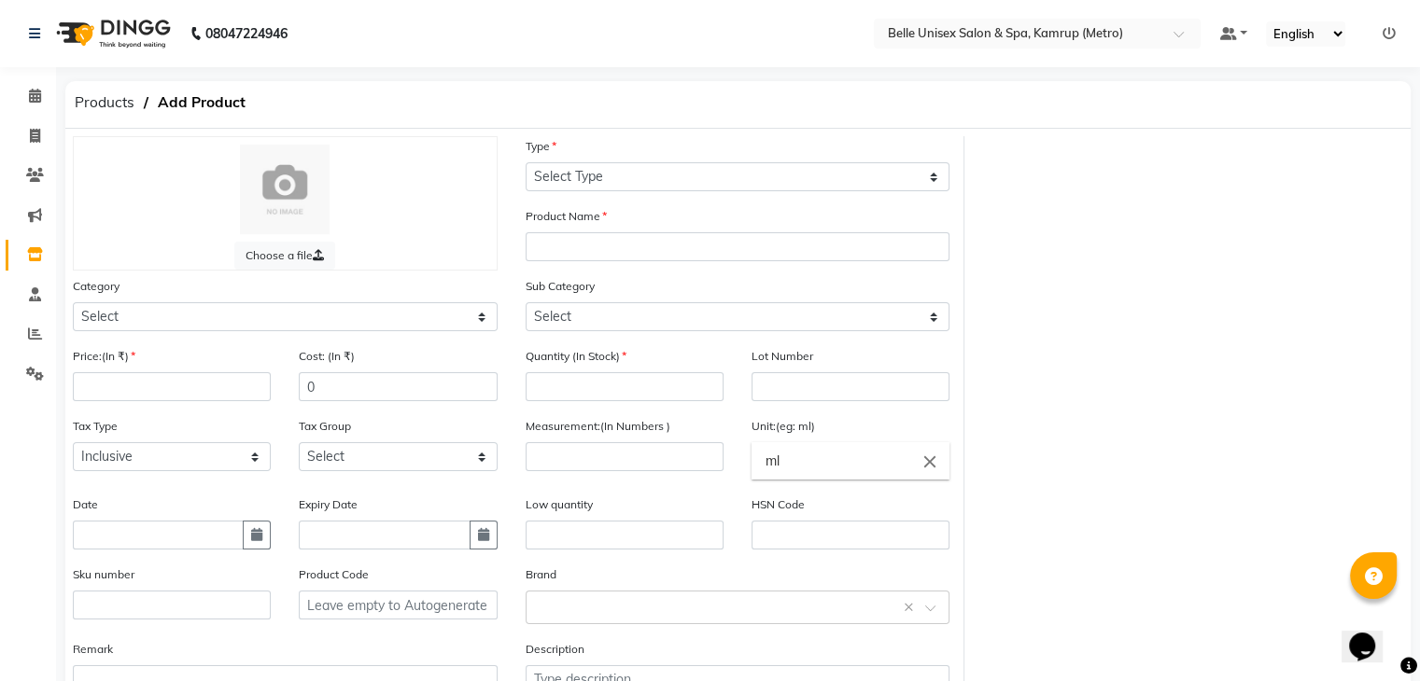
click at [171, 298] on div "Category Select Hair Skin Makeup Personal Care Appliances [PERSON_NAME] Waxing …" at bounding box center [285, 303] width 425 height 55
click at [140, 318] on select "Select Hair Skin Makeup Personal Care Appliances [PERSON_NAME] Waxing Disposabl…" at bounding box center [285, 316] width 425 height 29
select select "389101100"
click at [73, 305] on select "Select Hair Skin Makeup Personal Care Appliances [PERSON_NAME] Waxing Disposabl…" at bounding box center [285, 316] width 425 height 29
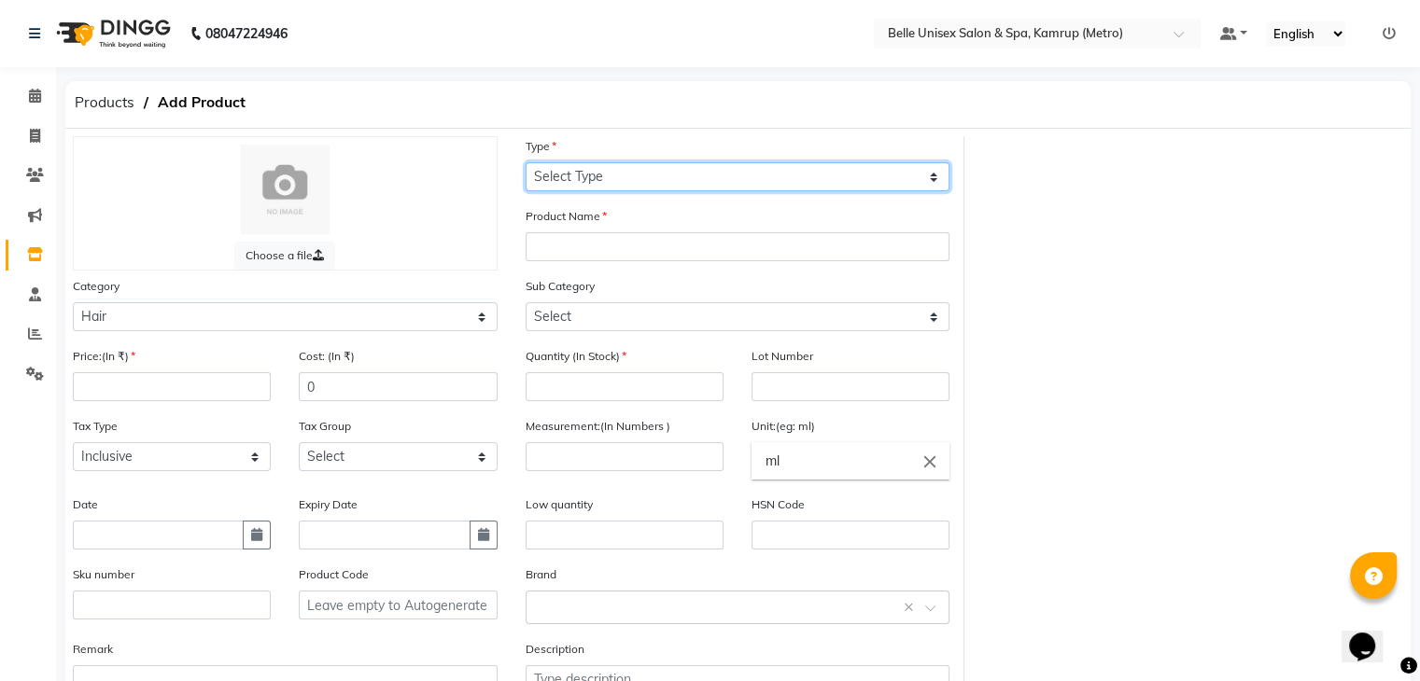
click at [798, 174] on select "Select Type Both Retail Consumable" at bounding box center [737, 176] width 425 height 29
select select "C"
click at [525, 163] on select "Select Type Both Retail Consumable" at bounding box center [737, 176] width 425 height 29
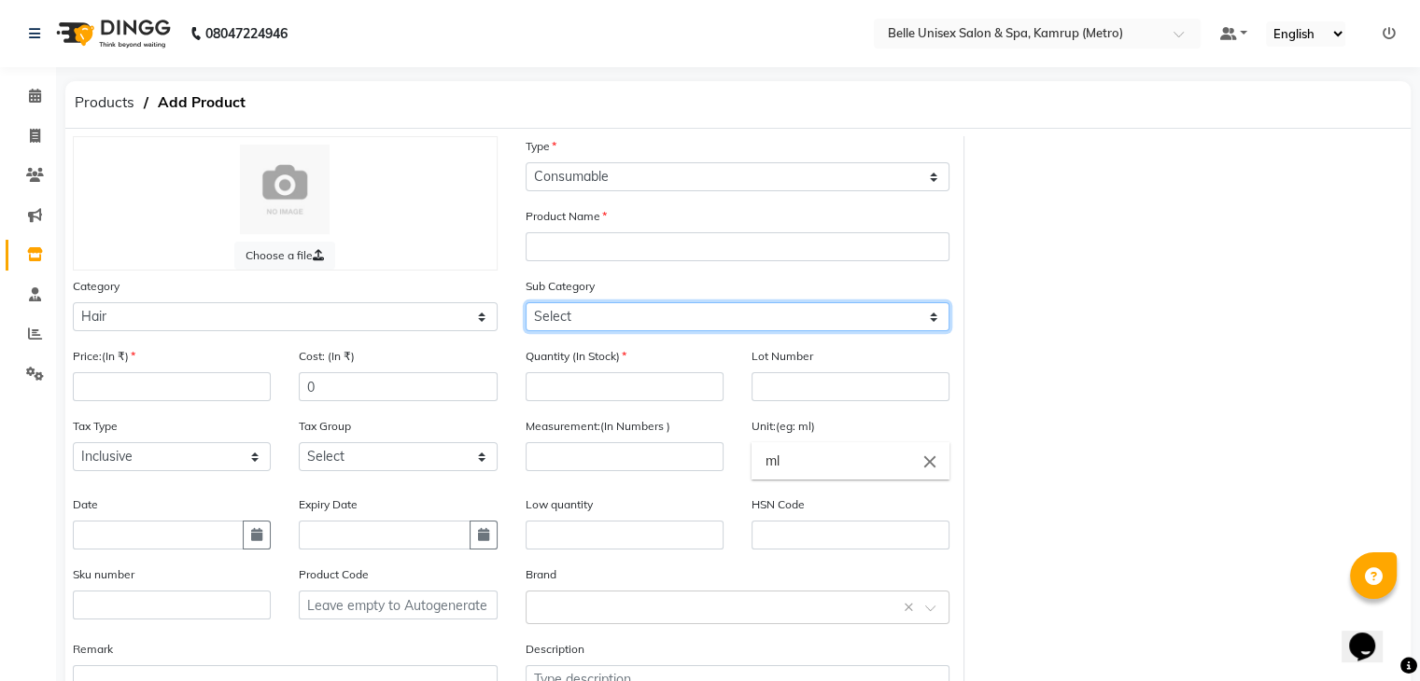
click at [663, 314] on select "Select Shampoo Conditioner Cream Mask Oil Serum Color Appliances Treatment Styl…" at bounding box center [737, 316] width 425 height 29
click at [1245, 329] on div "Choose a file Type Select Type Both Retail Consumable Product Name Category Sel…" at bounding box center [738, 432] width 1358 height 593
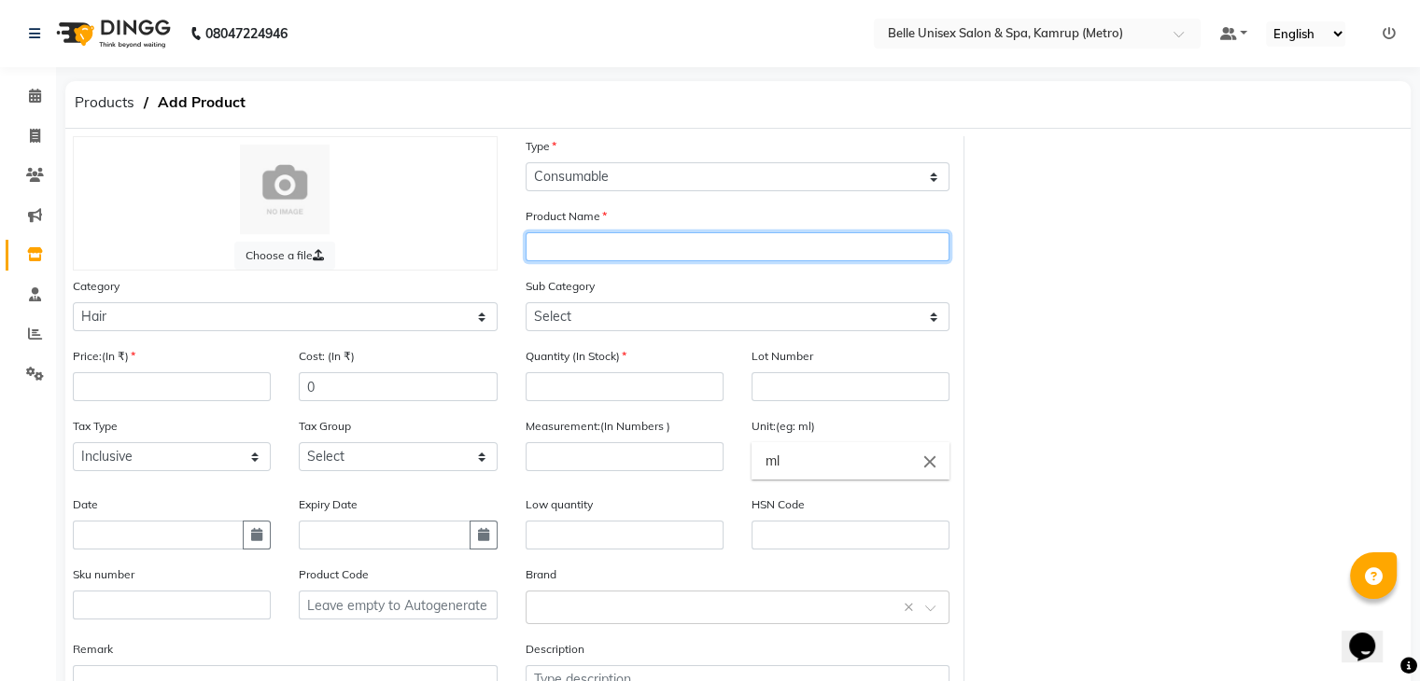
click at [663, 238] on input "text" at bounding box center [737, 246] width 425 height 29
type input "Reset Protein Treatment"
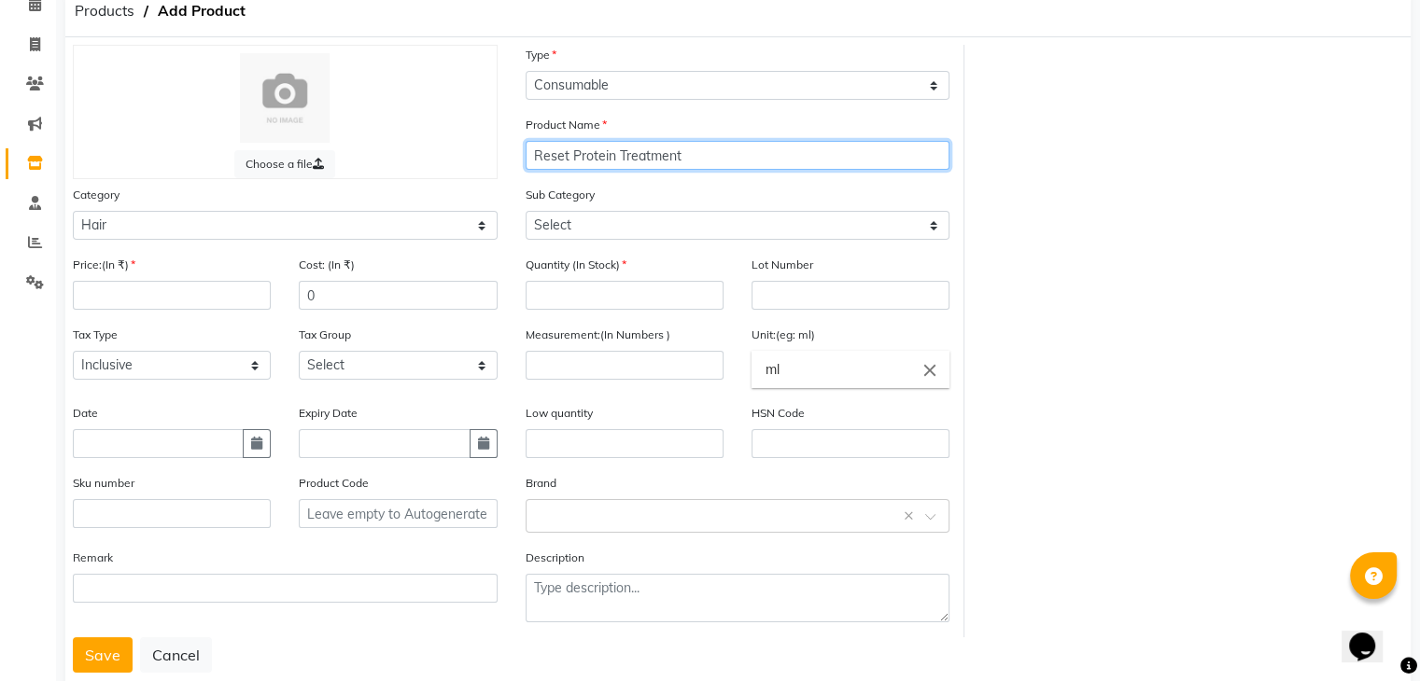
scroll to position [93, 0]
drag, startPoint x: 682, startPoint y: 165, endPoint x: 514, endPoint y: 158, distance: 168.2
click at [514, 158] on div "Product Name Reset Protein Treatment" at bounding box center [737, 148] width 453 height 70
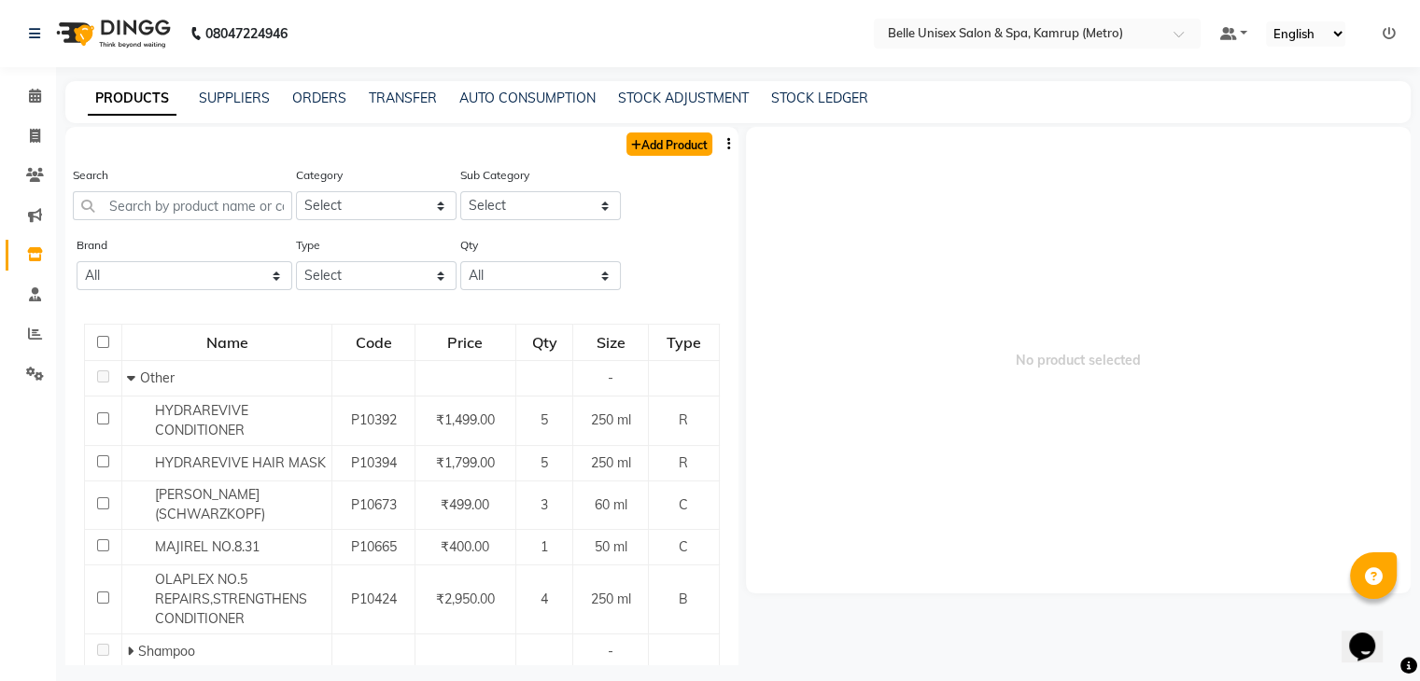
click at [651, 144] on link "Add Product" at bounding box center [669, 144] width 86 height 23
select select "true"
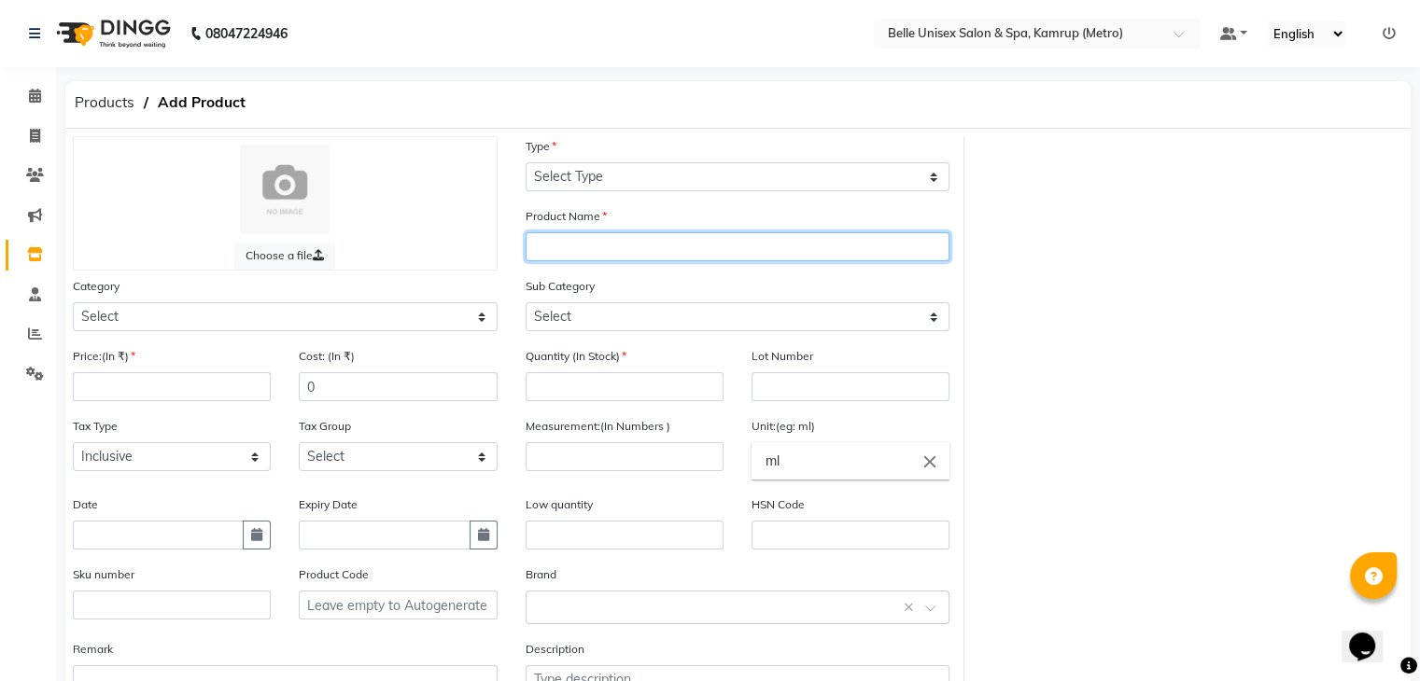
click at [655, 249] on input "text" at bounding box center [737, 246] width 425 height 29
paste input "Reset Protein Treatment"
type input "Reset Protein Treatment"
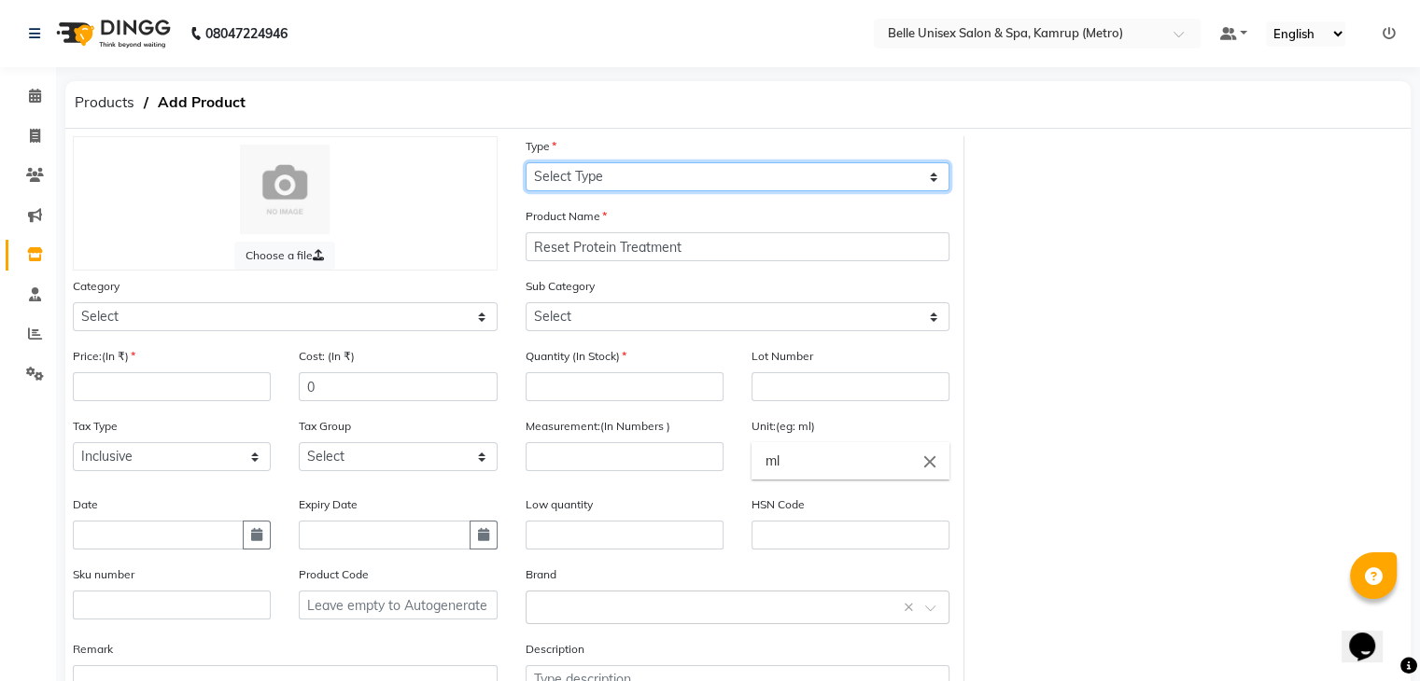
click at [642, 165] on select "Select Type Both Retail Consumable" at bounding box center [737, 176] width 425 height 29
select select "C"
click at [525, 163] on select "Select Type Both Retail Consumable" at bounding box center [737, 176] width 425 height 29
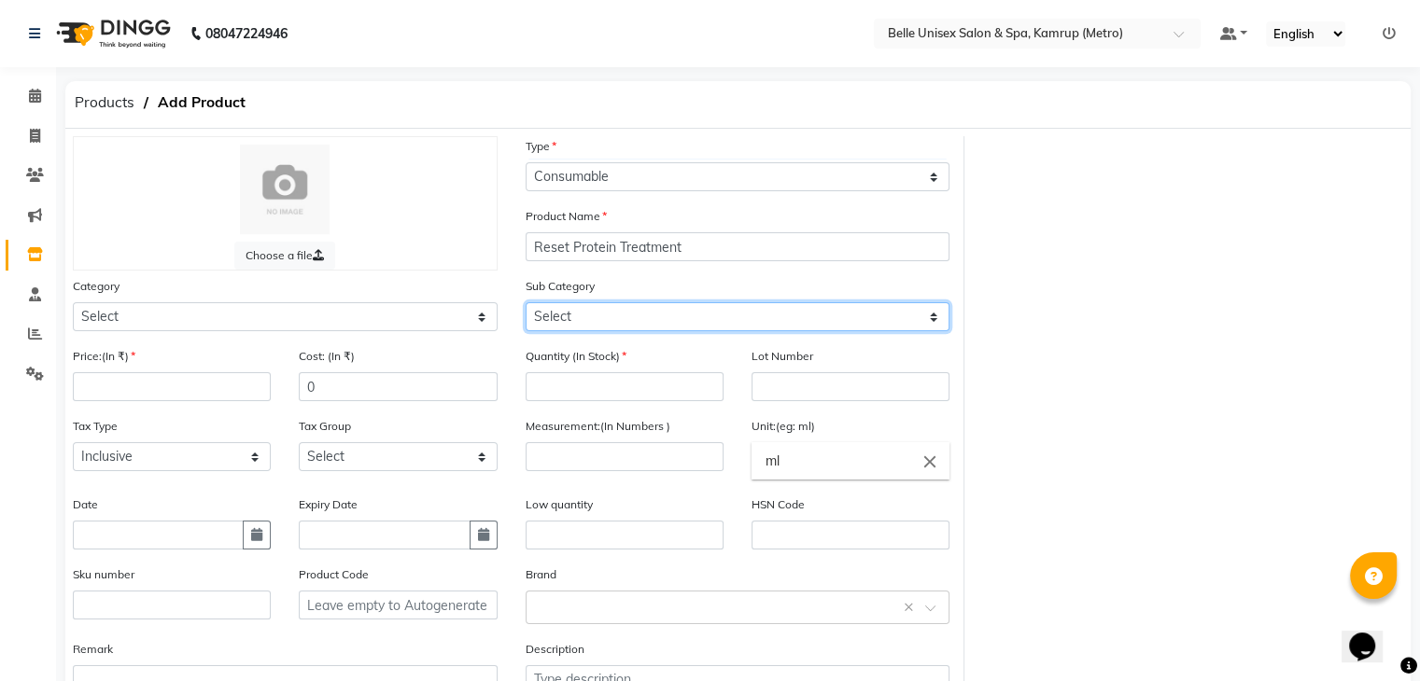
click at [646, 307] on select "Select" at bounding box center [737, 316] width 425 height 29
click at [672, 317] on select "Select" at bounding box center [737, 316] width 425 height 29
click at [112, 341] on div "Category Select Hair Skin Makeup Personal Care Appliances [PERSON_NAME] Waxing …" at bounding box center [285, 311] width 453 height 70
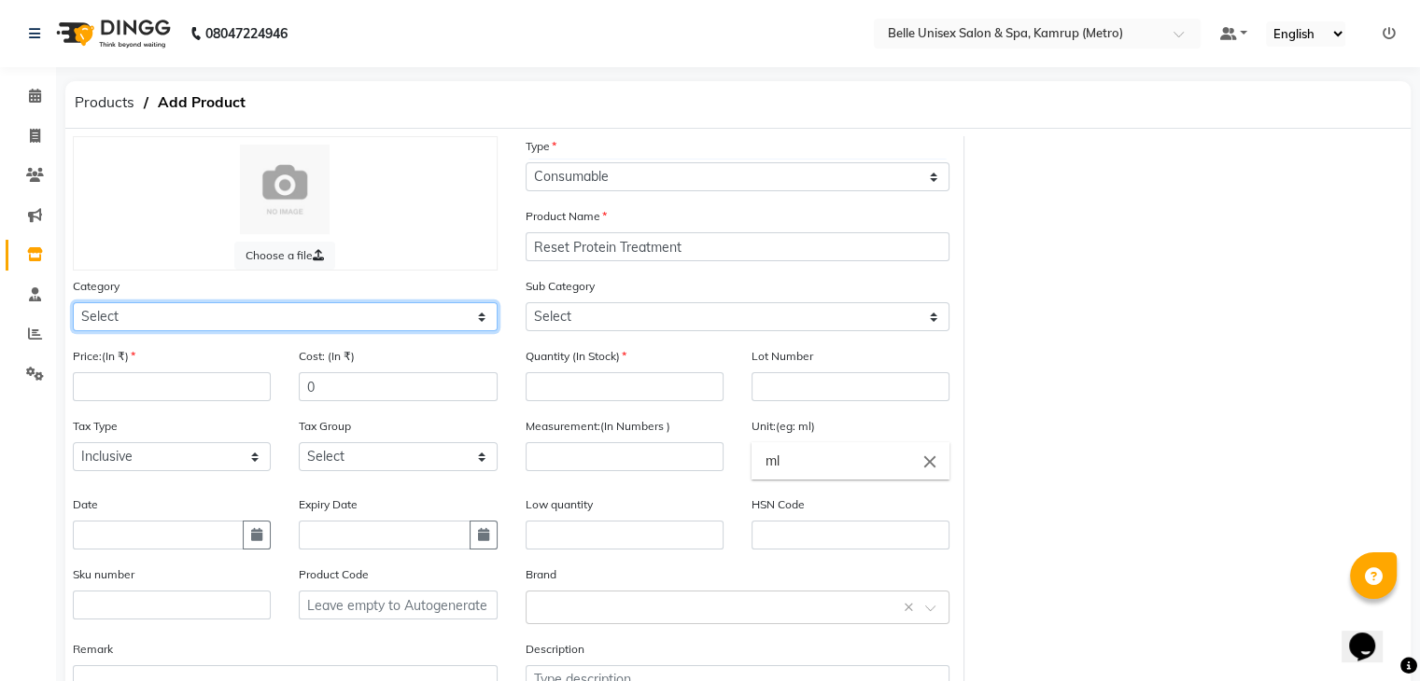
click at [112, 308] on select "Select Hair Skin Makeup Personal Care Appliances [PERSON_NAME] Waxing Disposabl…" at bounding box center [285, 316] width 425 height 29
select select "389101100"
click at [73, 305] on select "Select Hair Skin Makeup Personal Care Appliances [PERSON_NAME] Waxing Disposabl…" at bounding box center [285, 316] width 425 height 29
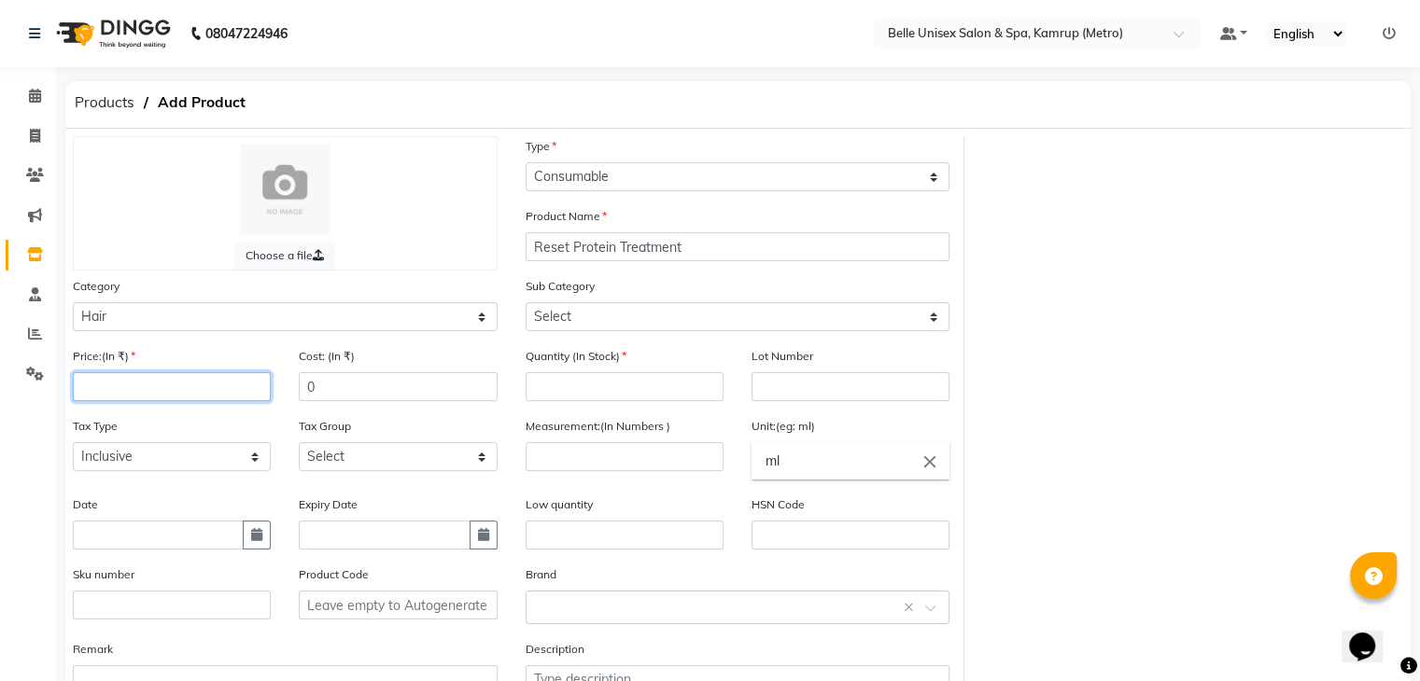
click at [213, 386] on input "number" at bounding box center [172, 386] width 198 height 29
type input "6499"
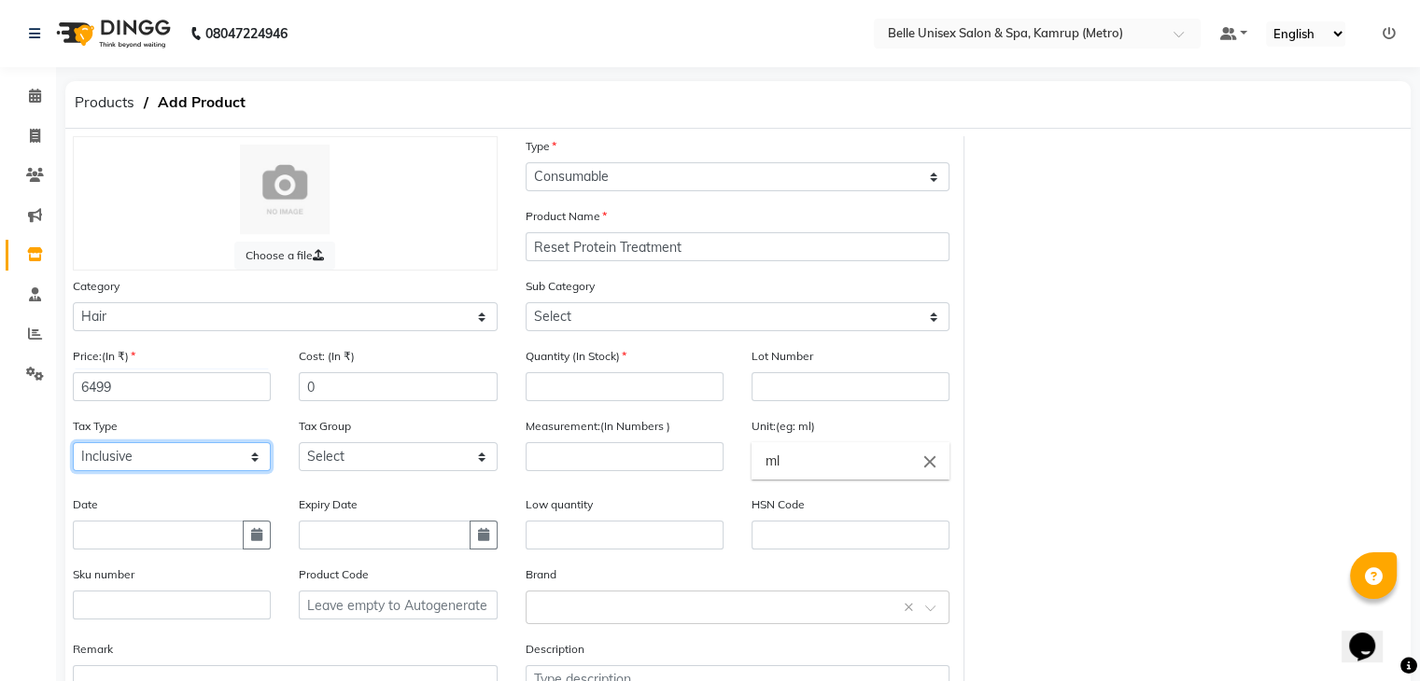
click at [205, 451] on select "Select Inclusive Exclusive" at bounding box center [172, 456] width 198 height 29
select select "false"
click at [73, 448] on select "Select Inclusive Exclusive" at bounding box center [172, 456] width 198 height 29
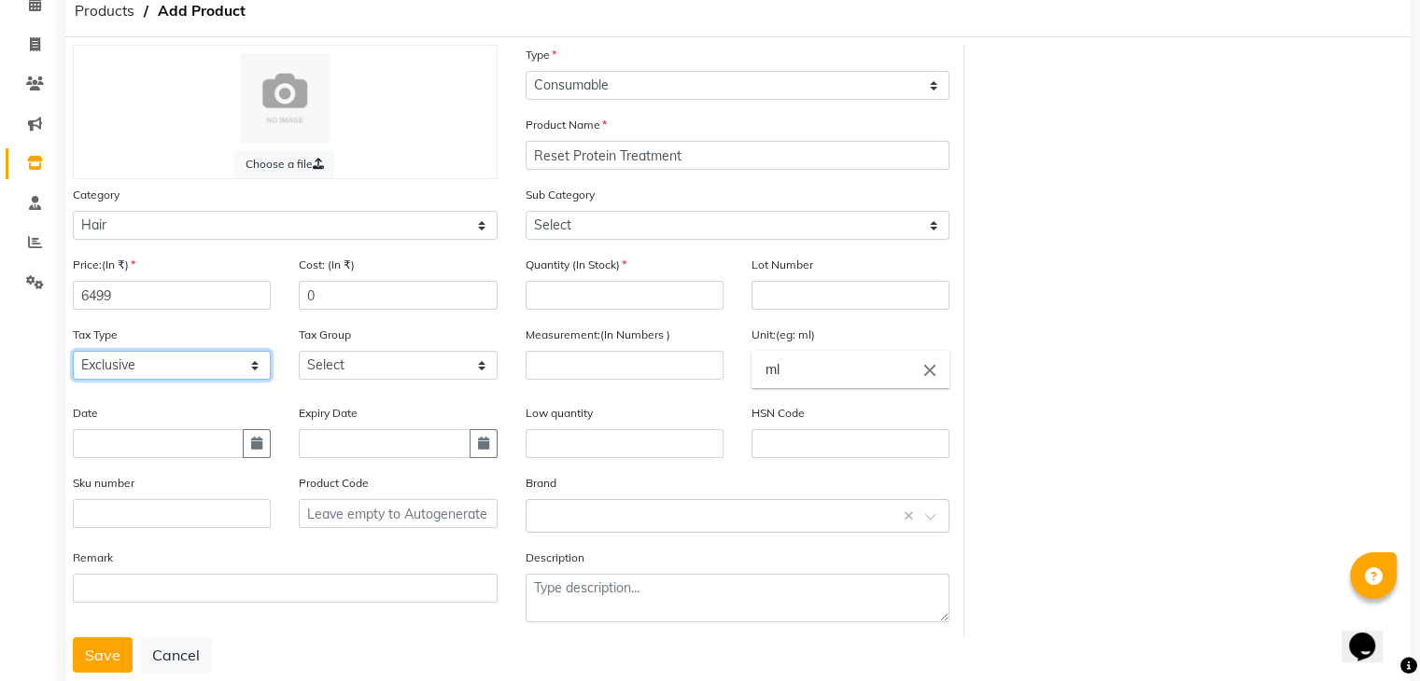
scroll to position [93, 0]
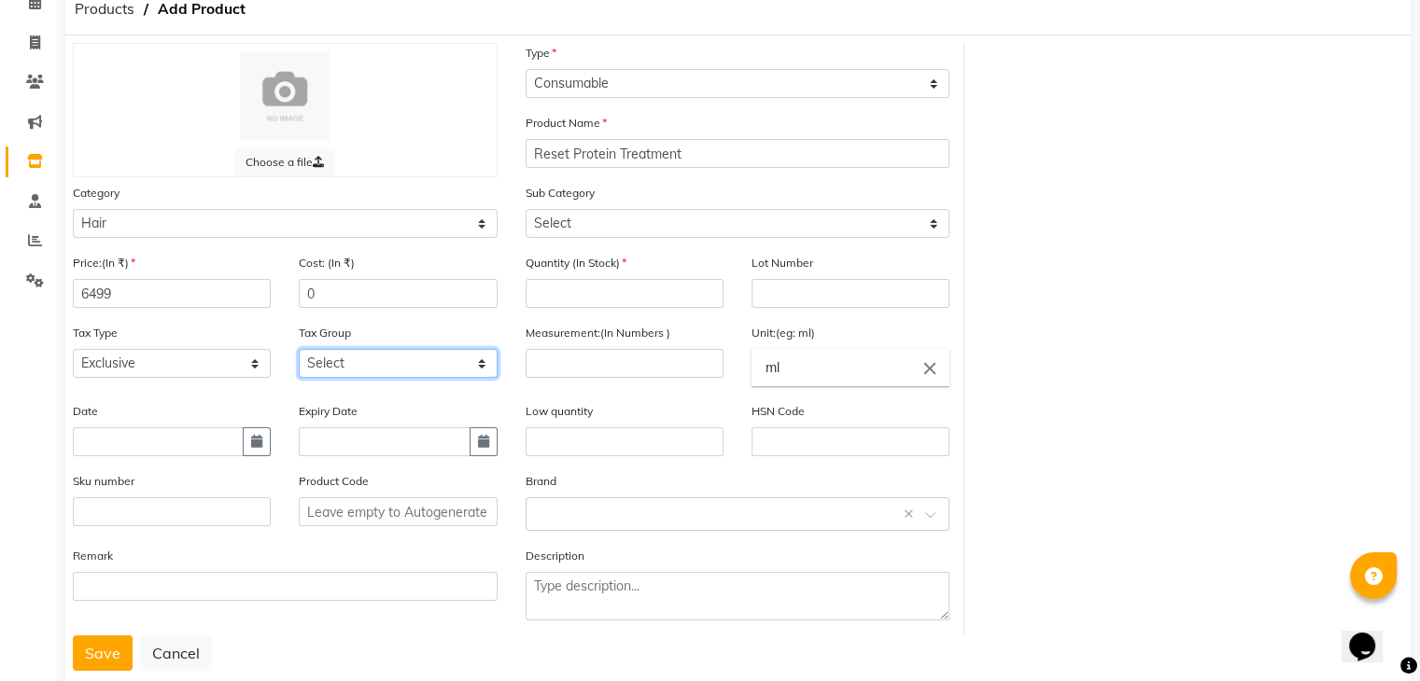
click at [361, 360] on select "Select GST" at bounding box center [398, 363] width 198 height 29
select select "3202"
click at [299, 355] on select "Select GST" at bounding box center [398, 363] width 198 height 29
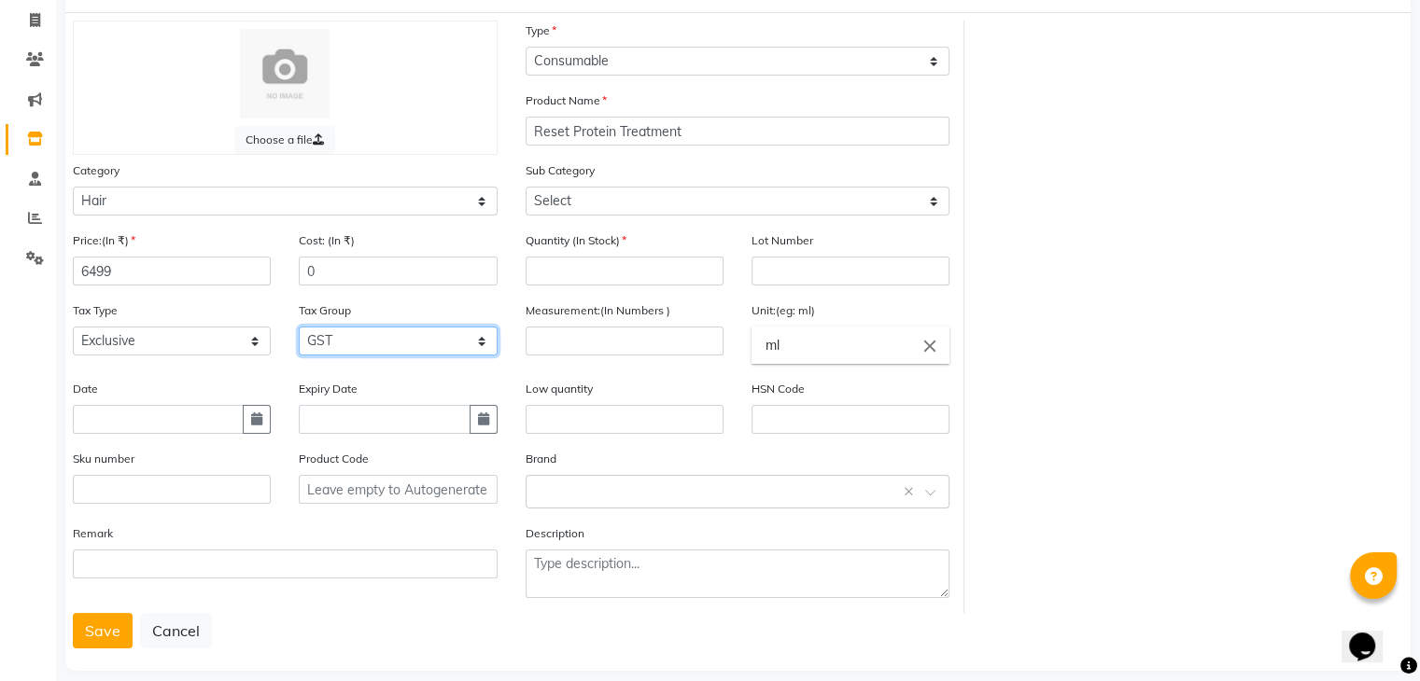
scroll to position [146, 0]
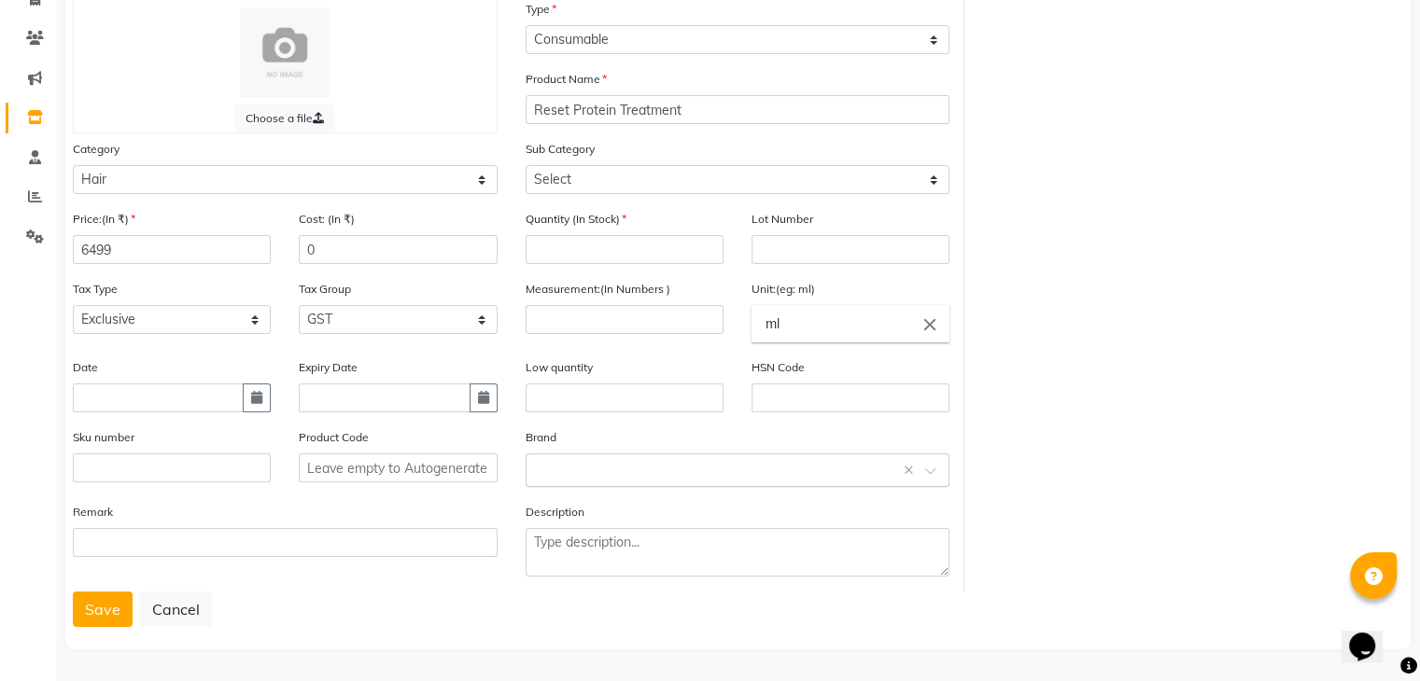
click at [588, 476] on input "text" at bounding box center [719, 469] width 367 height 20
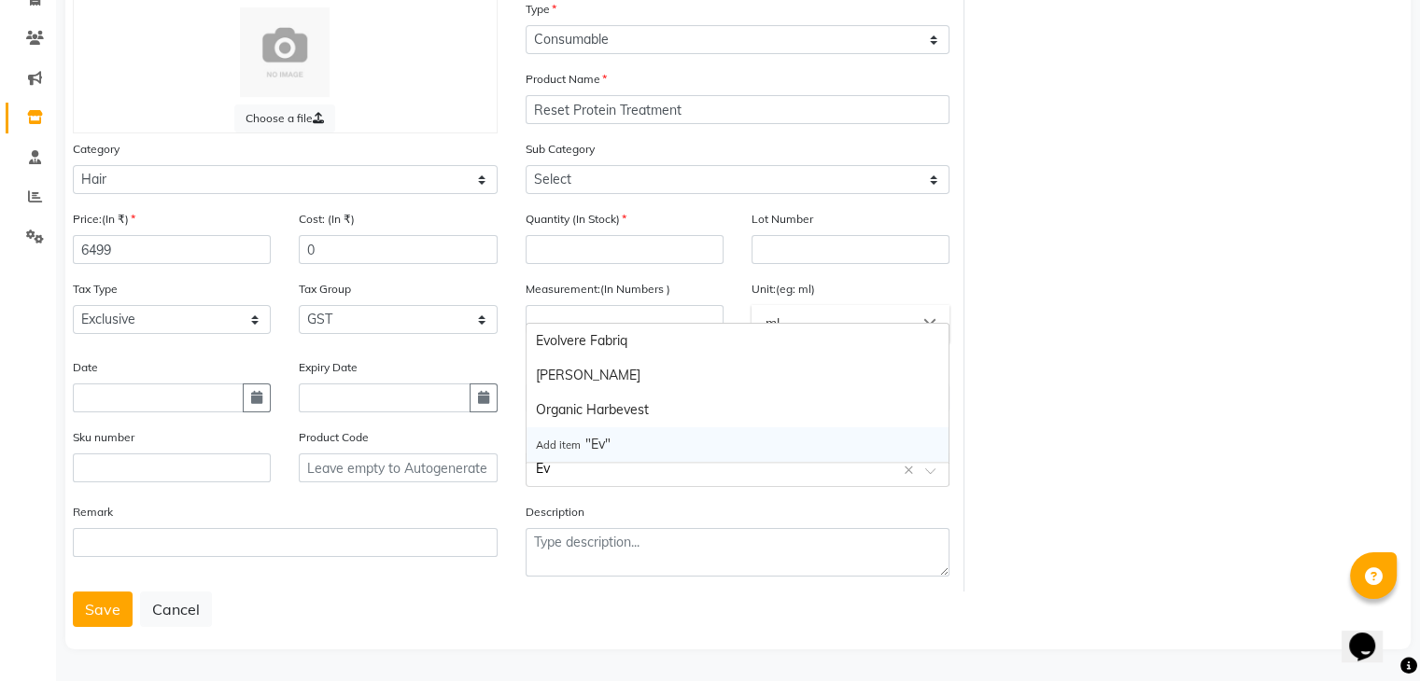
type input "Evo"
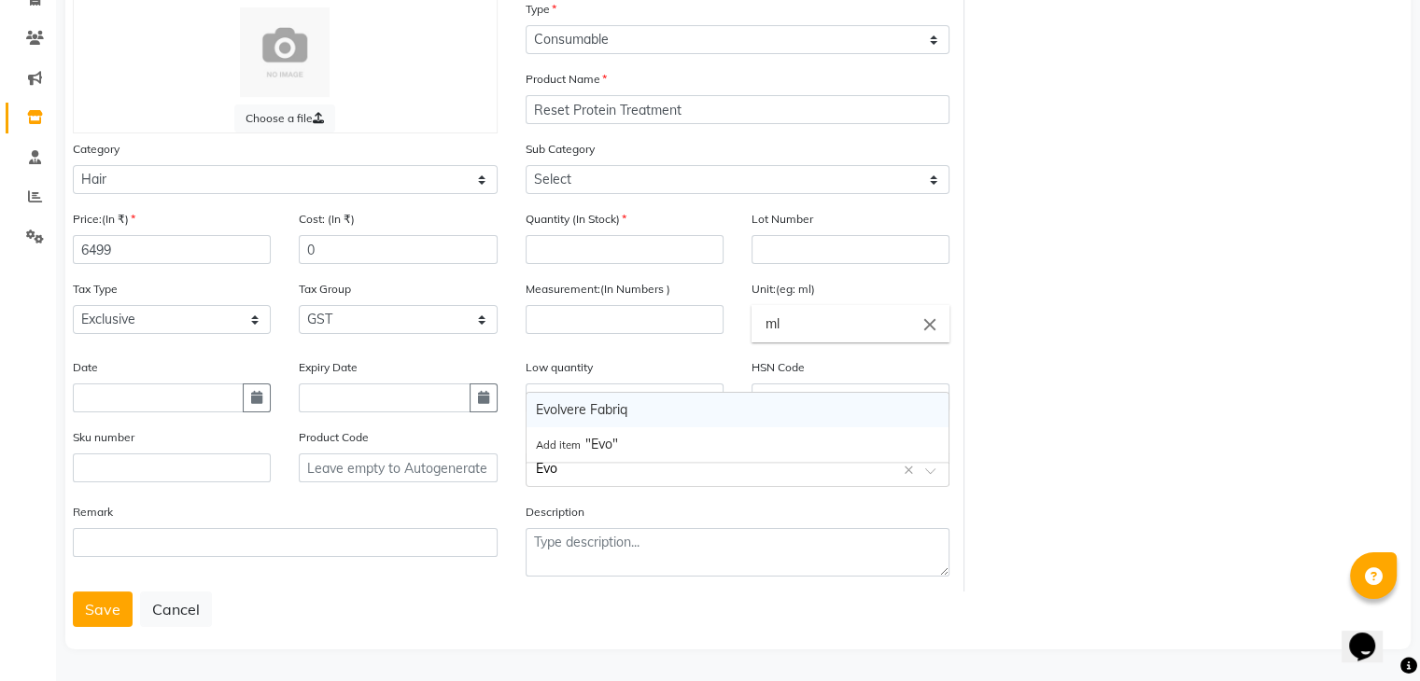
click at [619, 397] on div "Evolvere Fabriq" at bounding box center [737, 410] width 423 height 35
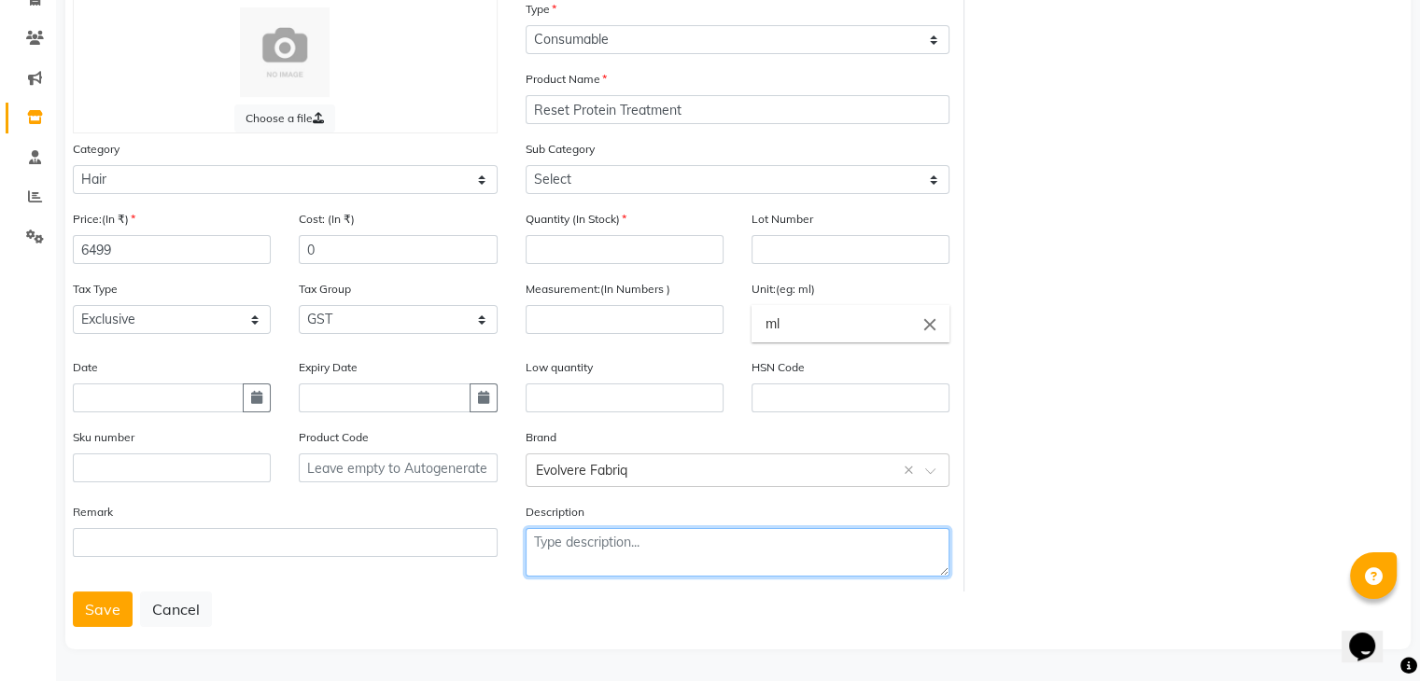
click at [610, 566] on textarea at bounding box center [737, 552] width 425 height 49
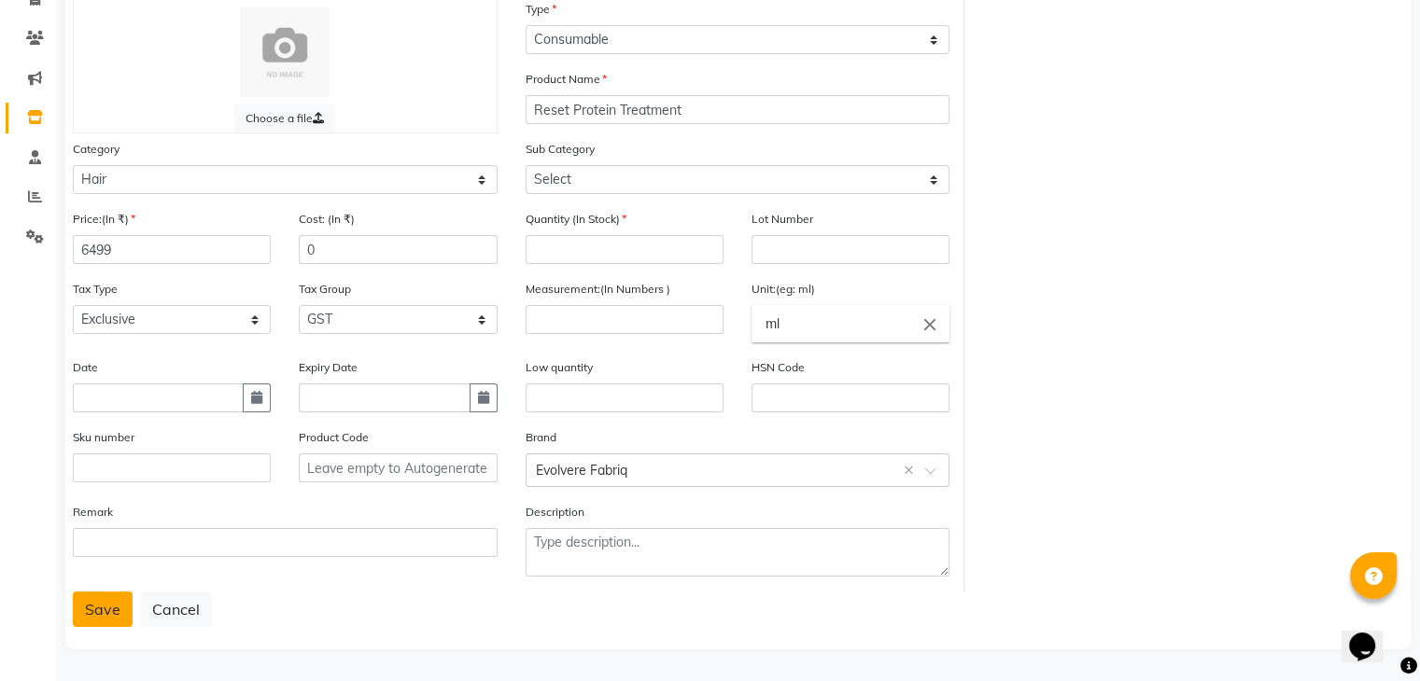
click at [109, 607] on button "Save" at bounding box center [103, 609] width 60 height 35
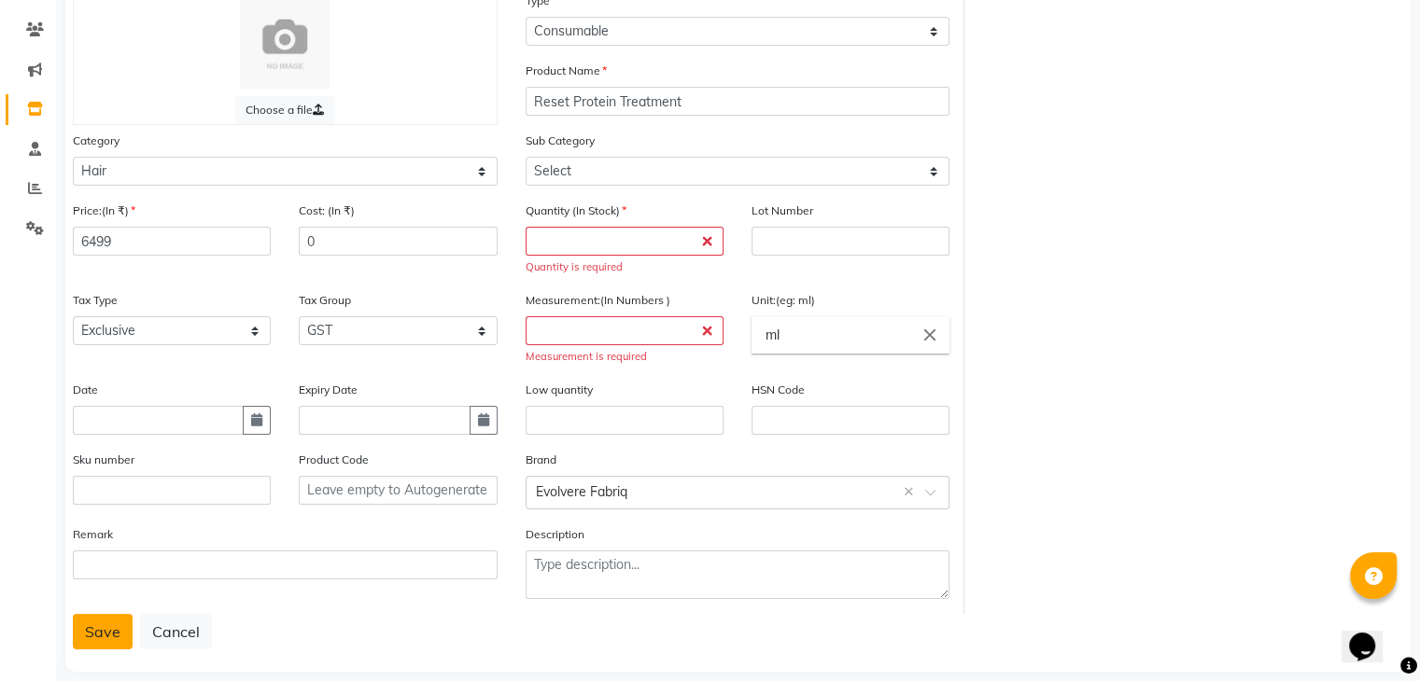
click at [94, 632] on button "Save" at bounding box center [103, 631] width 60 height 35
click at [663, 246] on input "number" at bounding box center [624, 241] width 198 height 29
click at [711, 333] on input "number" at bounding box center [624, 330] width 198 height 29
click at [35, 102] on icon at bounding box center [35, 109] width 16 height 14
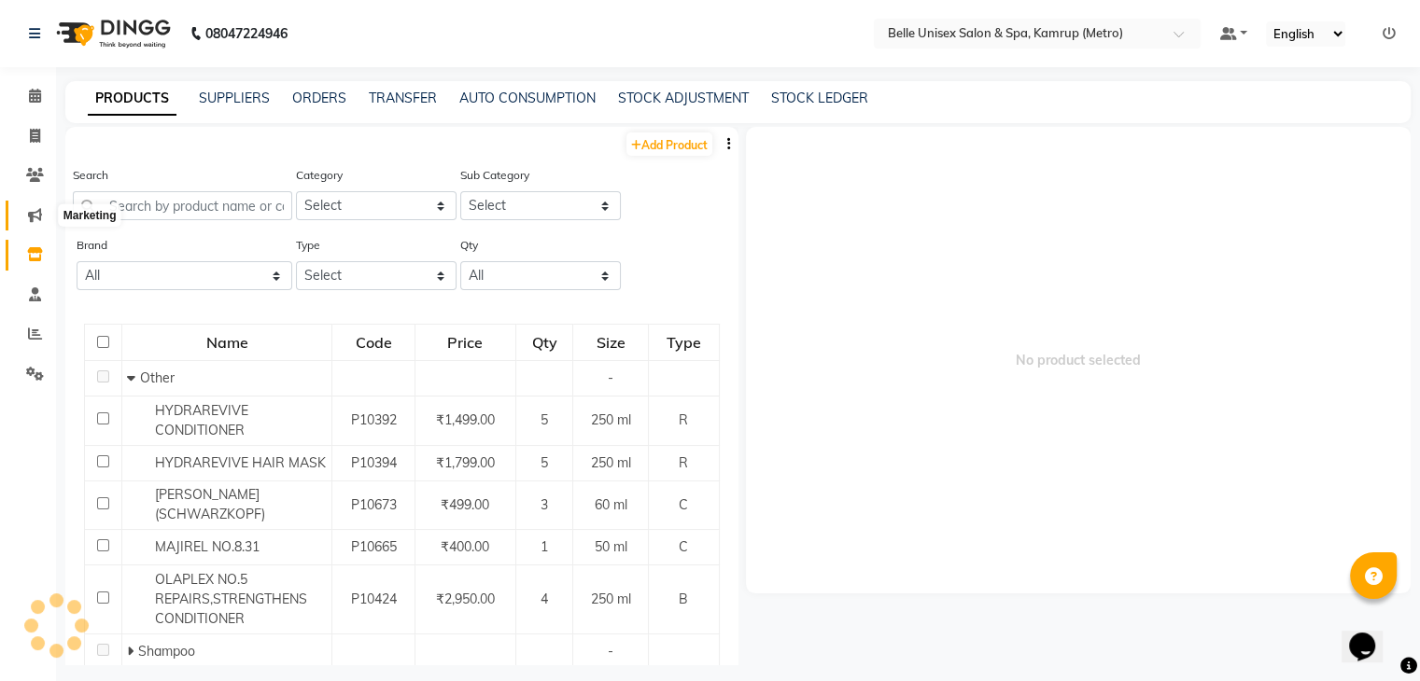
click at [31, 212] on icon at bounding box center [35, 215] width 14 height 14
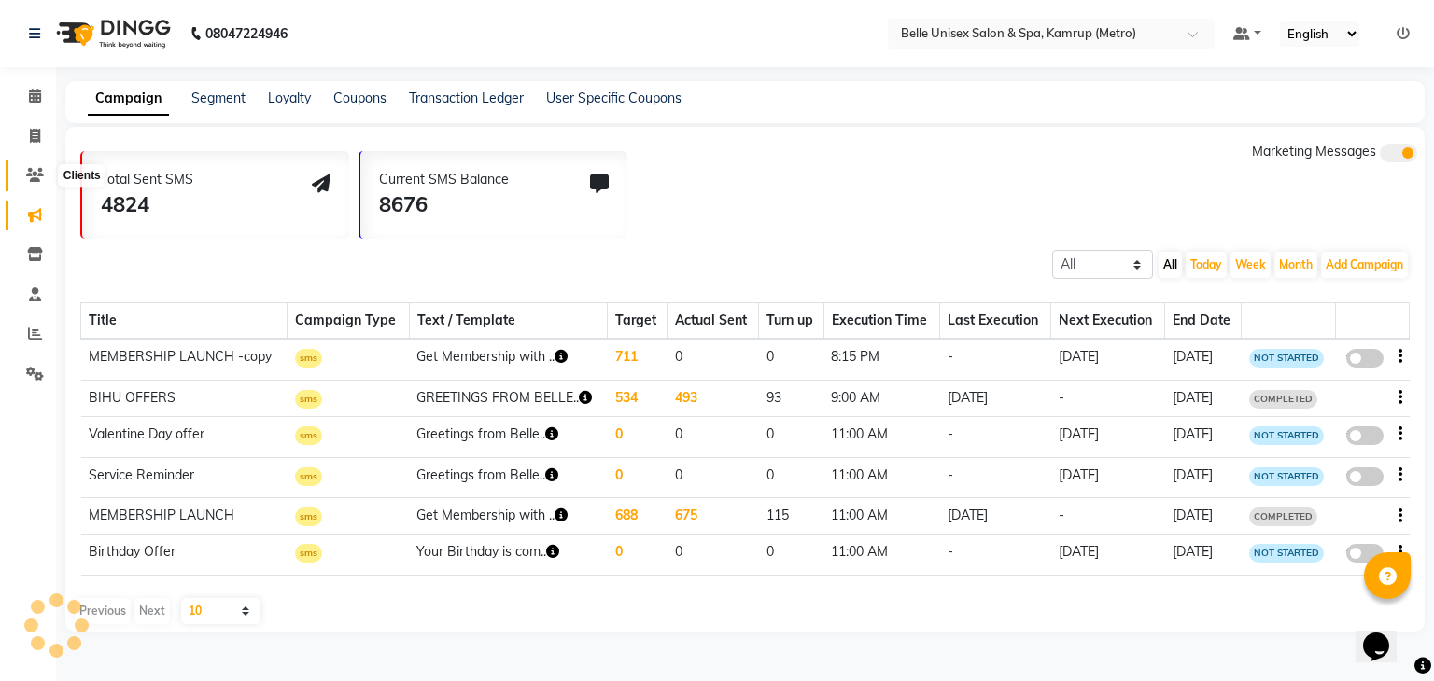
click at [30, 171] on icon at bounding box center [35, 175] width 18 height 14
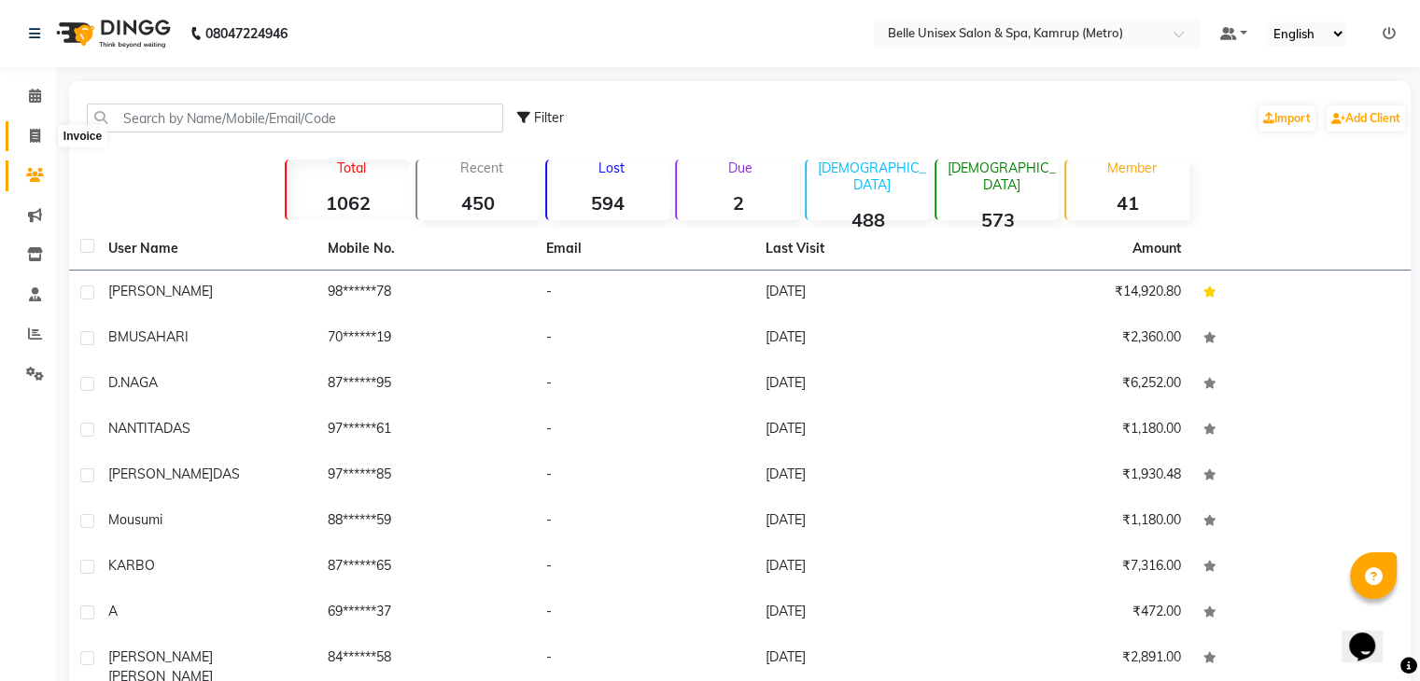
click at [34, 140] on icon at bounding box center [35, 136] width 10 height 14
select select "service"
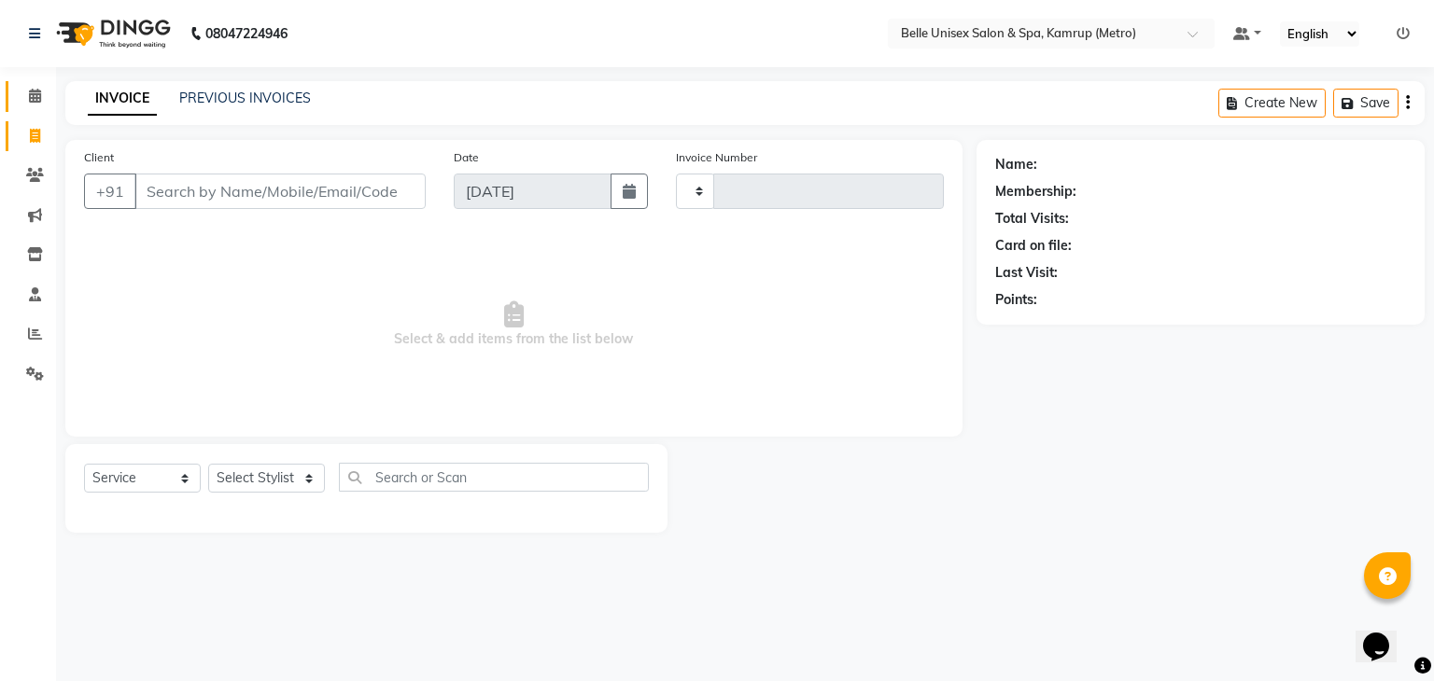
type input "1110"
select select "7291"
click at [26, 79] on li "Calendar" at bounding box center [28, 97] width 56 height 40
click at [30, 91] on icon at bounding box center [35, 96] width 12 height 14
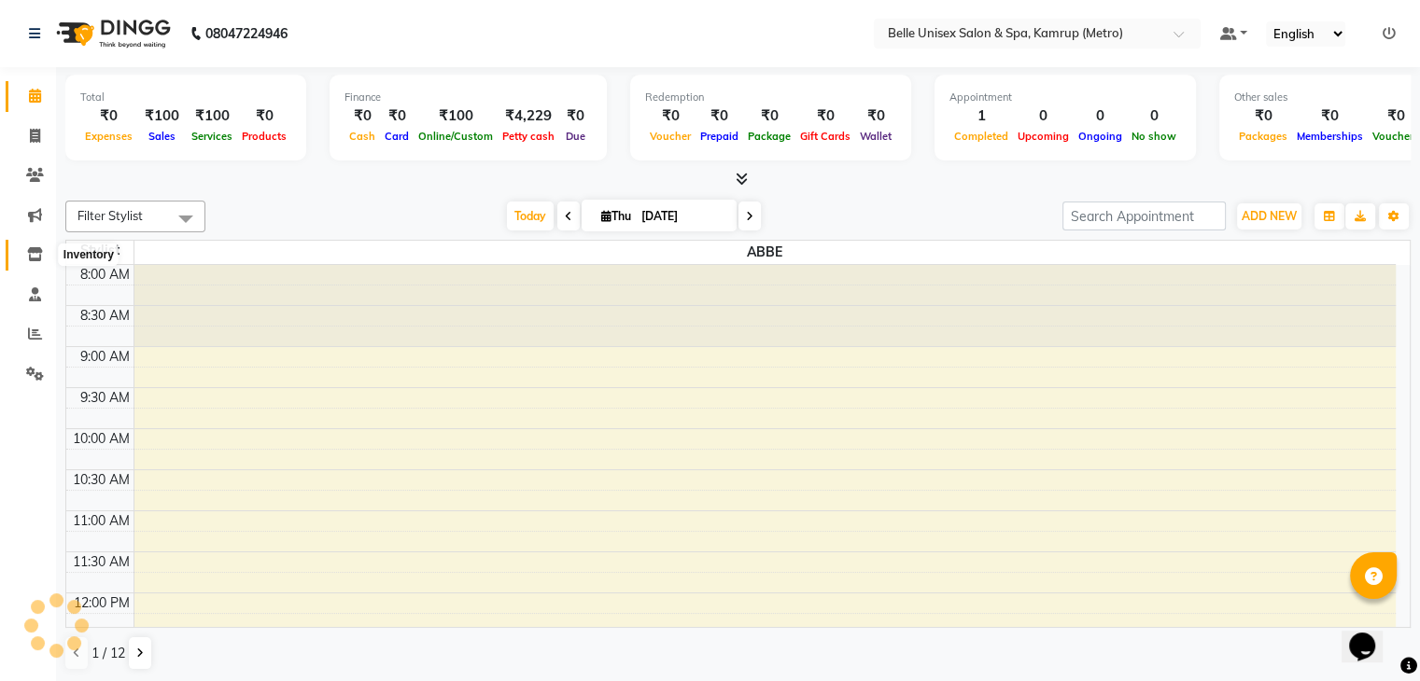
click at [41, 249] on icon at bounding box center [35, 254] width 16 height 14
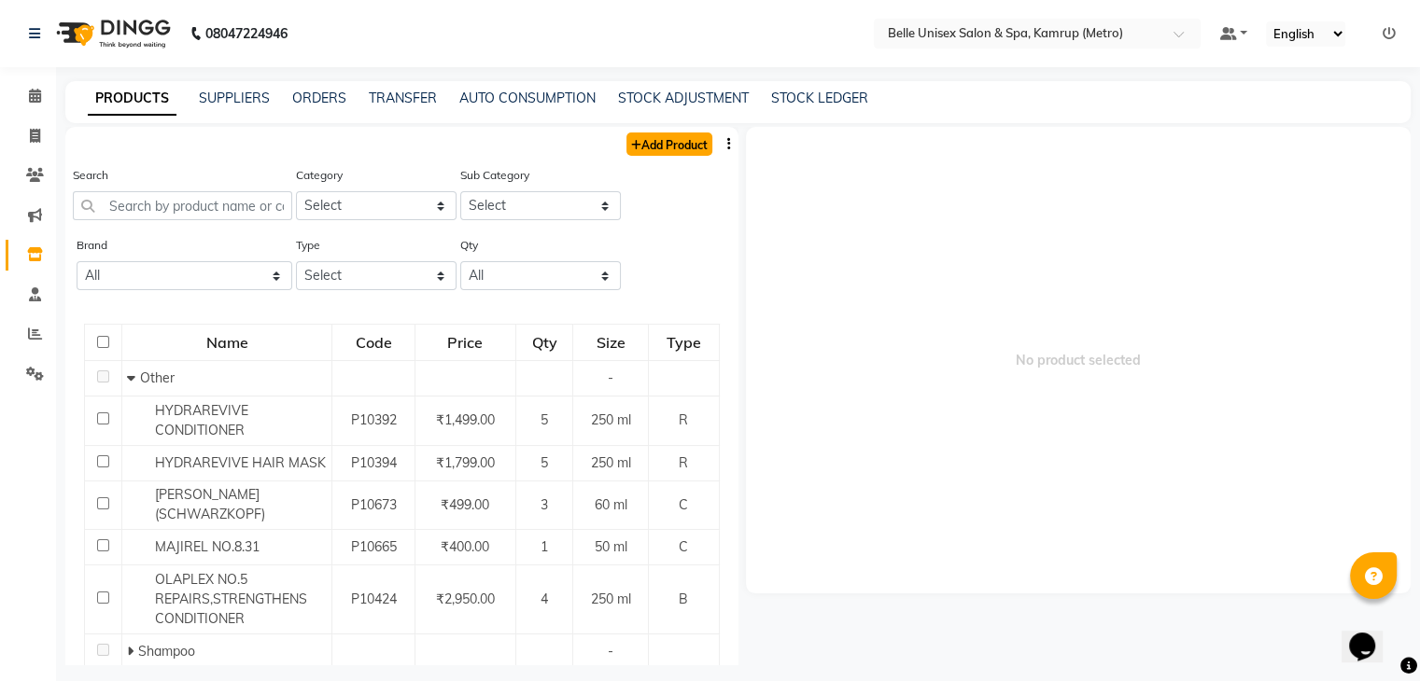
click at [642, 133] on link "Add Product" at bounding box center [669, 144] width 86 height 23
select select "true"
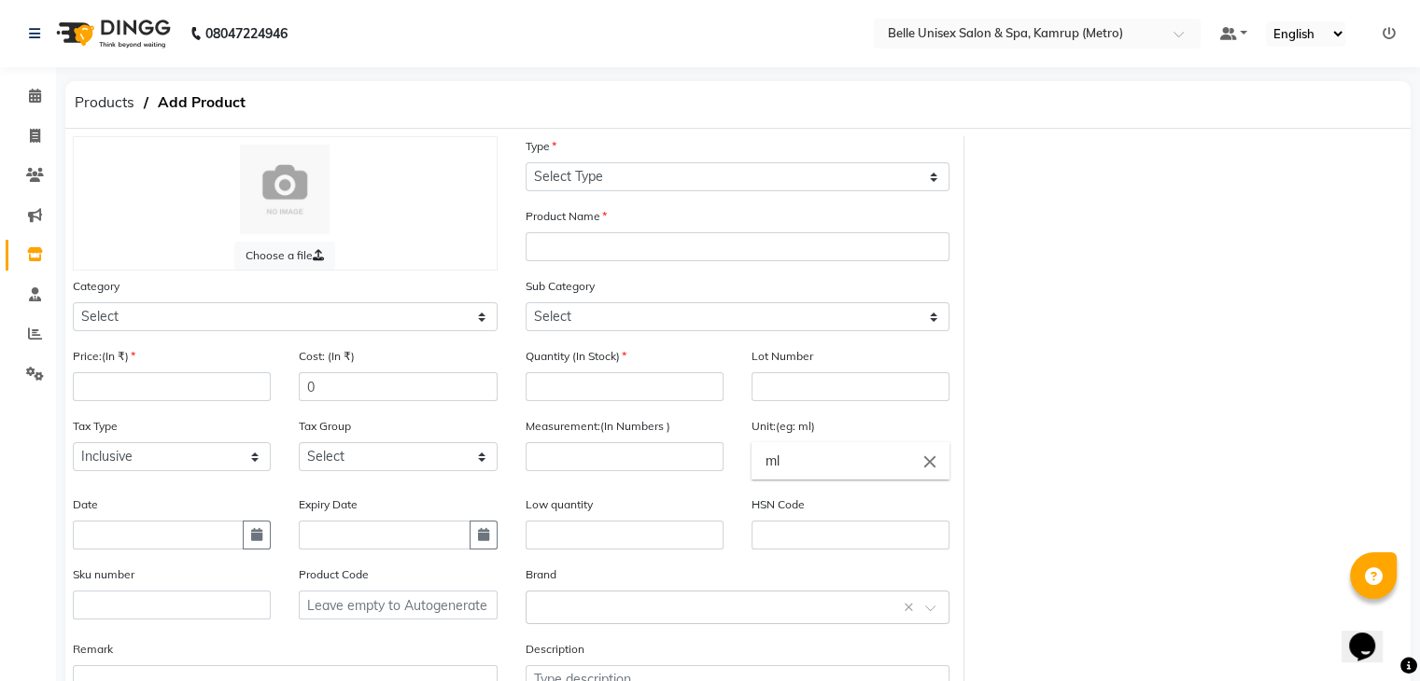
click at [775, 147] on div "Type Select Type Both Retail Consumable" at bounding box center [737, 163] width 425 height 55
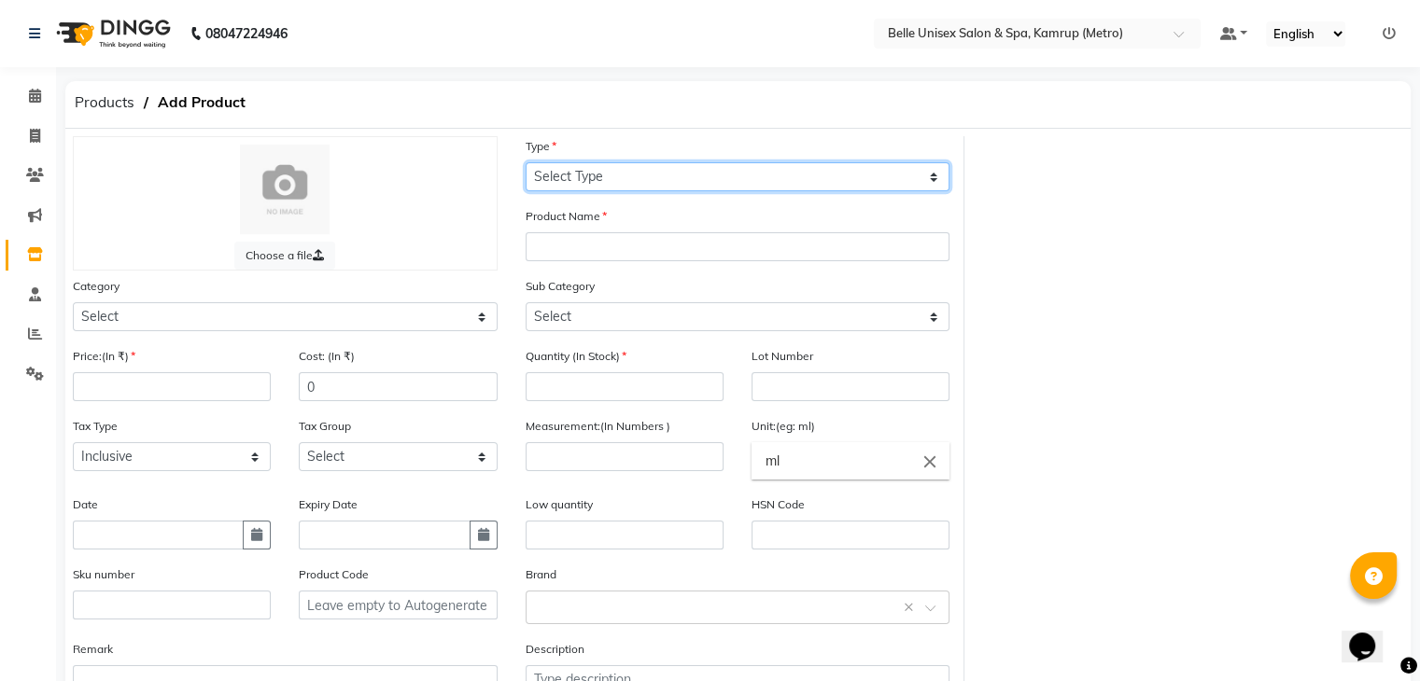
click at [773, 166] on select "Select Type Both Retail Consumable" at bounding box center [737, 176] width 425 height 29
select select "R"
click at [525, 163] on select "Select Type Both Retail Consumable" at bounding box center [737, 176] width 425 height 29
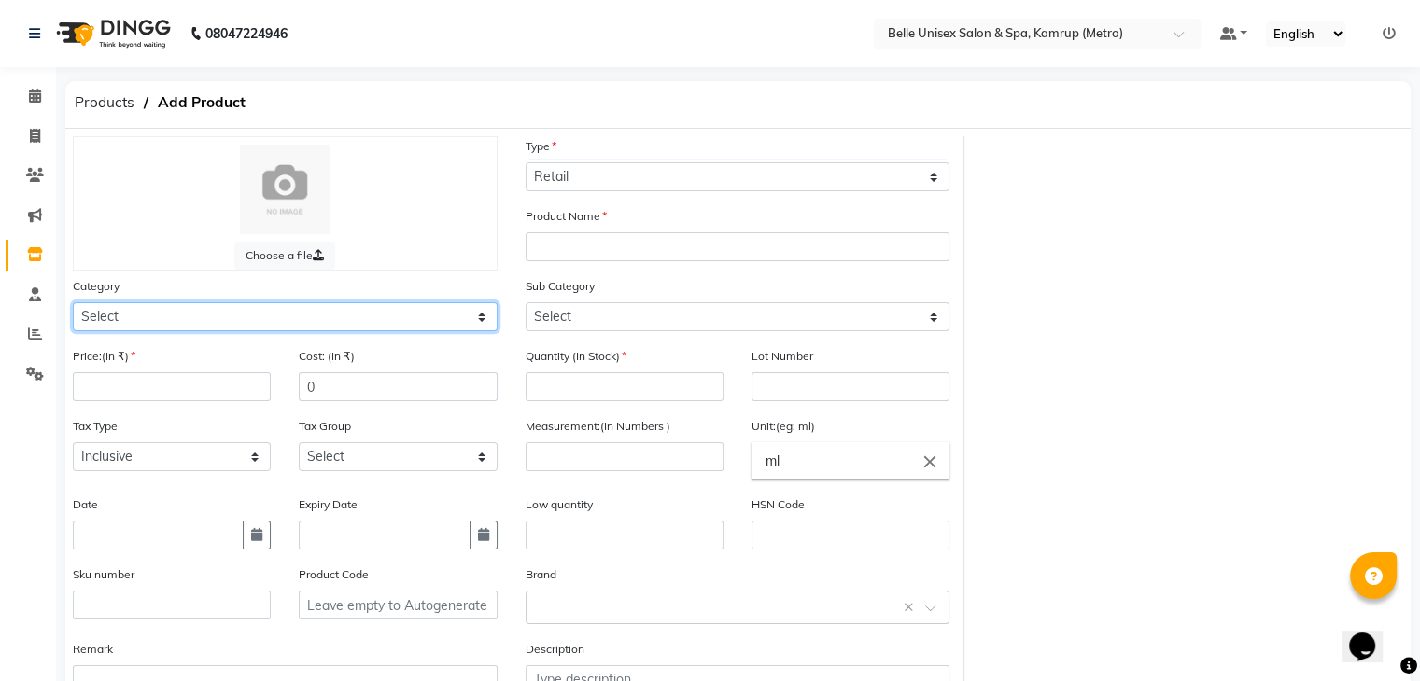
drag, startPoint x: 248, startPoint y: 323, endPoint x: 235, endPoint y: 307, distance: 20.6
click at [247, 323] on select "Select Hair Skin Makeup Personal Care Appliances [PERSON_NAME] Waxing Disposabl…" at bounding box center [285, 316] width 425 height 29
select select "389101100"
click at [73, 305] on select "Select Hair Skin Makeup Personal Care Appliances [PERSON_NAME] Waxing Disposabl…" at bounding box center [285, 316] width 425 height 29
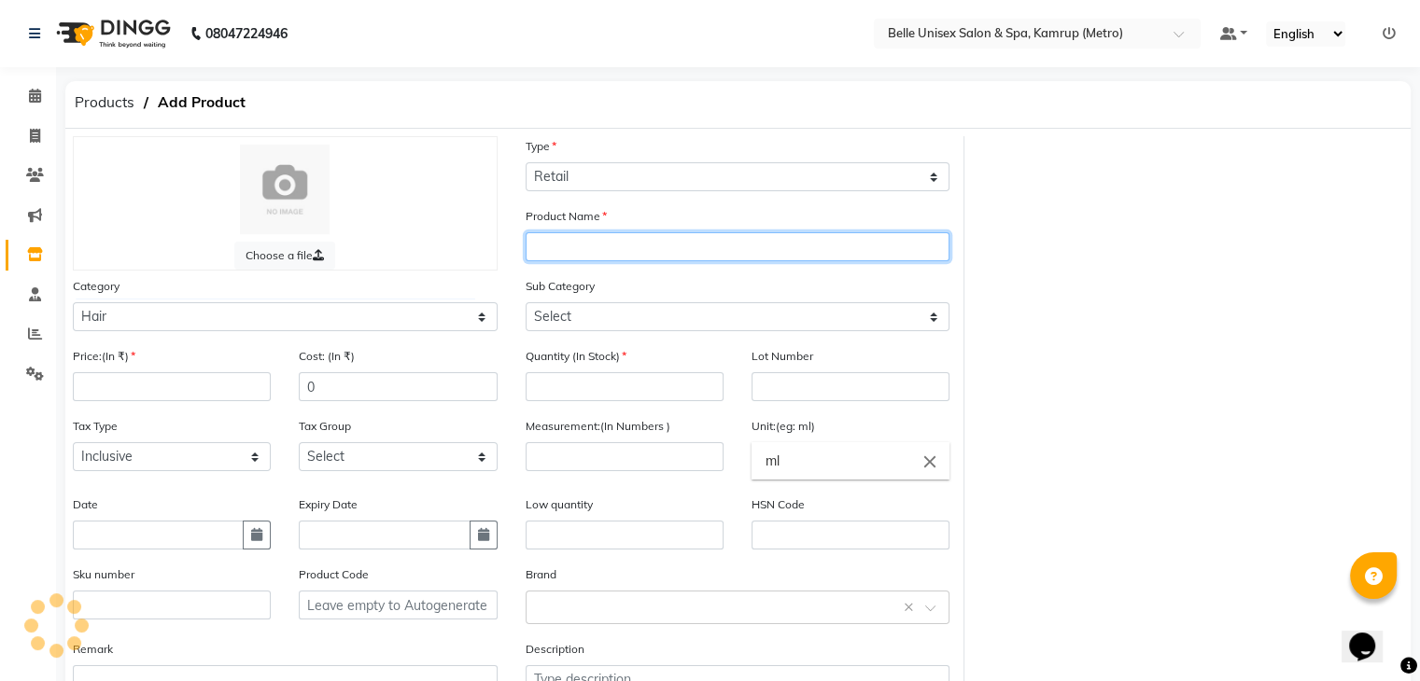
click at [690, 255] on input "text" at bounding box center [737, 246] width 425 height 29
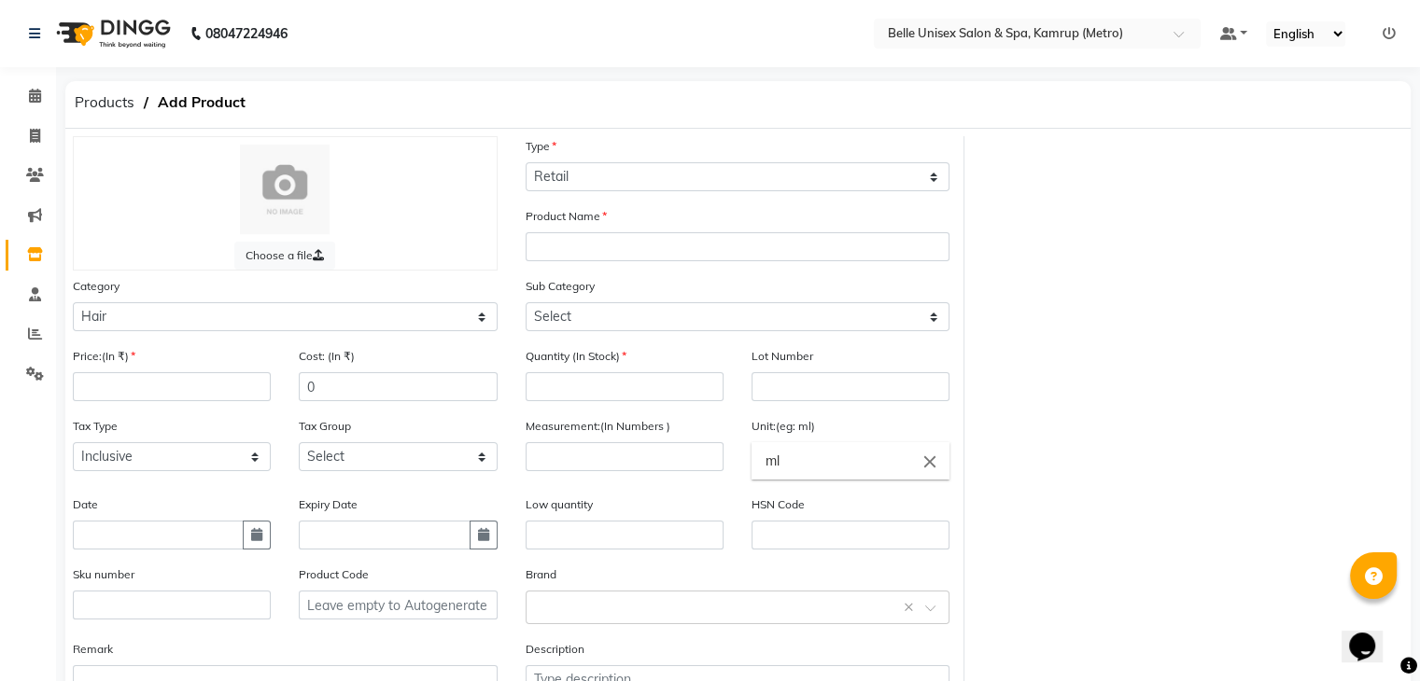
click at [628, 302] on div "Sub Category Select Shampoo Conditioner Cream Mask Oil Serum Color Appliances T…" at bounding box center [737, 303] width 425 height 55
click at [623, 329] on select "Select Shampoo Conditioner Cream Mask Oil Serum Color Appliances Treatment Styl…" at bounding box center [737, 316] width 425 height 29
click at [507, 146] on div "Choose a file" at bounding box center [285, 203] width 453 height 134
click at [529, 251] on input "text" at bounding box center [737, 246] width 425 height 29
type input "Elixir"
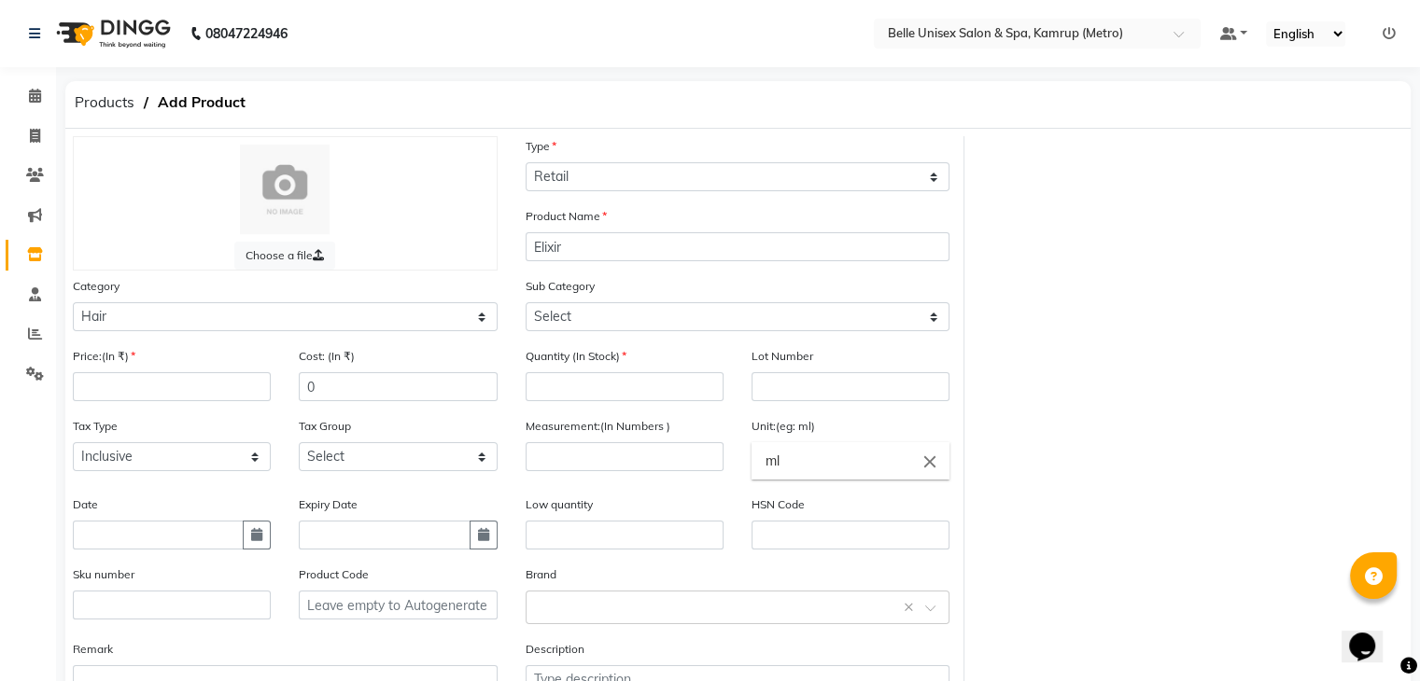
click at [618, 336] on div "Sub Category Select Shampoo Conditioner Cream Mask Oil Serum Color Appliances T…" at bounding box center [737, 311] width 453 height 70
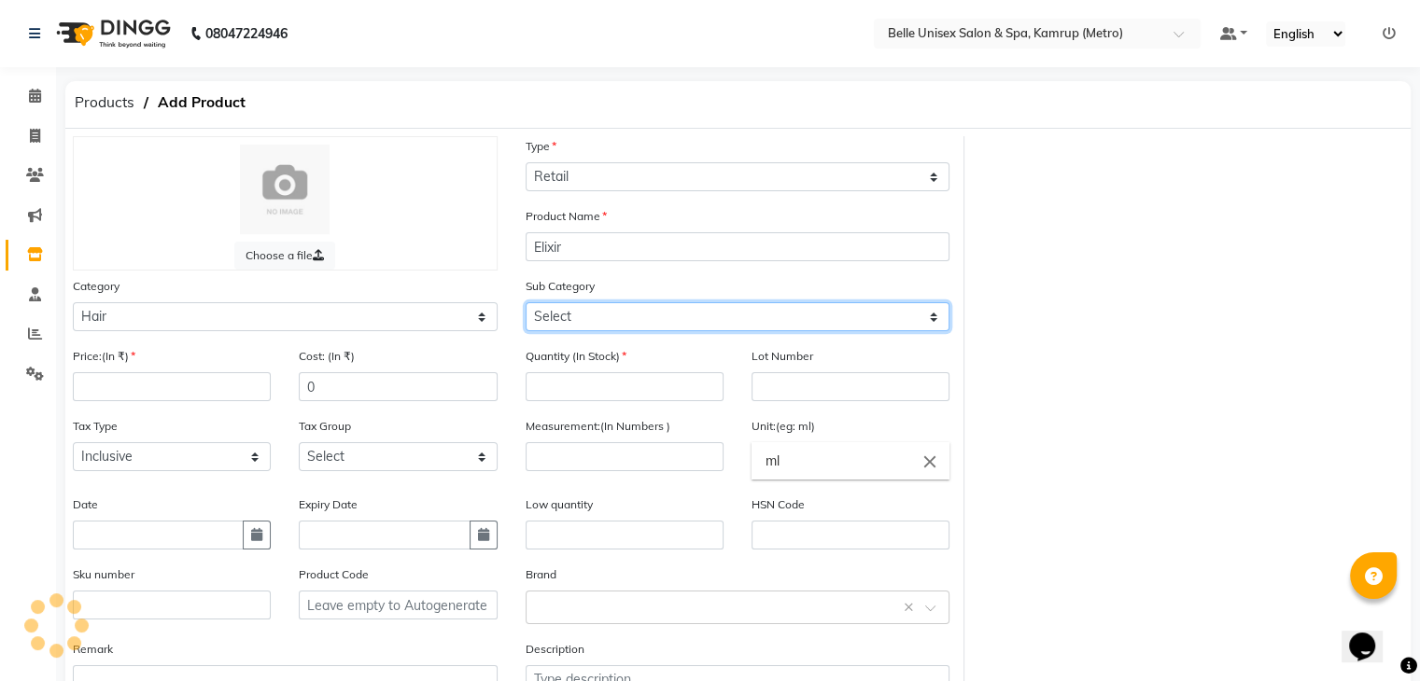
click at [616, 327] on select "Select Shampoo Conditioner Cream Mask Oil Serum Color Appliances Treatment Styl…" at bounding box center [737, 316] width 425 height 29
select select "389101106"
click at [525, 305] on select "Select Shampoo Conditioner Cream Mask Oil Serum Color Appliances Treatment Styl…" at bounding box center [737, 316] width 425 height 29
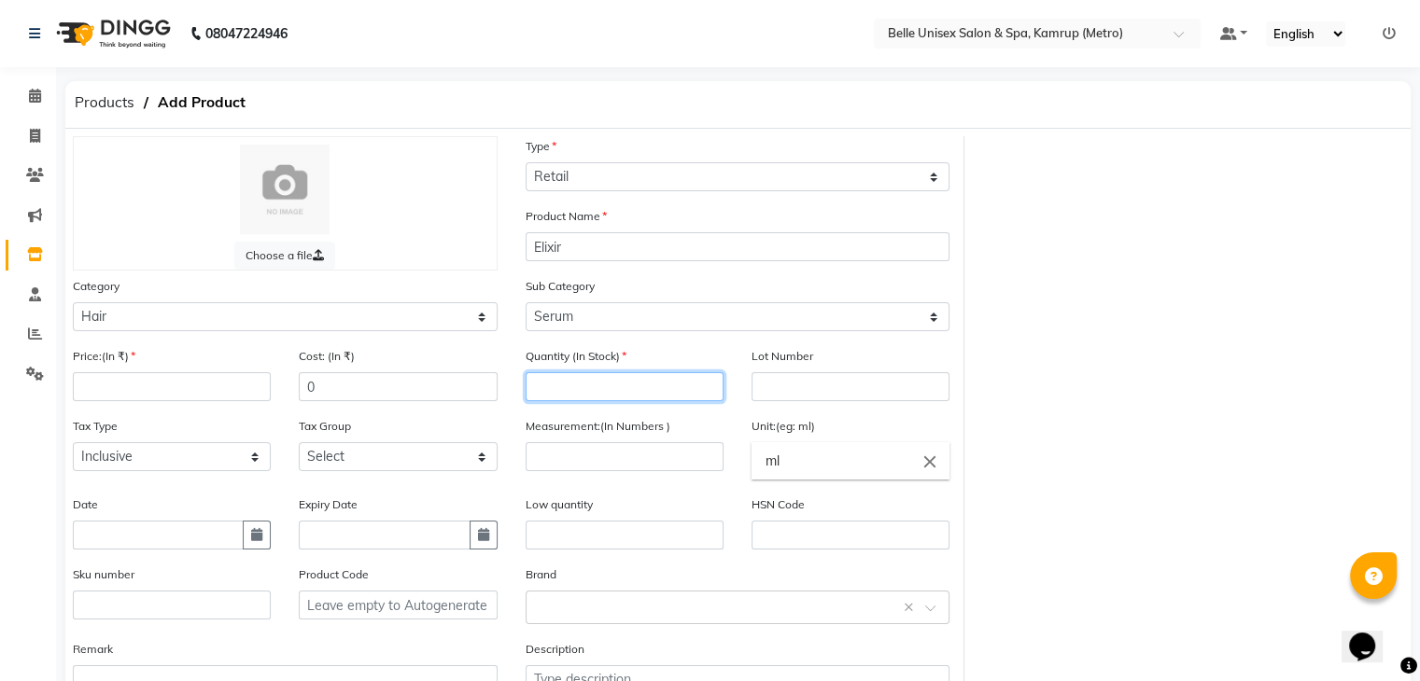
click at [539, 399] on input "number" at bounding box center [624, 386] width 198 height 29
type input "3"
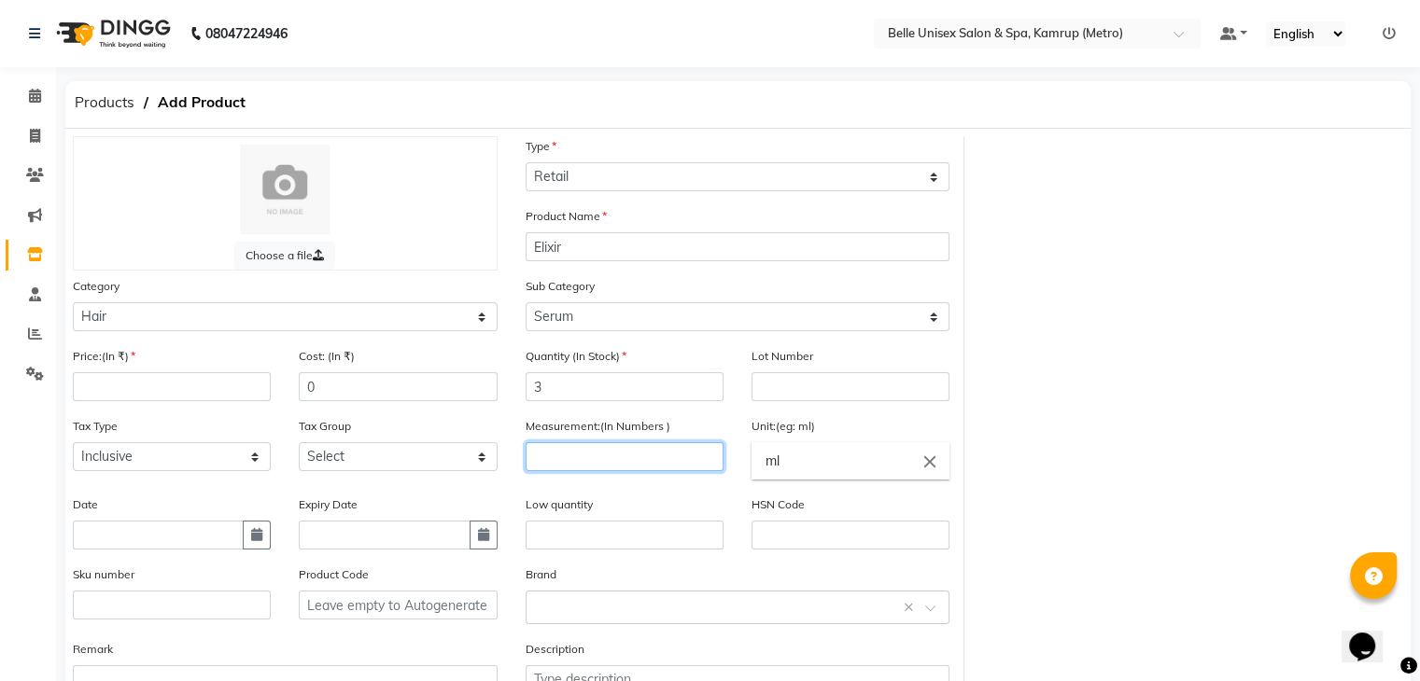
click at [684, 467] on input "number" at bounding box center [624, 456] width 198 height 29
type input "100"
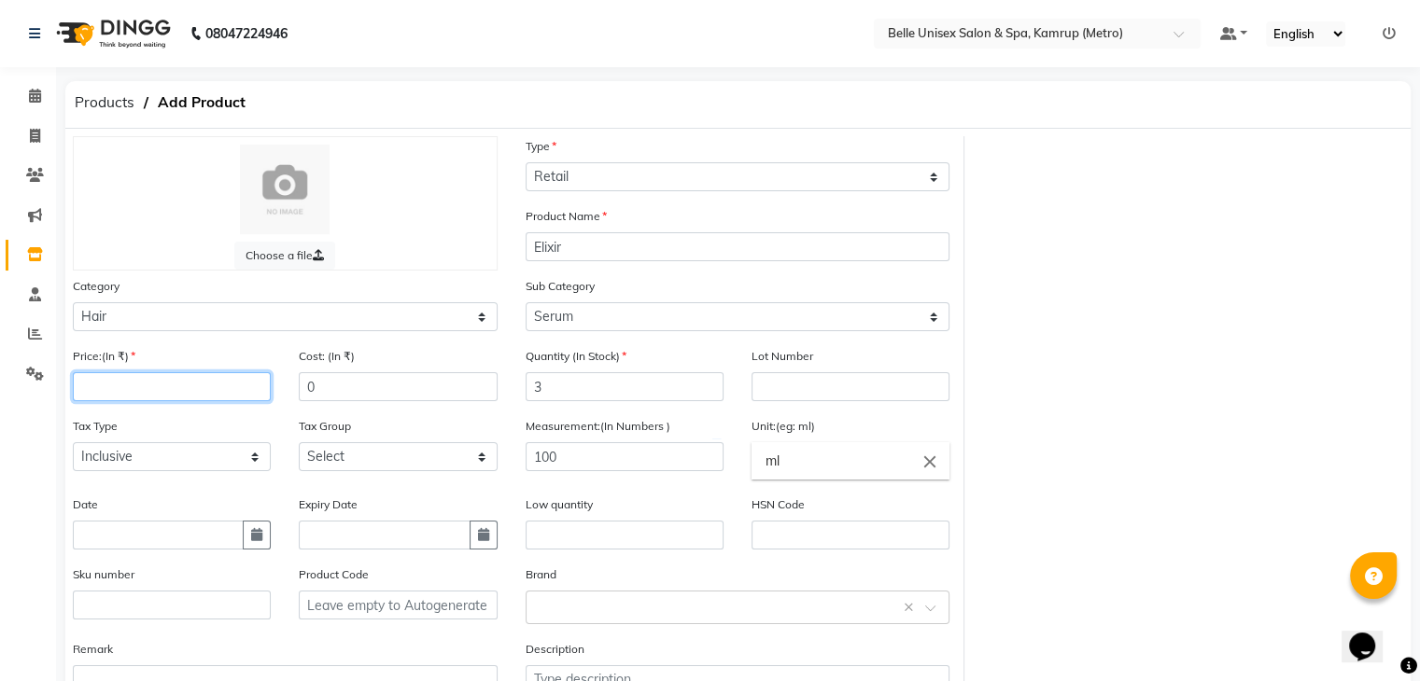
click at [122, 385] on input "number" at bounding box center [172, 386] width 198 height 29
type input "2750"
click at [119, 427] on div "Tax Type Select Inclusive Exclusive" at bounding box center [172, 443] width 198 height 55
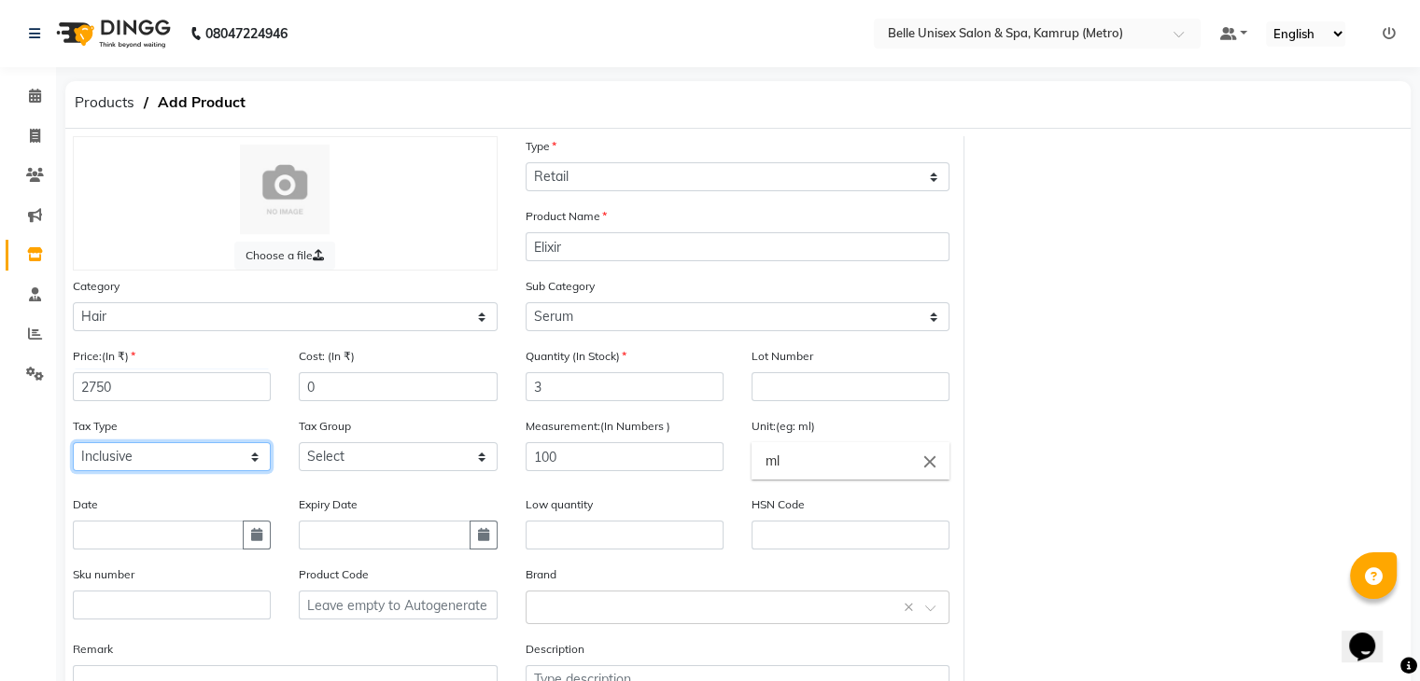
click at [147, 456] on select "Select Inclusive Exclusive" at bounding box center [172, 456] width 198 height 29
select select "false"
click at [73, 448] on select "Select Inclusive Exclusive" at bounding box center [172, 456] width 198 height 29
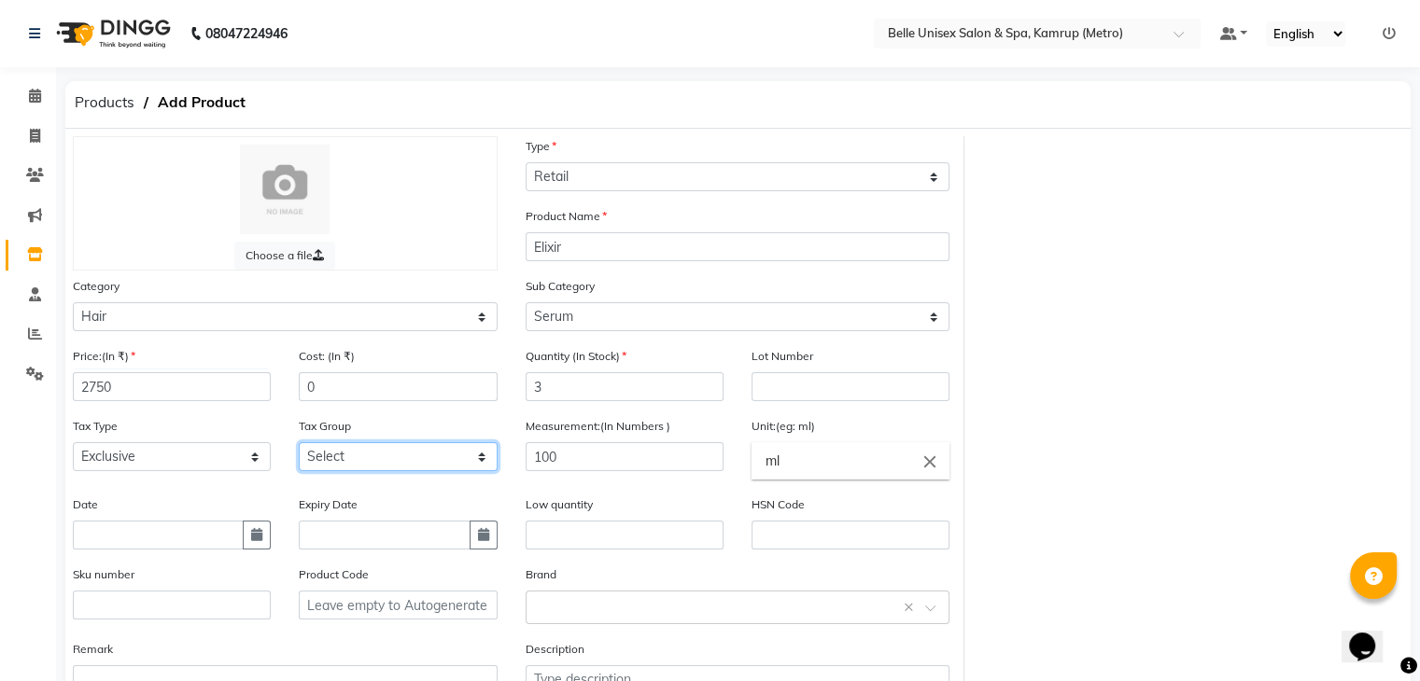
click at [350, 464] on select "Select GST" at bounding box center [398, 456] width 198 height 29
select select "3202"
click at [299, 448] on select "Select GST" at bounding box center [398, 456] width 198 height 29
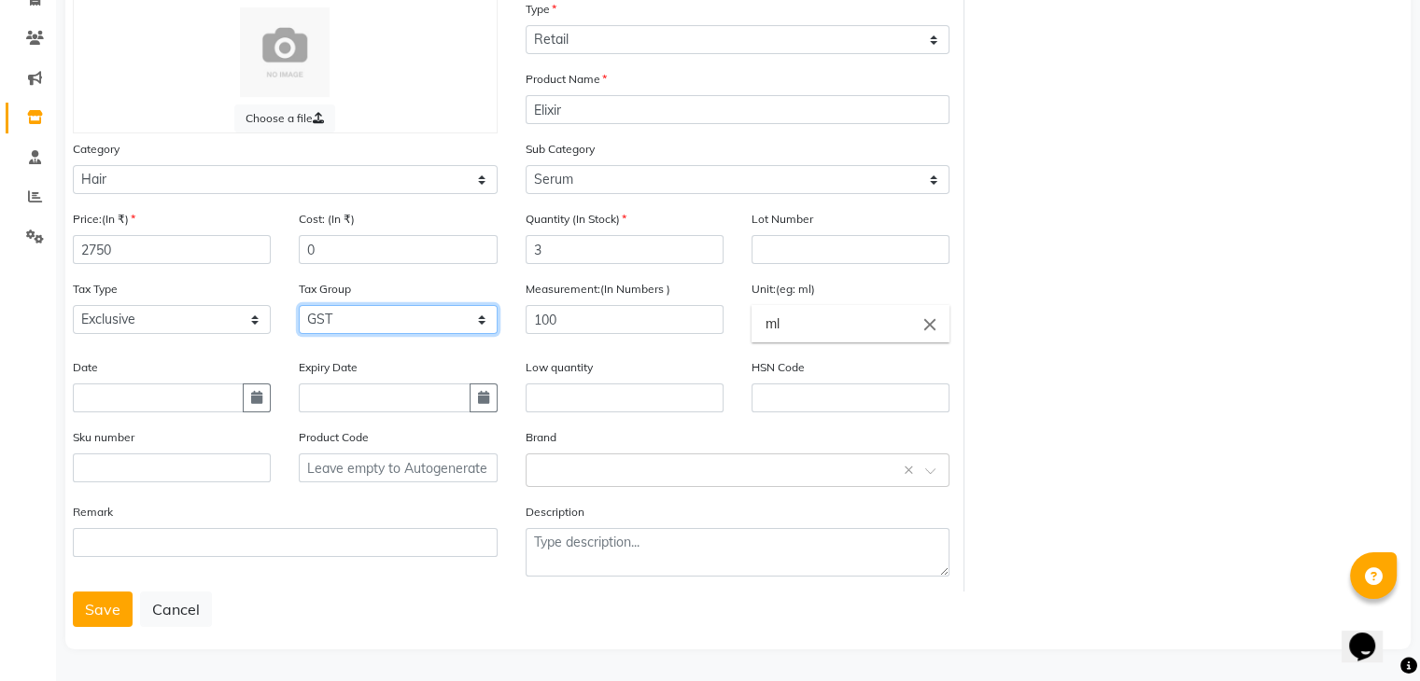
scroll to position [146, 0]
click at [705, 438] on div "Brand Select brand or add custom brand ×" at bounding box center [737, 457] width 425 height 60
click at [663, 475] on input "text" at bounding box center [719, 469] width 367 height 20
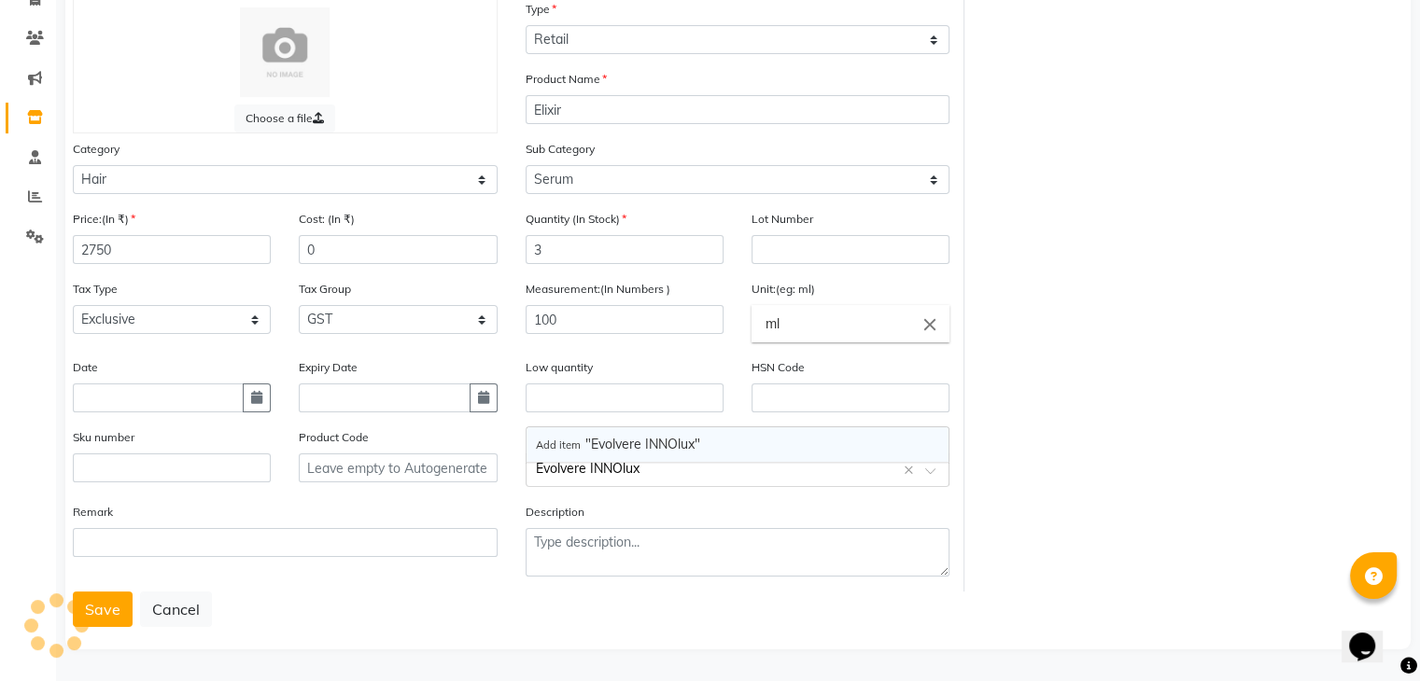
type input "Evolvere INNOluxe"
click at [1072, 302] on div "Choose a file Type Select Type Both Retail Consumable Product Name Elixir Categ…" at bounding box center [738, 295] width 1358 height 593
click at [97, 604] on button "Save" at bounding box center [103, 609] width 60 height 35
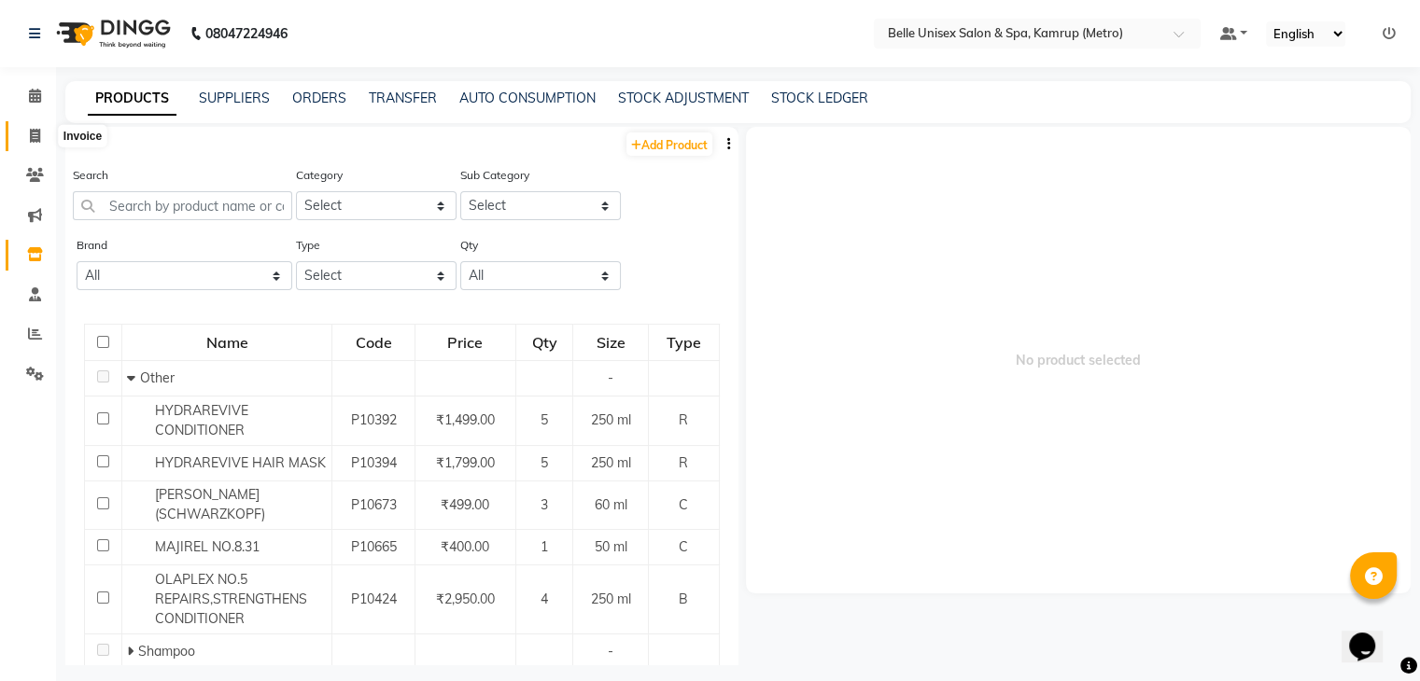
click at [43, 128] on span at bounding box center [35, 136] width 33 height 21
select select "service"
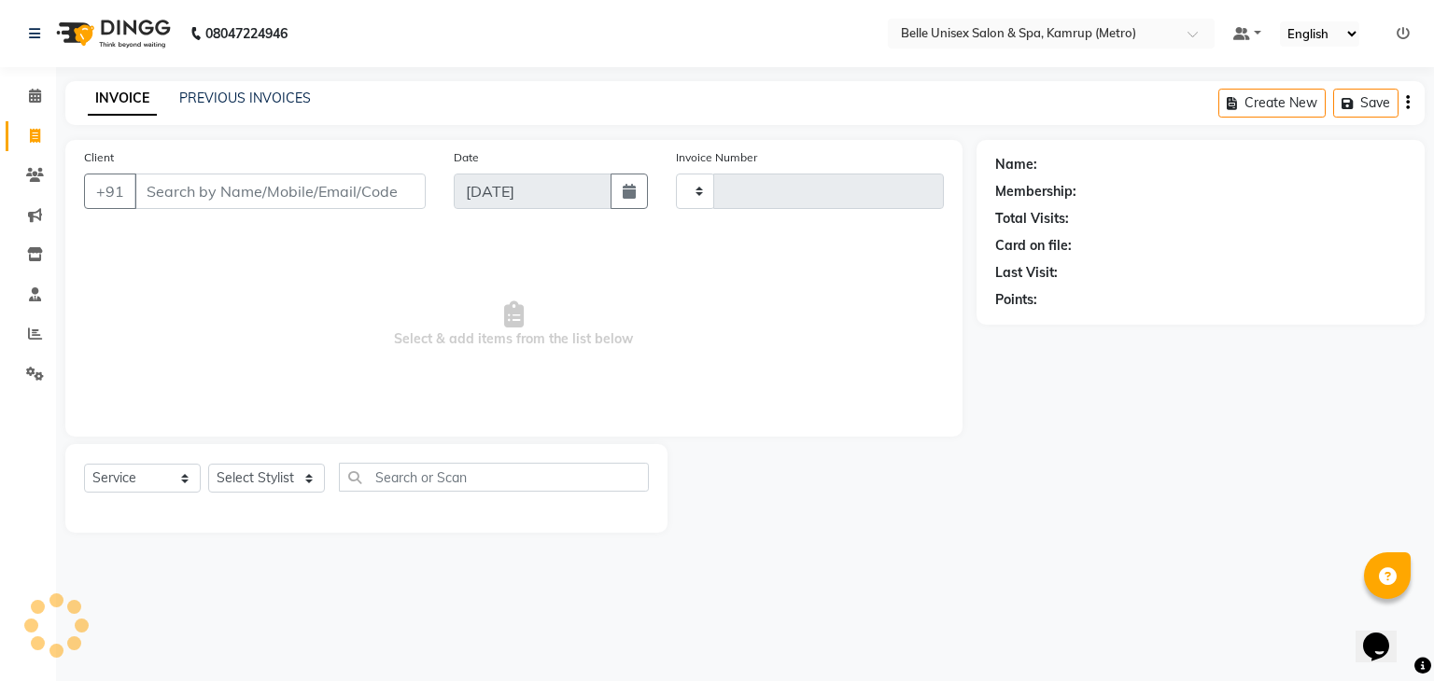
type input "1110"
select select "7291"
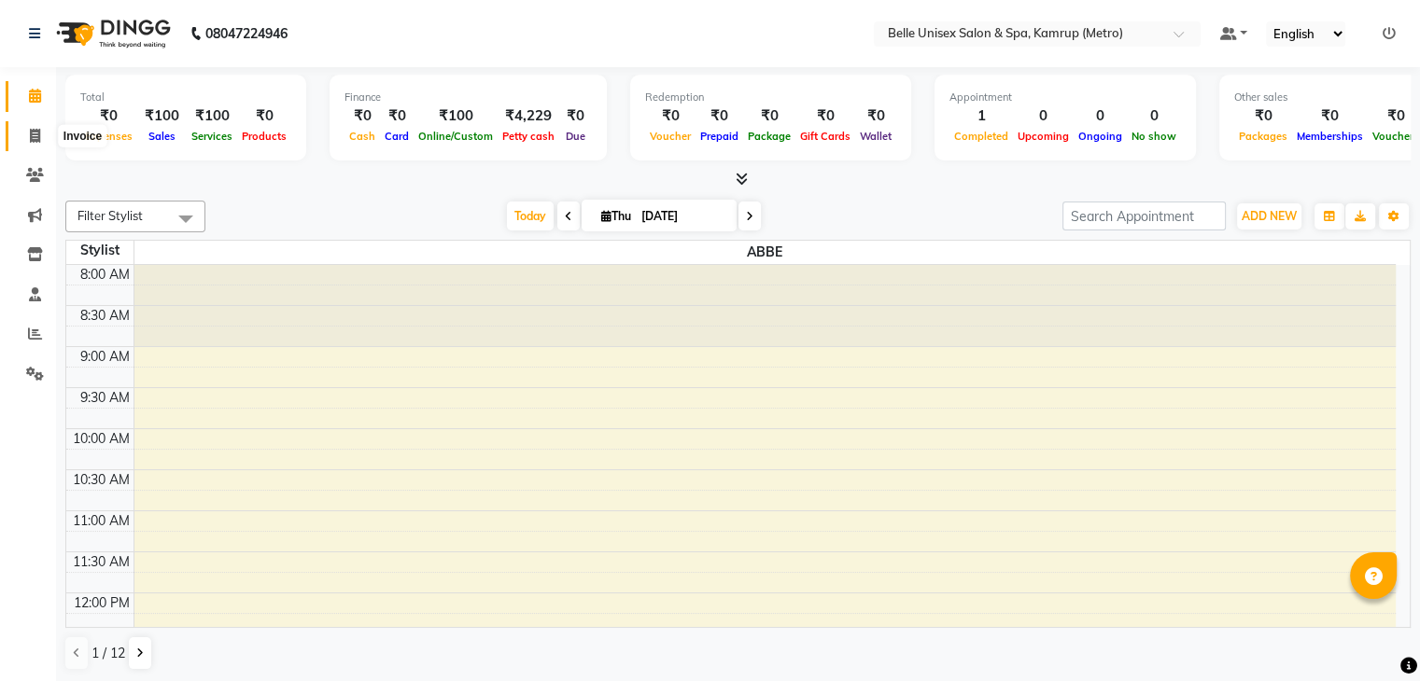
click at [30, 132] on icon at bounding box center [35, 136] width 10 height 14
select select "service"
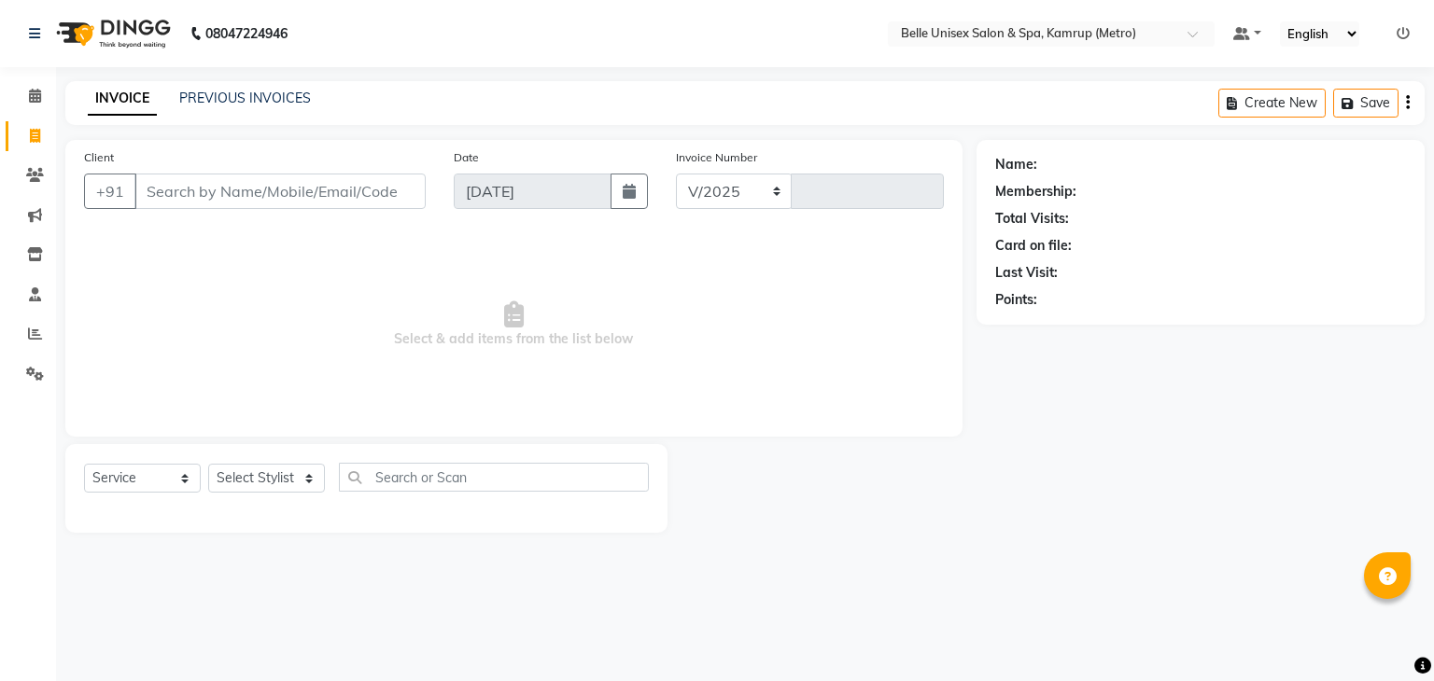
select select "7291"
type input "1110"
click at [371, 477] on input "text" at bounding box center [494, 477] width 310 height 29
type input "E"
click at [265, 468] on select "Select Stylist ABBE Admin id [PERSON_NAME] ASEM COUNTER SALE [PERSON_NAME] [PER…" at bounding box center [266, 478] width 117 height 29
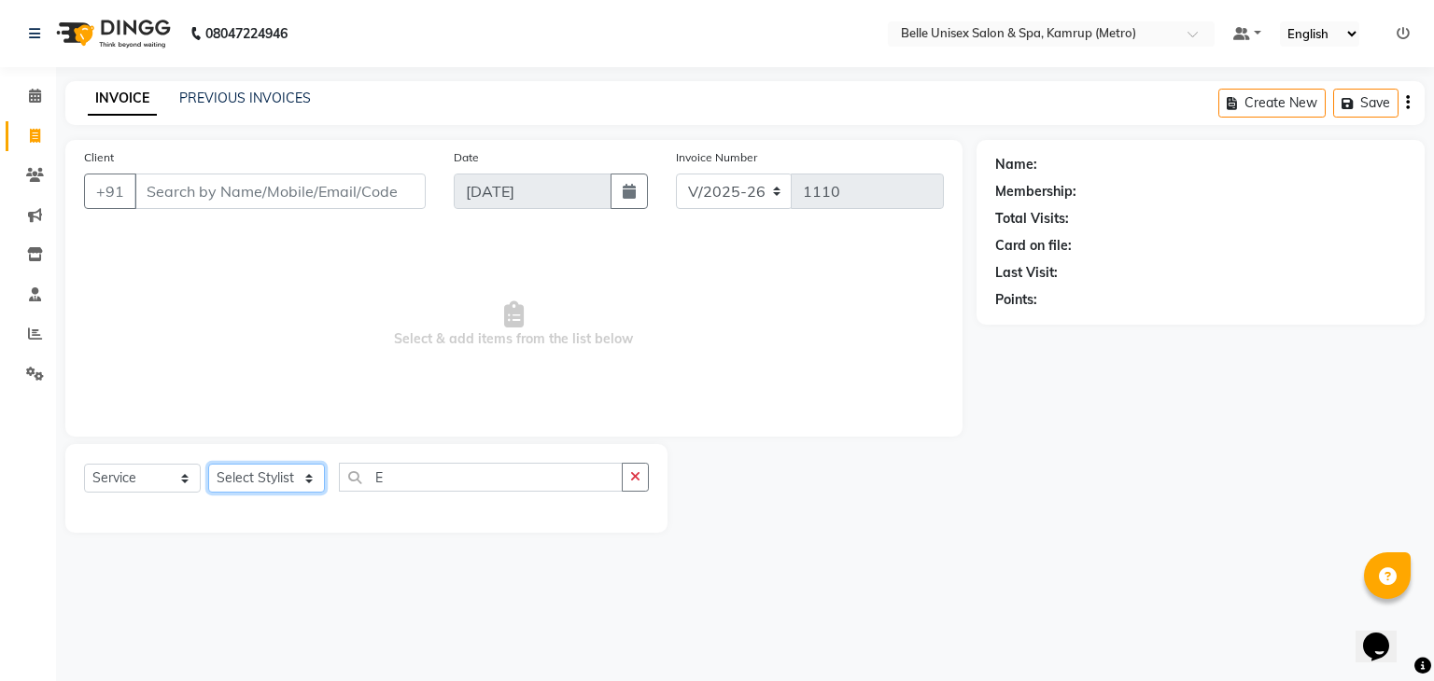
select select "82302"
click at [208, 465] on select "Select Stylist ABBE Admin id [PERSON_NAME] ASEM COUNTER SALE [PERSON_NAME] [PER…" at bounding box center [266, 478] width 117 height 29
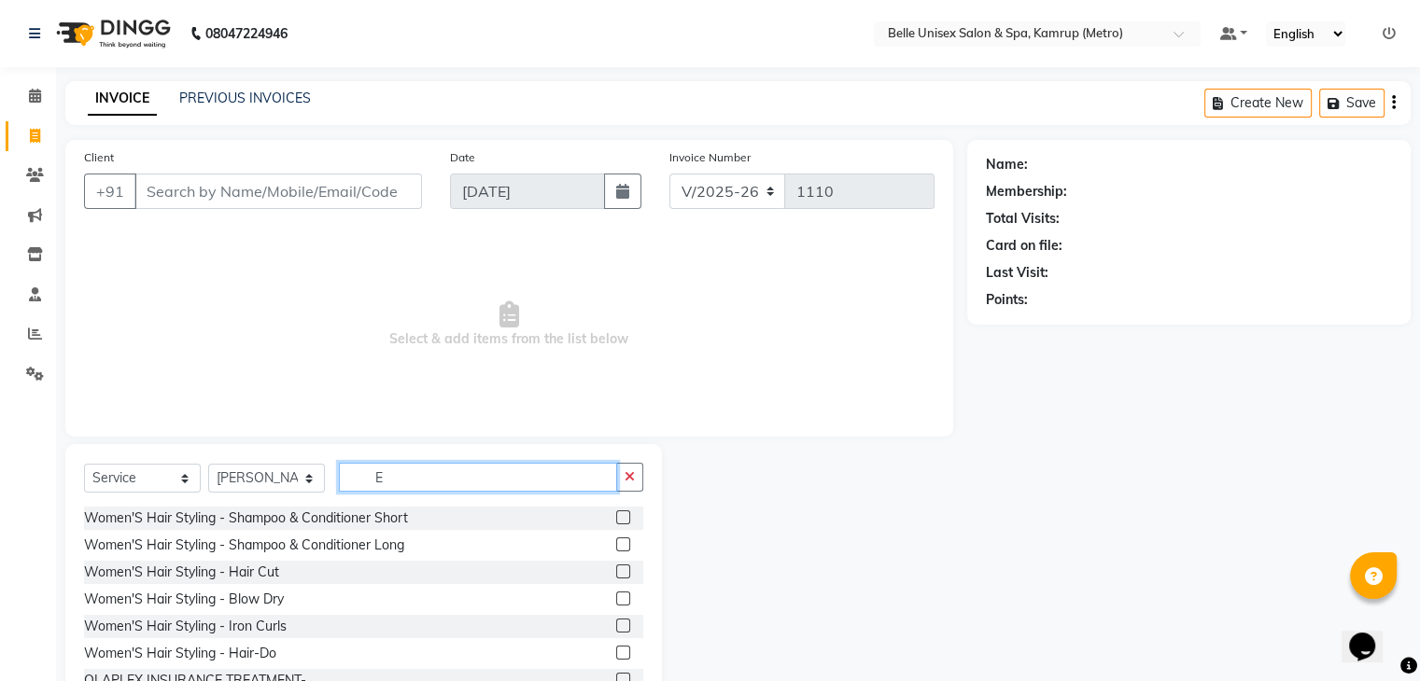
click at [373, 479] on input "E" at bounding box center [478, 477] width 278 height 29
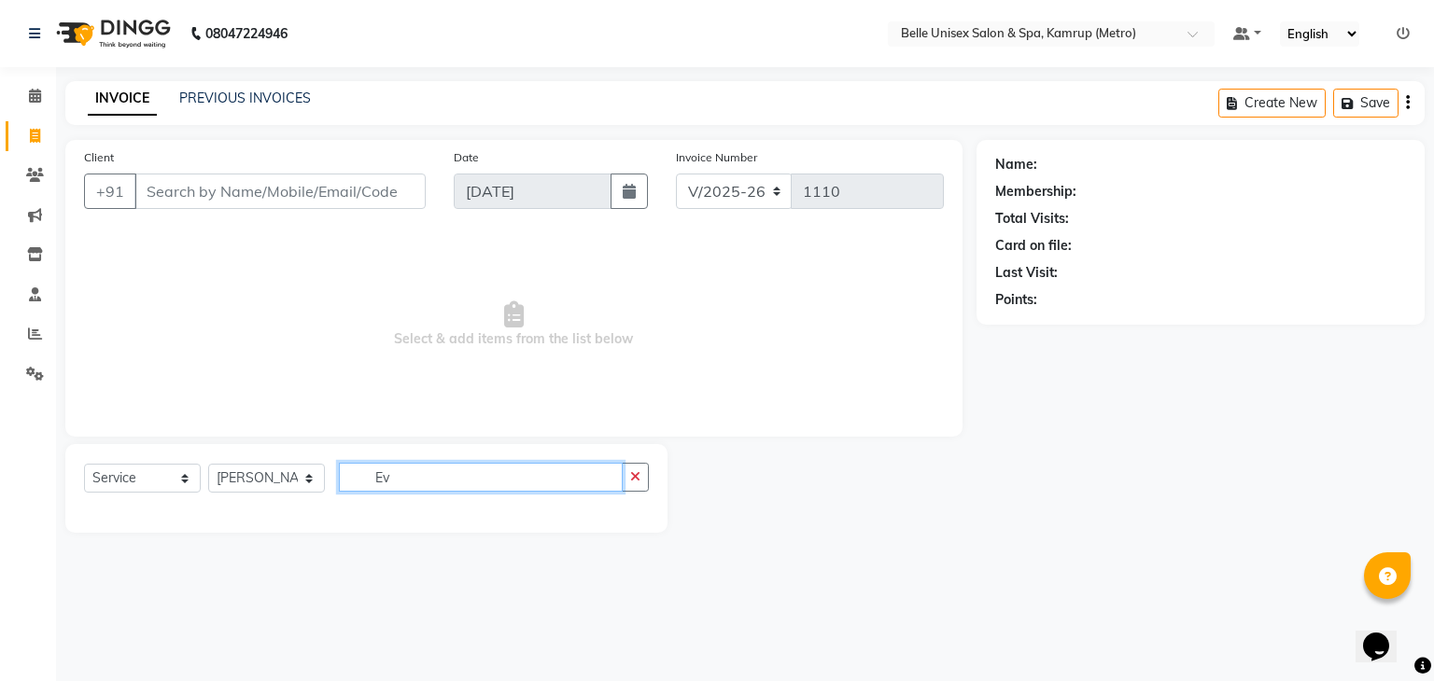
type input "E"
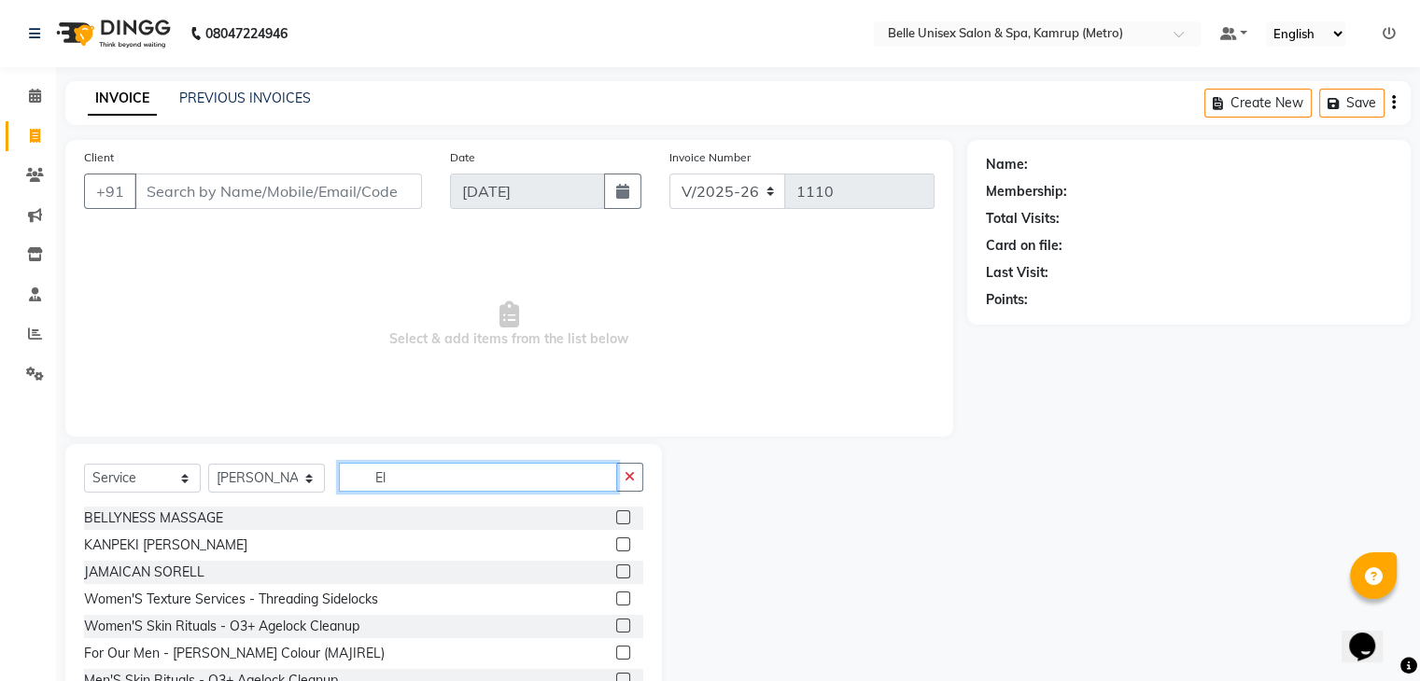
type input "E"
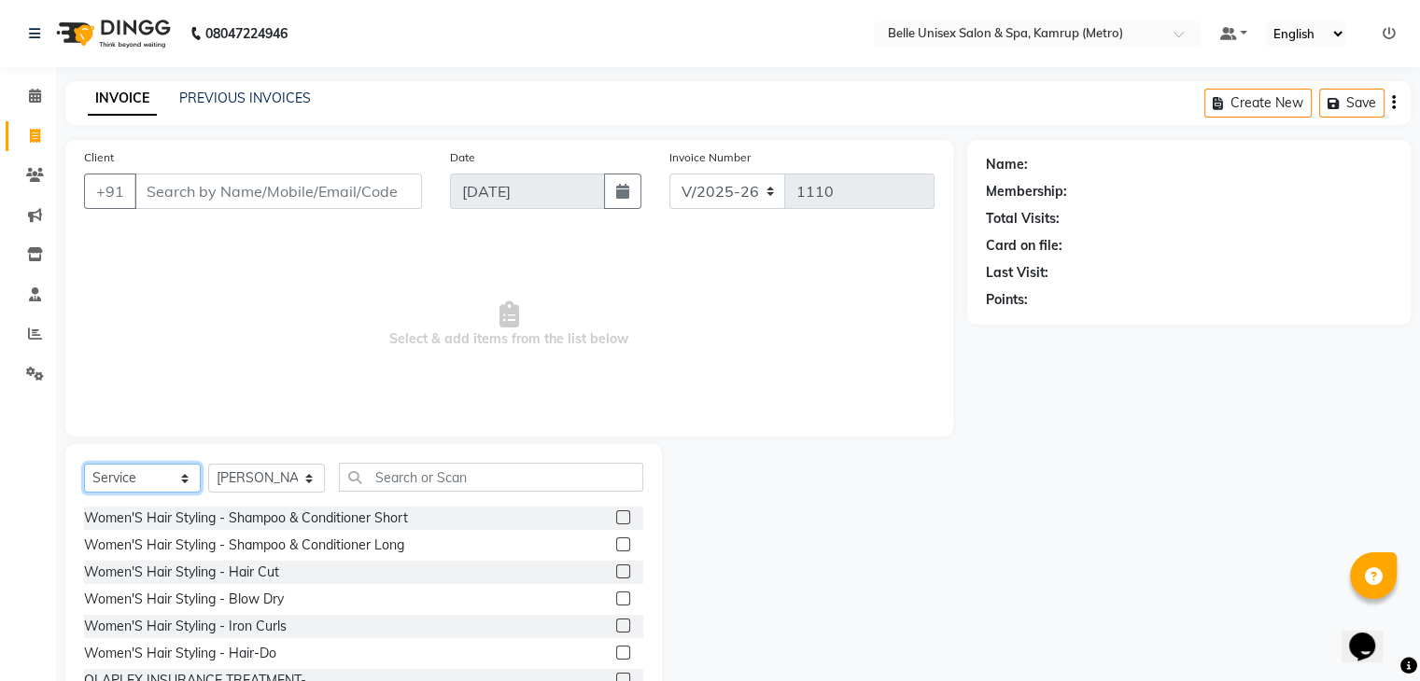
click at [153, 481] on select "Select Service Product Membership Package Voucher Prepaid Gift Card" at bounding box center [142, 478] width 117 height 29
select select "product"
click at [84, 465] on select "Select Service Product Membership Package Voucher Prepaid Gift Card" at bounding box center [142, 478] width 117 height 29
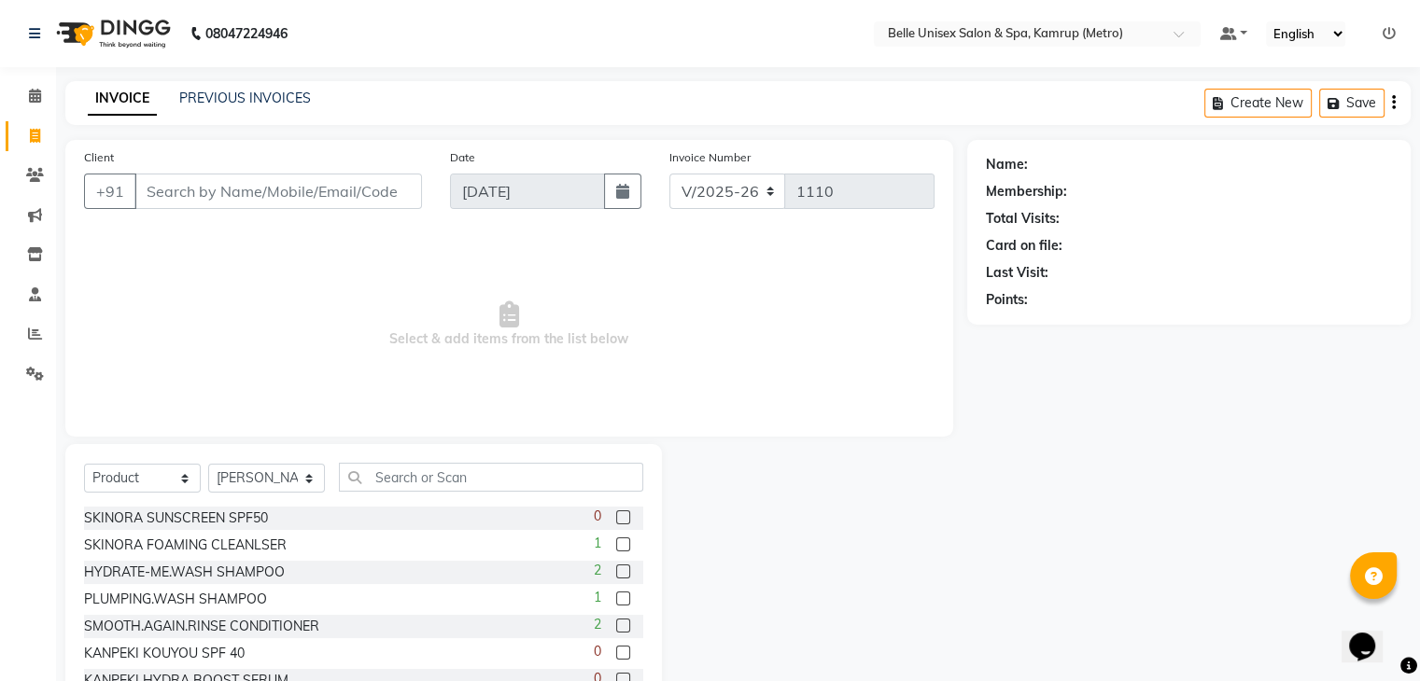
click at [380, 494] on div "Select Service Product Membership Package Voucher Prepaid Gift Card Select Styl…" at bounding box center [363, 485] width 559 height 44
click at [380, 492] on div "Select Service Product Membership Package Voucher Prepaid Gift Card Select Styl…" at bounding box center [363, 485] width 559 height 44
click at [380, 490] on input "text" at bounding box center [491, 477] width 304 height 29
type input "E"
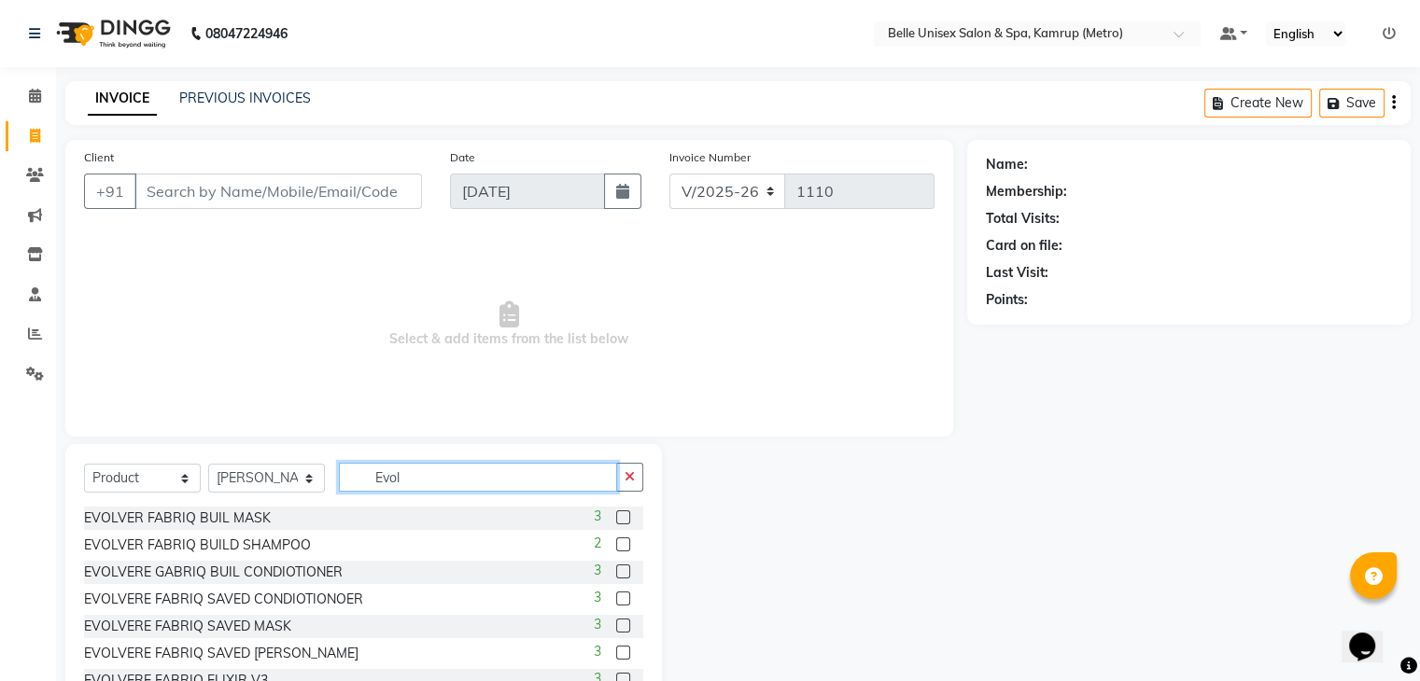
scroll to position [3, 0]
type input "Evol"
click at [624, 581] on div "3" at bounding box center [618, 569] width 49 height 23
click at [460, 468] on input "Evol" at bounding box center [478, 477] width 278 height 29
click at [460, 469] on input "Evol" at bounding box center [478, 477] width 278 height 29
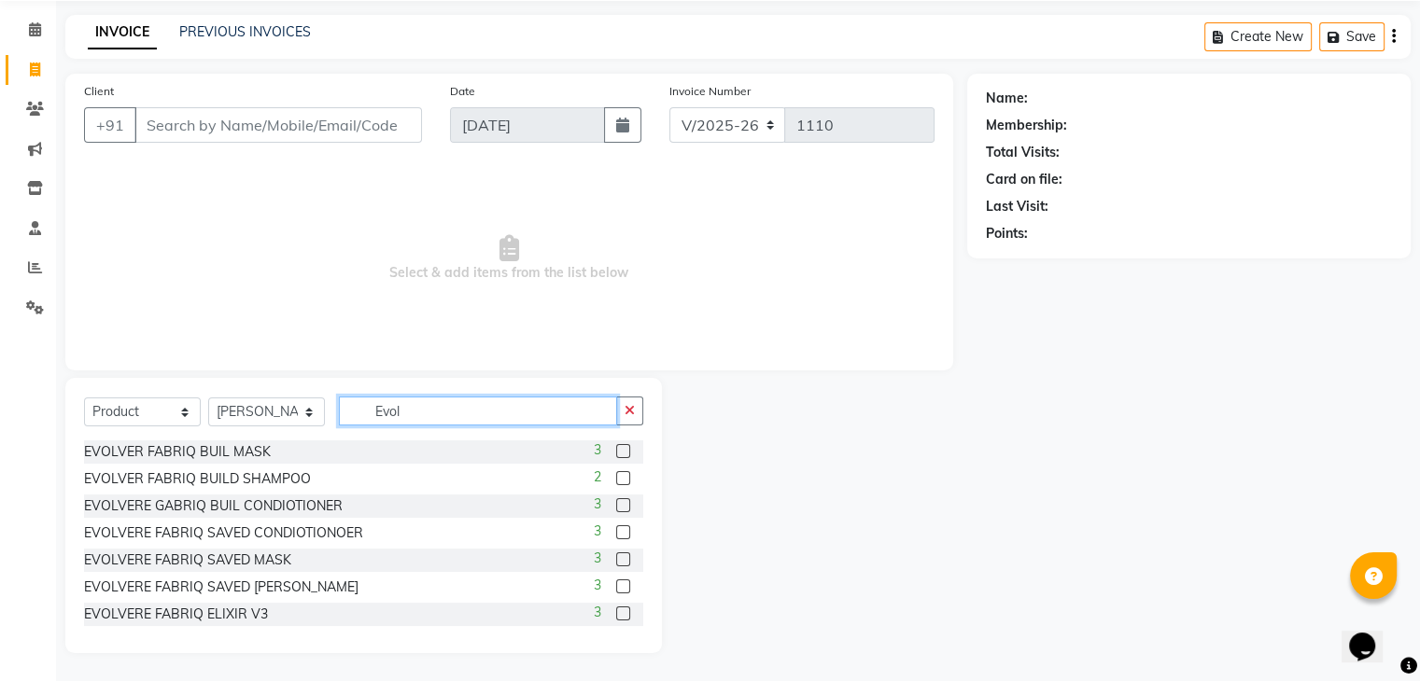
scroll to position [0, 0]
click at [329, 220] on span "Select & add items from the list below" at bounding box center [509, 258] width 850 height 187
click at [404, 418] on input "Evol" at bounding box center [478, 411] width 278 height 29
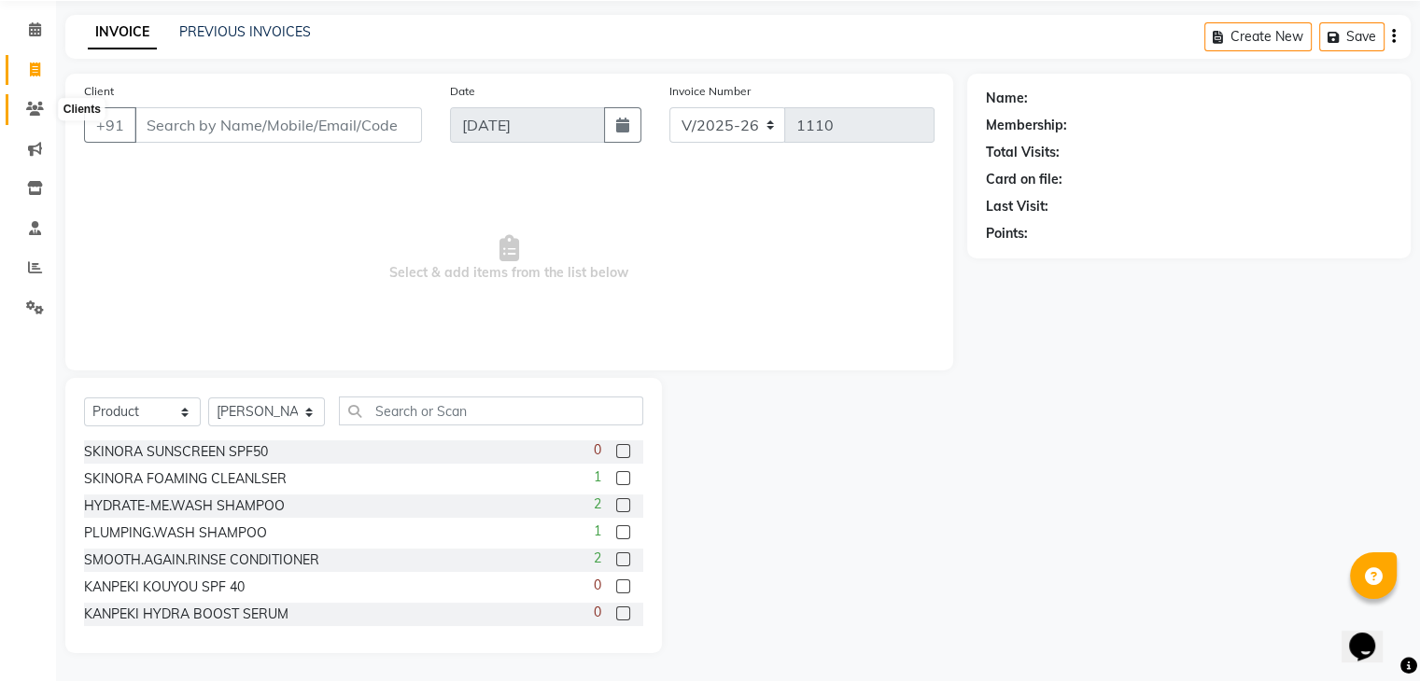
click at [26, 114] on icon at bounding box center [35, 109] width 18 height 14
click at [421, 400] on input "text" at bounding box center [491, 411] width 304 height 29
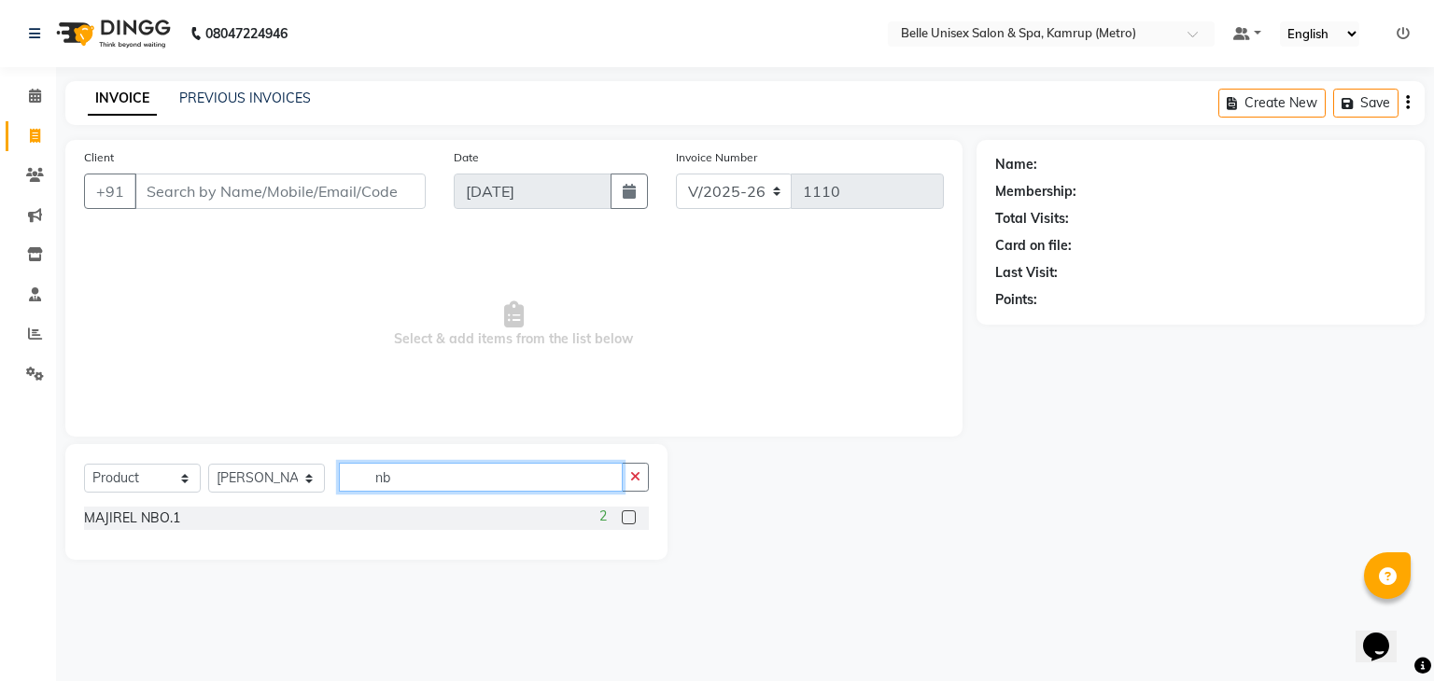
type input "n"
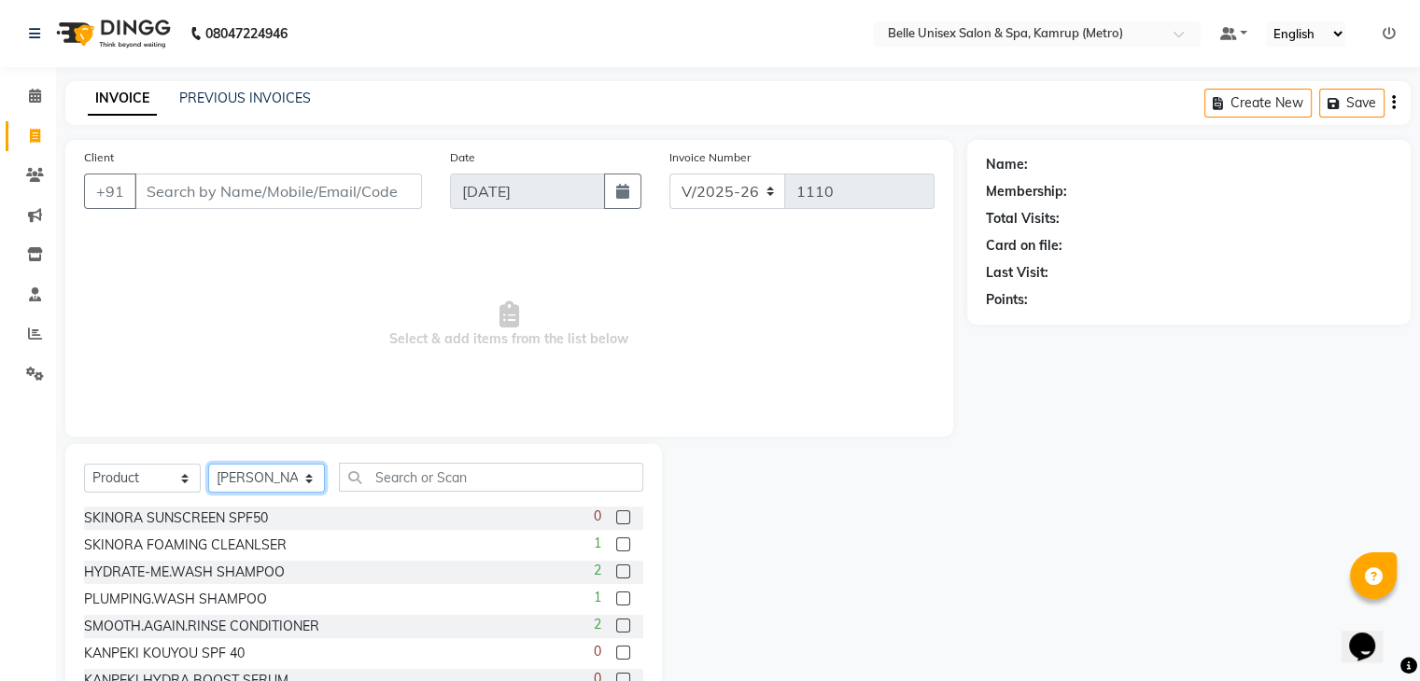
click at [304, 475] on select "Select Stylist ABBE Admin id [PERSON_NAME] ASEM COUNTER SALE [PERSON_NAME] [PER…" at bounding box center [266, 478] width 117 height 29
select select
click at [208, 465] on select "Select Stylist ABBE Admin id [PERSON_NAME] ASEM COUNTER SALE [PERSON_NAME] [PER…" at bounding box center [266, 478] width 117 height 29
click at [487, 469] on input "text" at bounding box center [491, 477] width 304 height 29
